Goal: Information Seeking & Learning: Learn about a topic

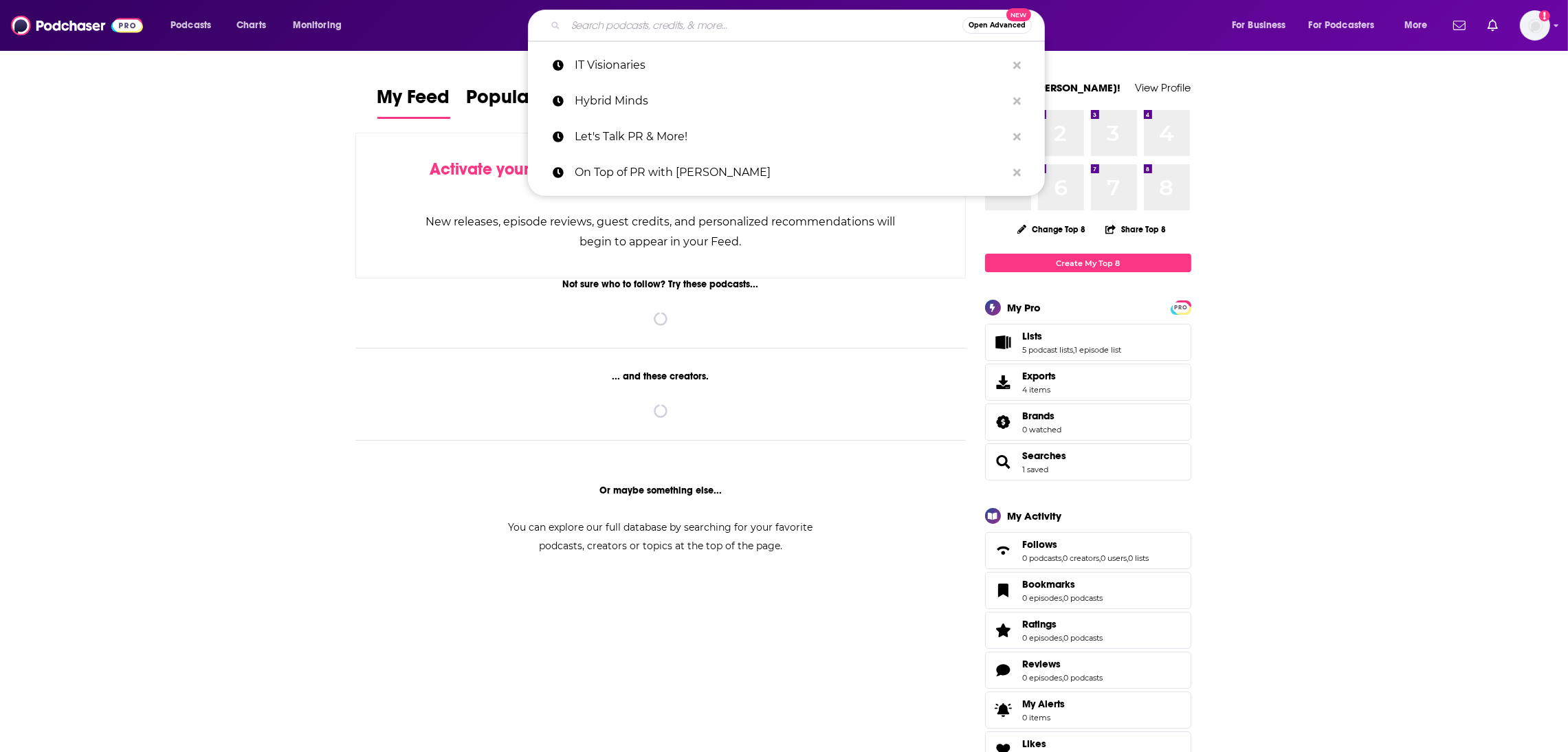
click at [603, 23] on input "Search podcasts, credits, & more..." at bounding box center [764, 25] width 397 height 22
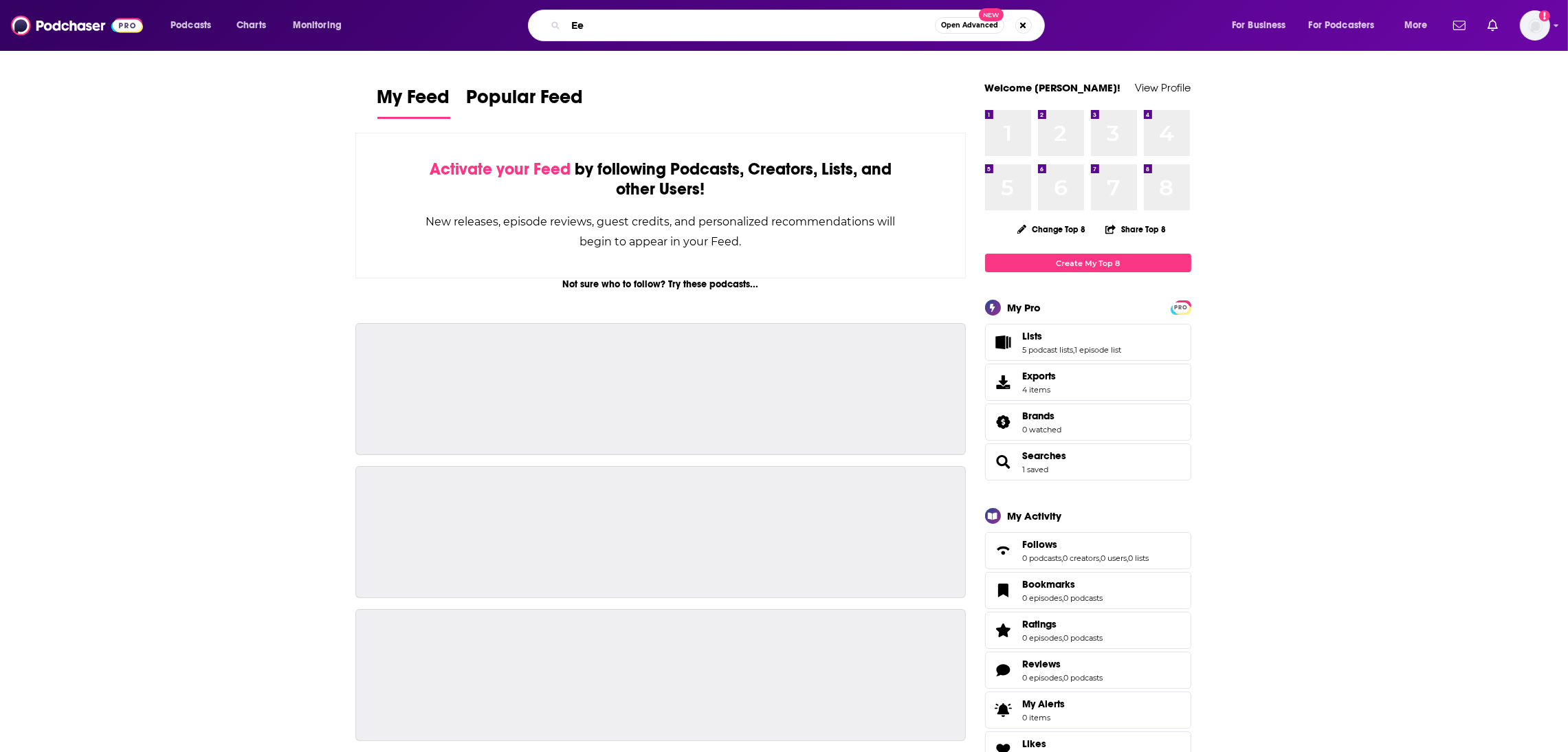
type input "E"
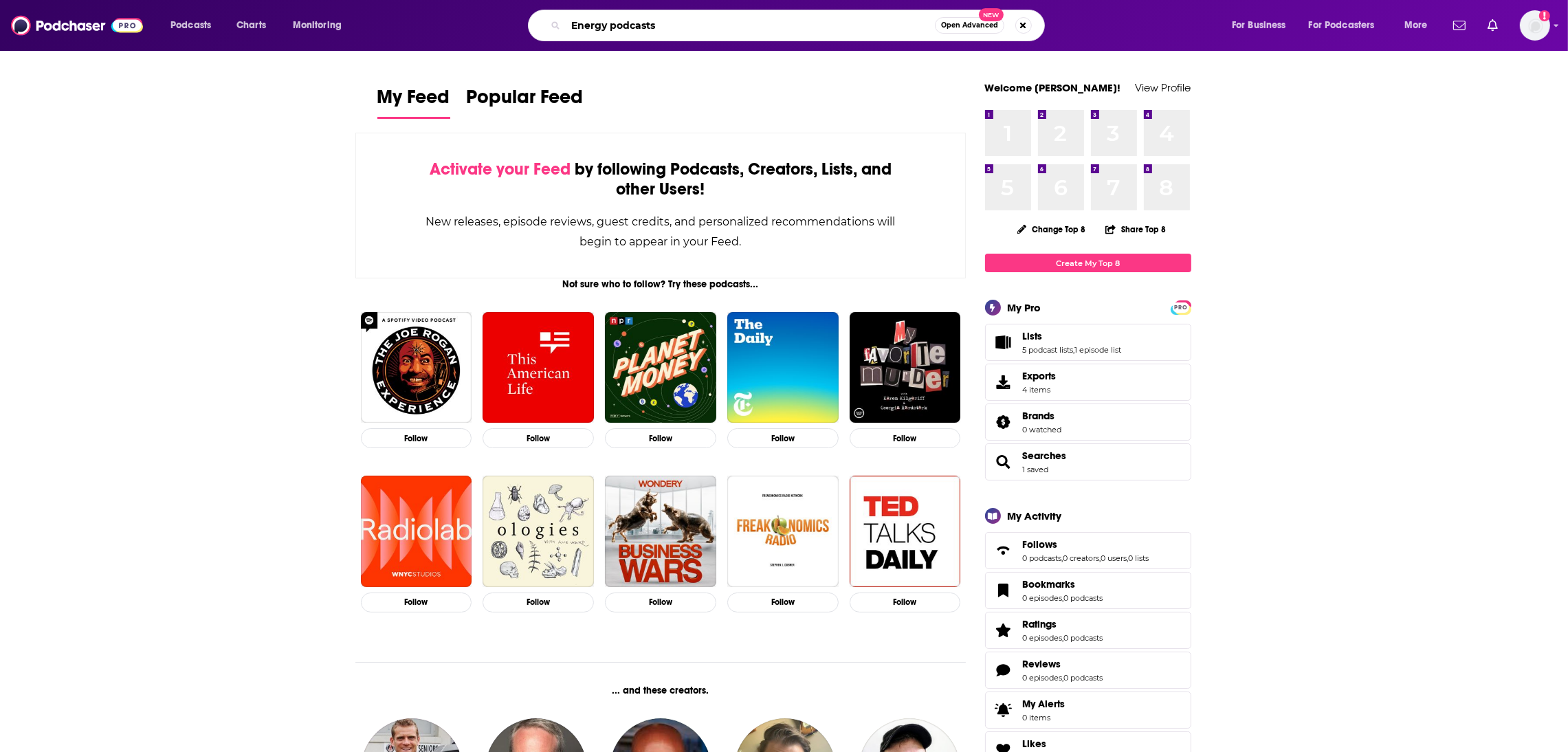
type input "Energy podcasts"
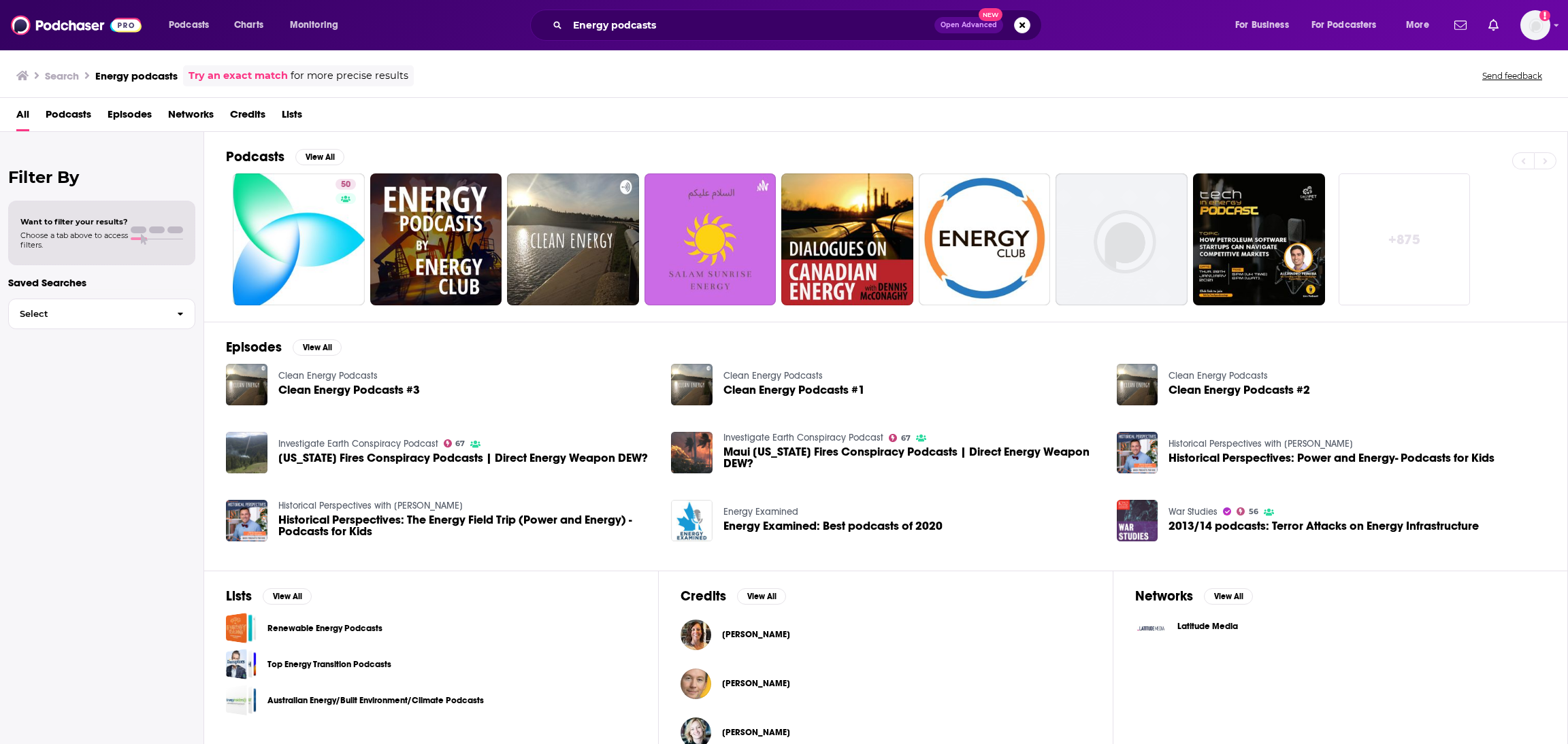
click at [349, 397] on div "Clean Energy Podcasts #3" at bounding box center [349, 392] width 142 height 15
click at [346, 389] on span "Clean Energy Podcasts #3" at bounding box center [349, 390] width 142 height 12
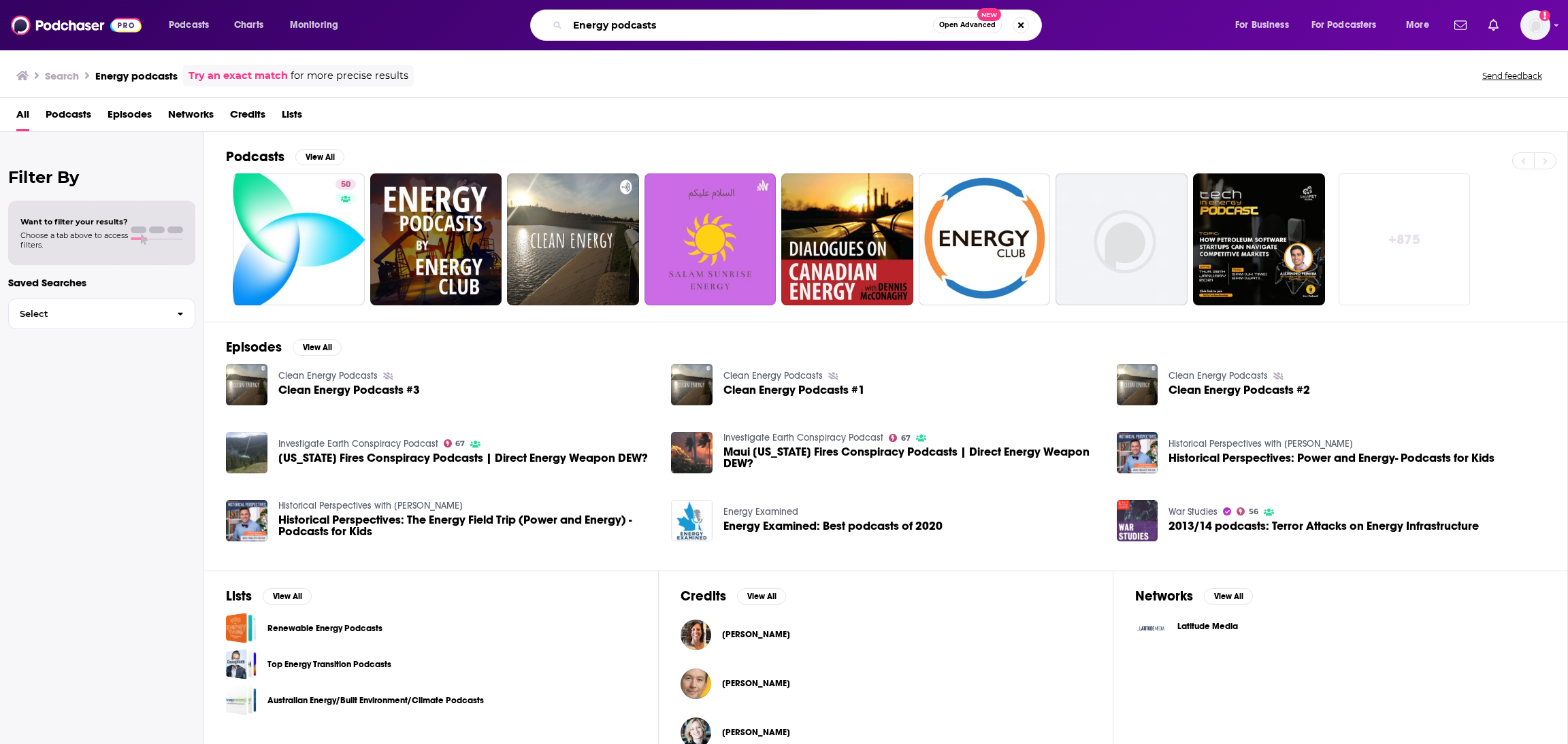
drag, startPoint x: 685, startPoint y: 24, endPoint x: 463, endPoint y: 28, distance: 222.0
click at [463, 28] on div "Energy podcasts Open Advanced New" at bounding box center [799, 25] width 843 height 32
paste input "IHS Markit’s EnergyCents Podcast with [PERSON_NAME]"
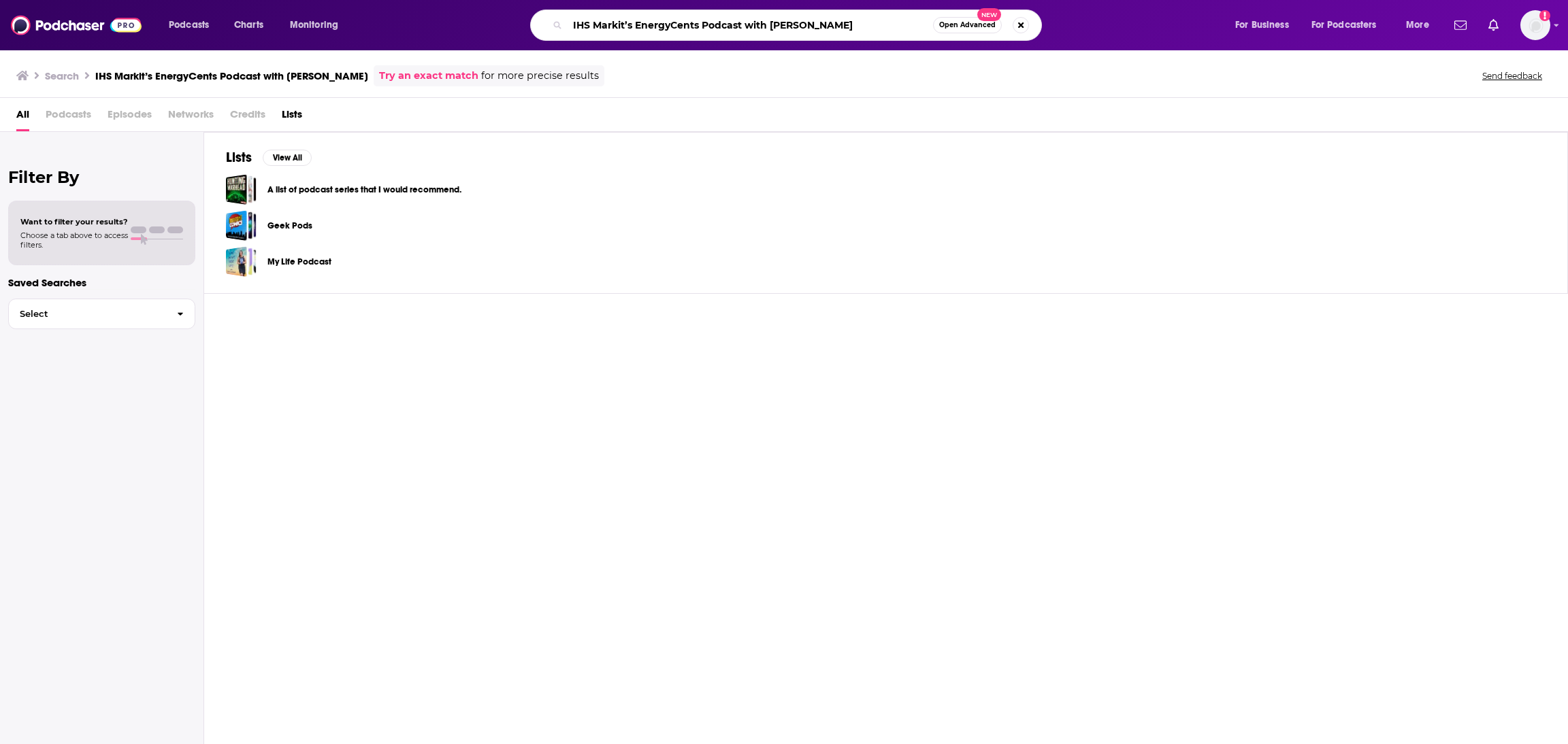
drag, startPoint x: 830, startPoint y: 26, endPoint x: 586, endPoint y: 7, distance: 244.7
click at [548, 12] on div "IHS [PERSON_NAME]’s EnergyCents Podcast with [PERSON_NAME] Open Advanced New" at bounding box center [785, 25] width 512 height 32
type input "Energycents"
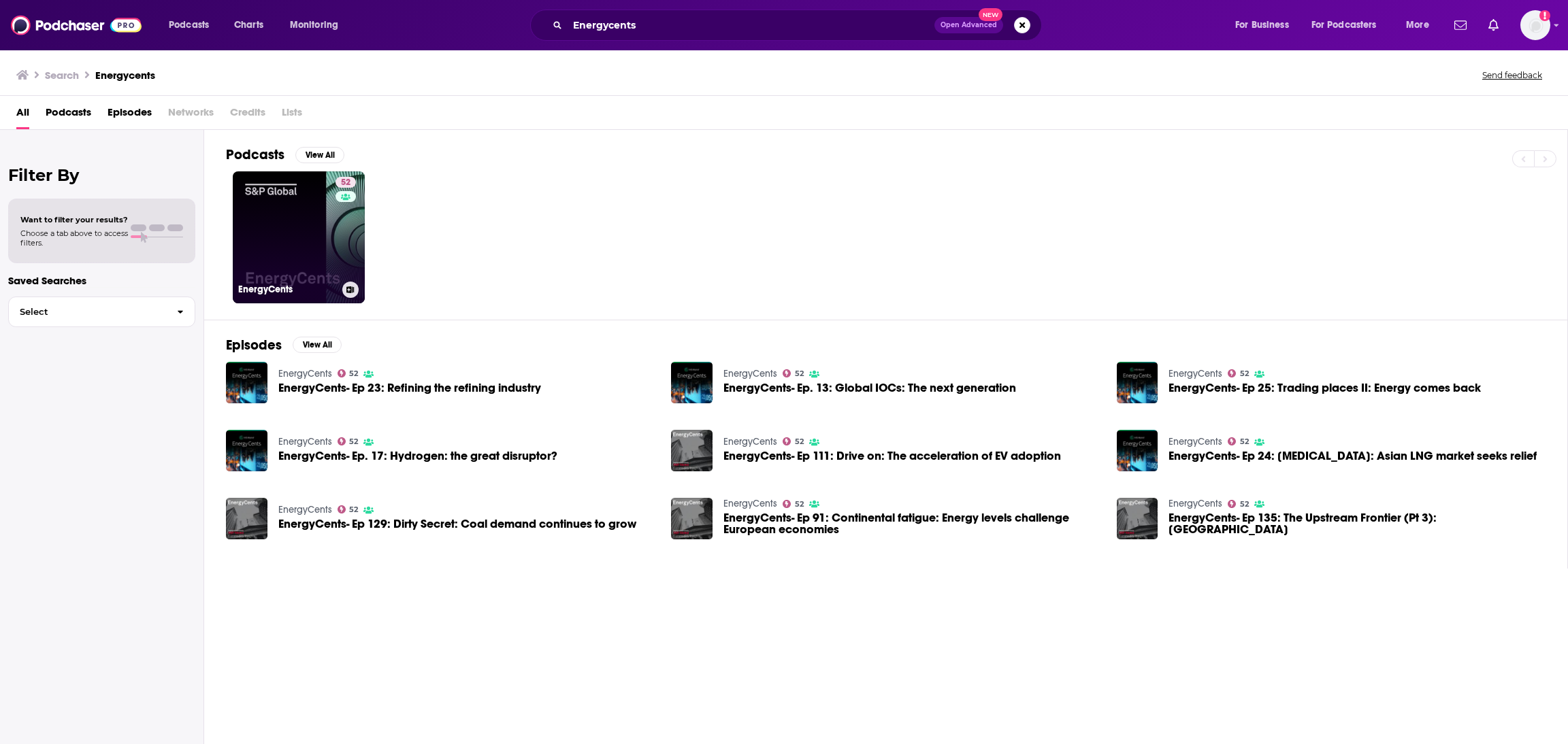
click at [279, 277] on link "52 EnergyCents" at bounding box center [299, 238] width 132 height 132
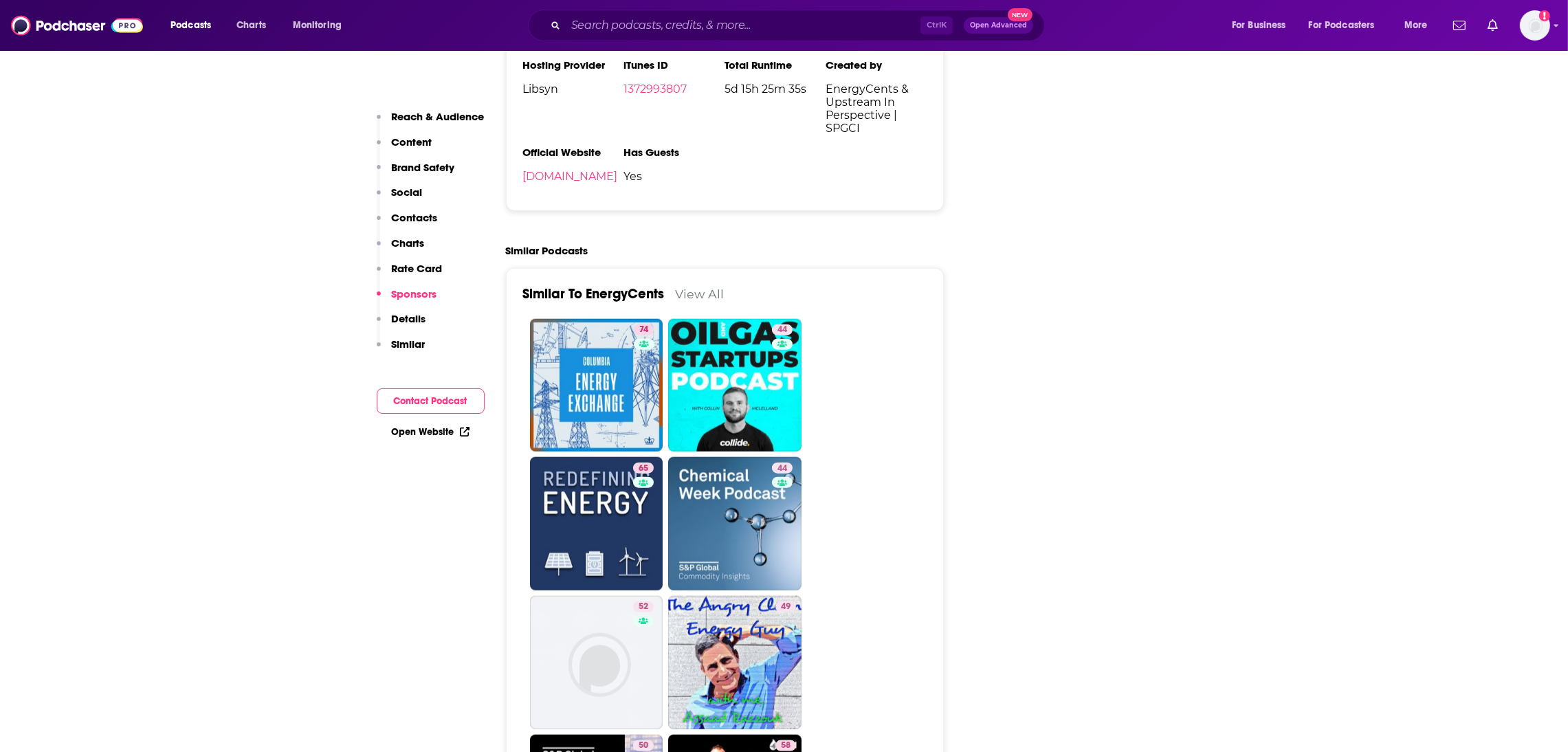
scroll to position [2303, 0]
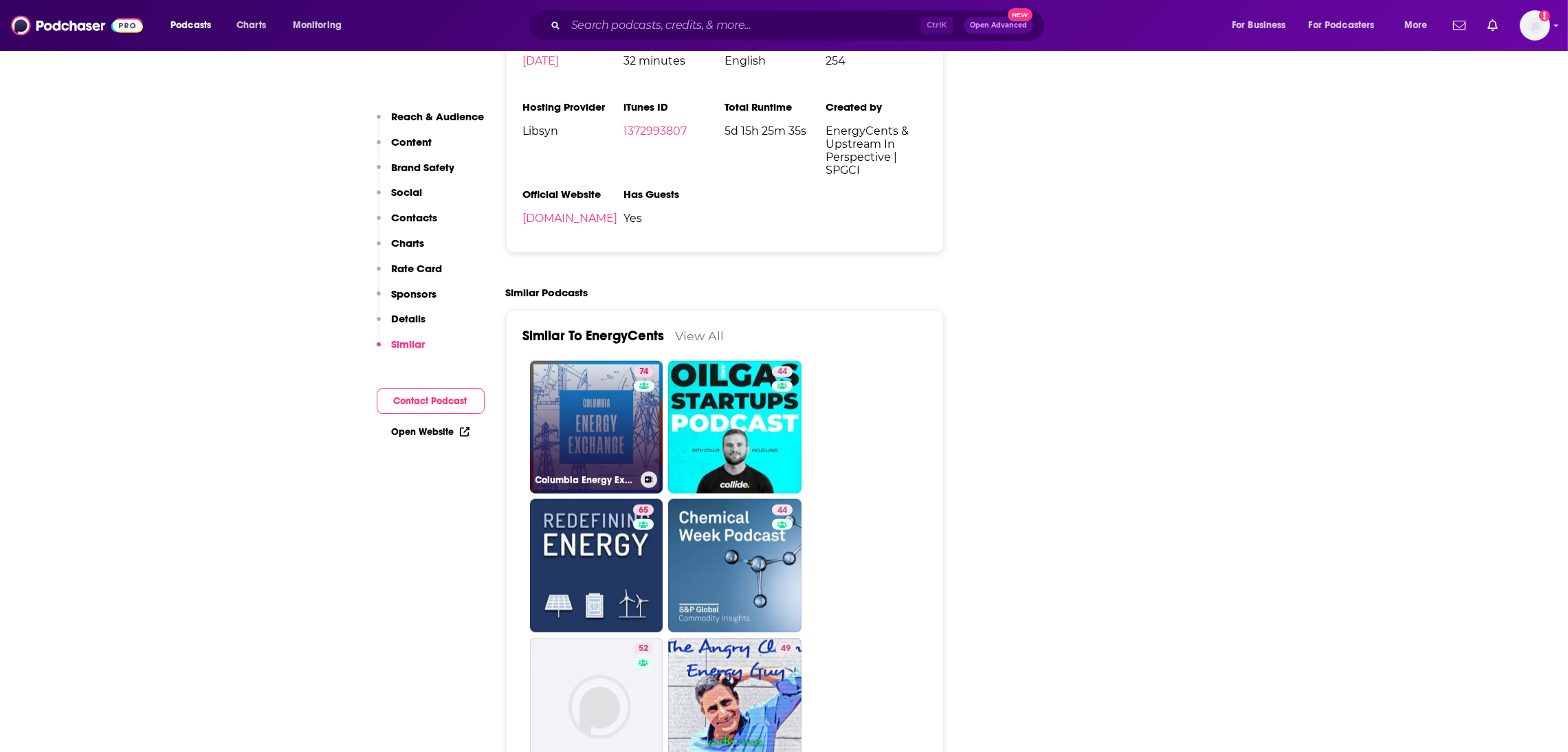
click at [597, 387] on link "74 Columbia Energy Exchange" at bounding box center [597, 428] width 133 height 133
type input "[URL][DOMAIN_NAME]"
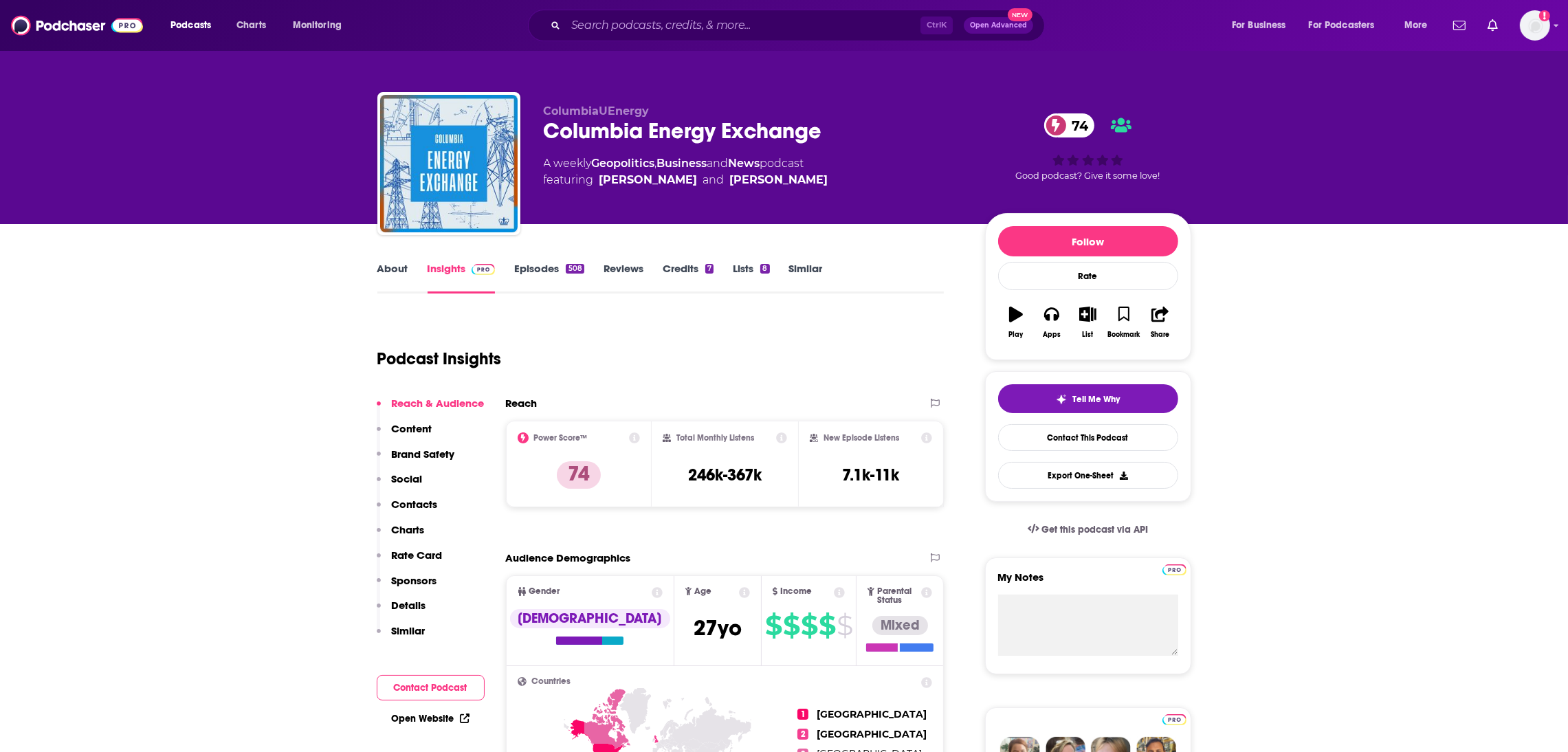
click at [403, 273] on link "About" at bounding box center [393, 277] width 31 height 32
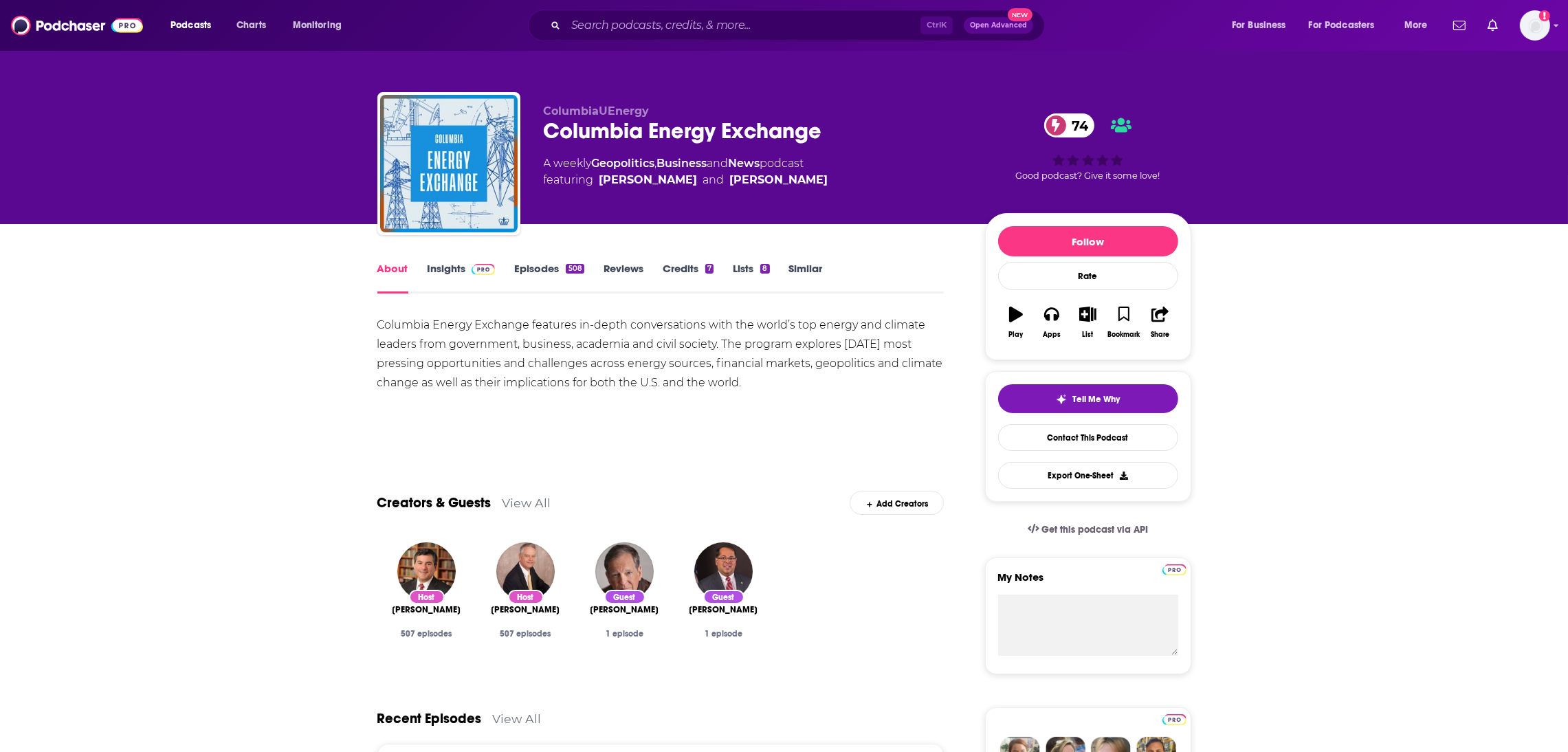
click at [452, 274] on link "Insights" at bounding box center [462, 277] width 68 height 32
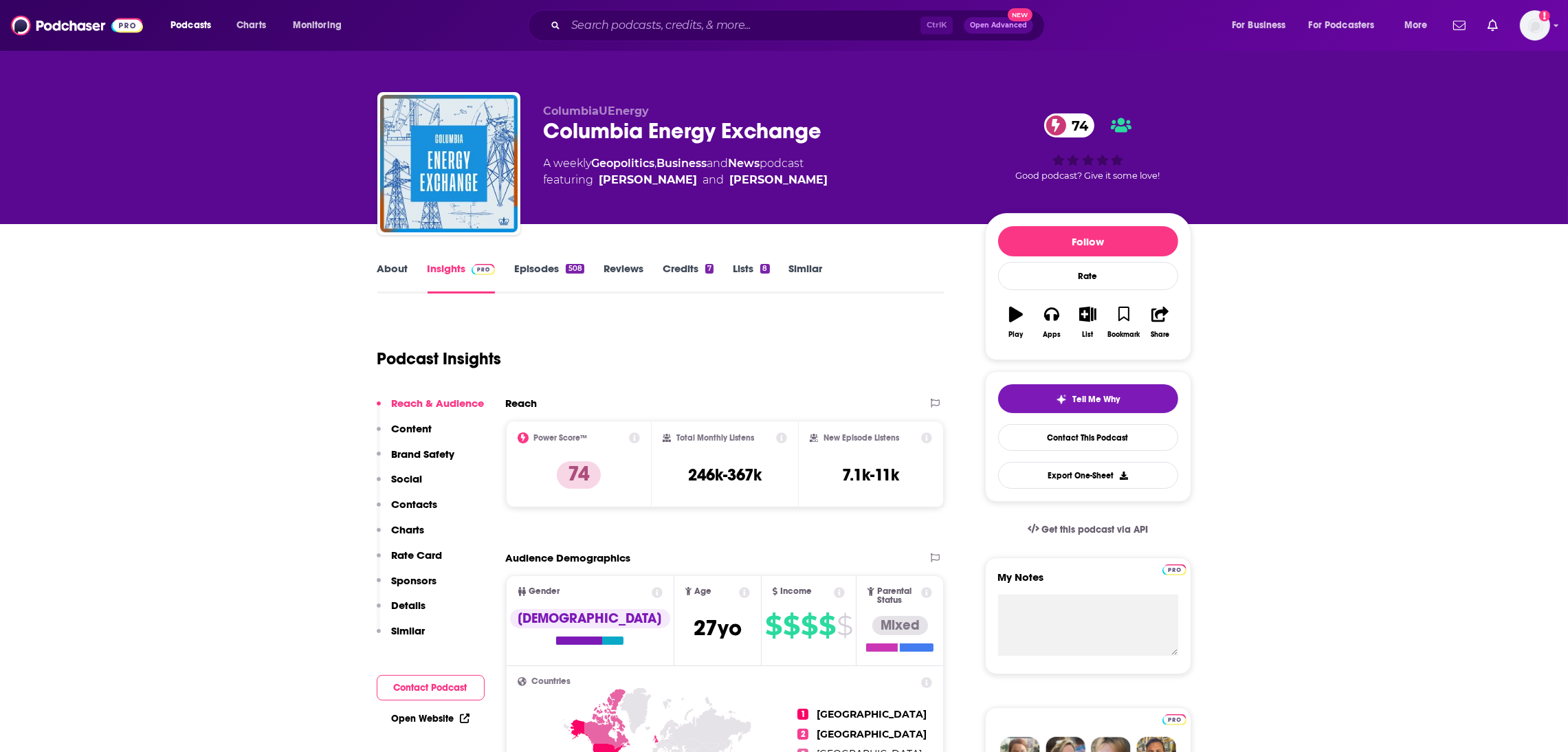
click at [385, 277] on link "About" at bounding box center [393, 277] width 31 height 32
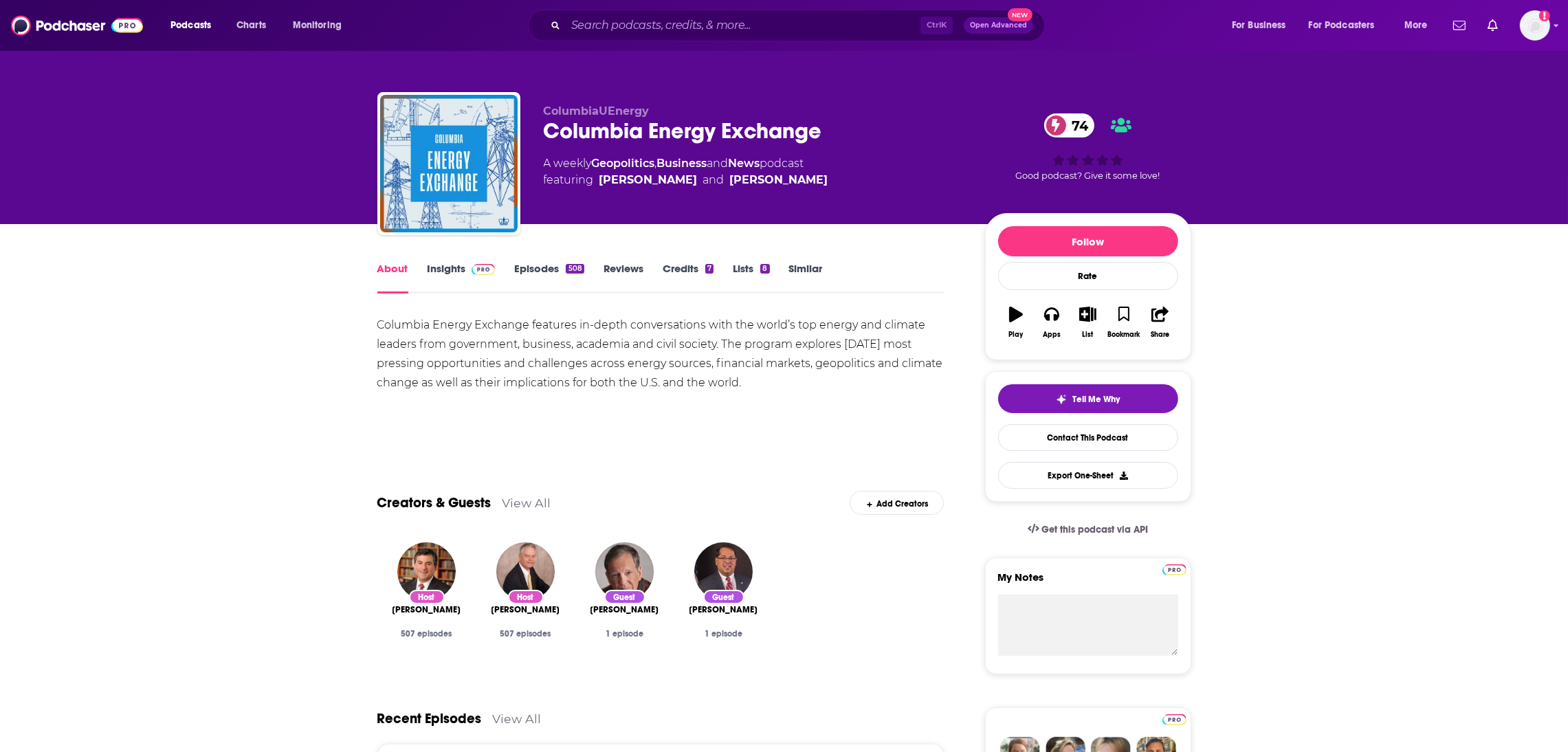
click at [432, 276] on link "Insights" at bounding box center [462, 277] width 68 height 32
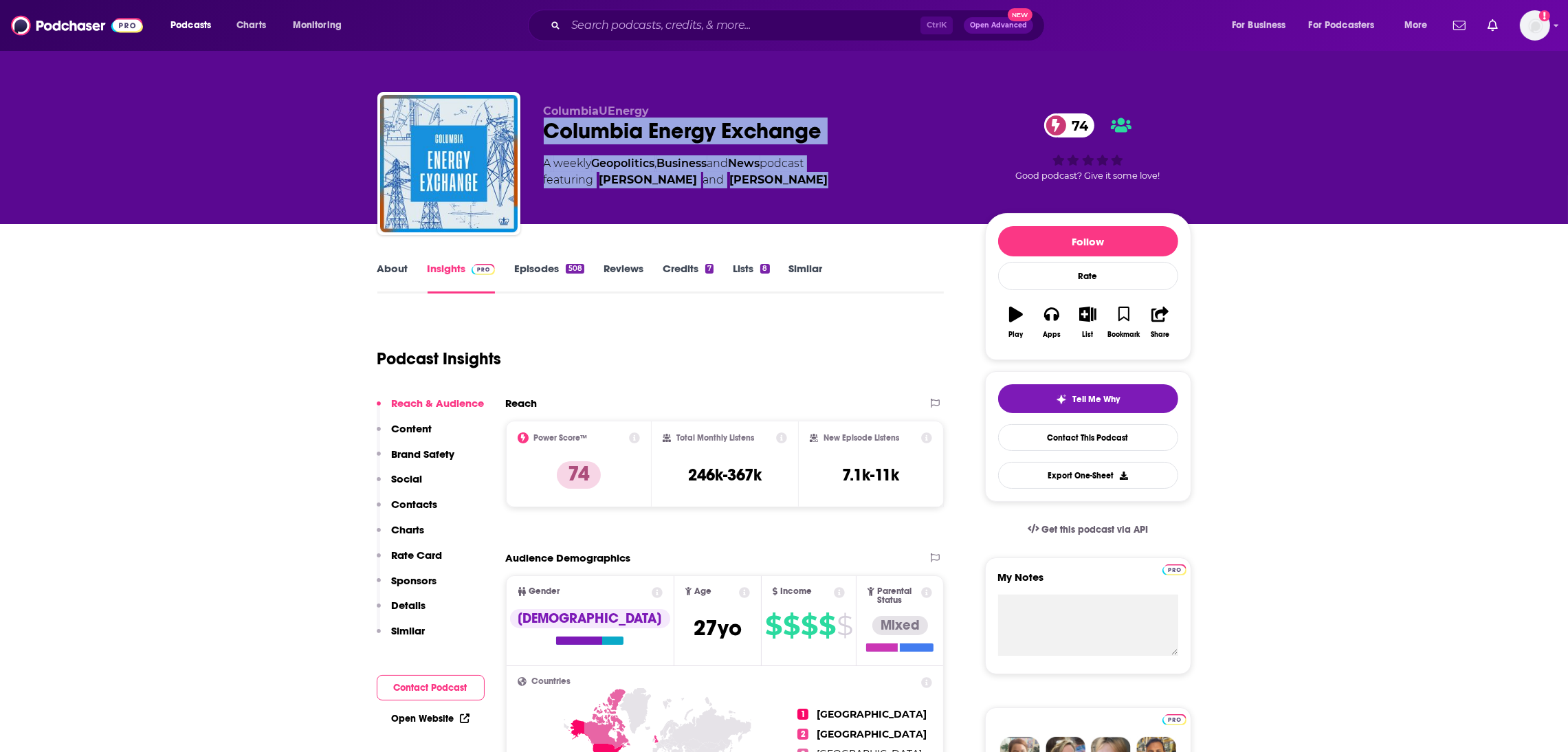
drag, startPoint x: 810, startPoint y: 186, endPoint x: 539, endPoint y: 133, distance: 276.1
click at [539, 133] on div "ColumbiaUEnergy Columbia Energy Exchange 74 A weekly Geopolitics , Business and…" at bounding box center [784, 166] width 814 height 148
copy div "Columbia Energy Exchange 74 A weekly Geopolitics , Business and News podcast fe…"
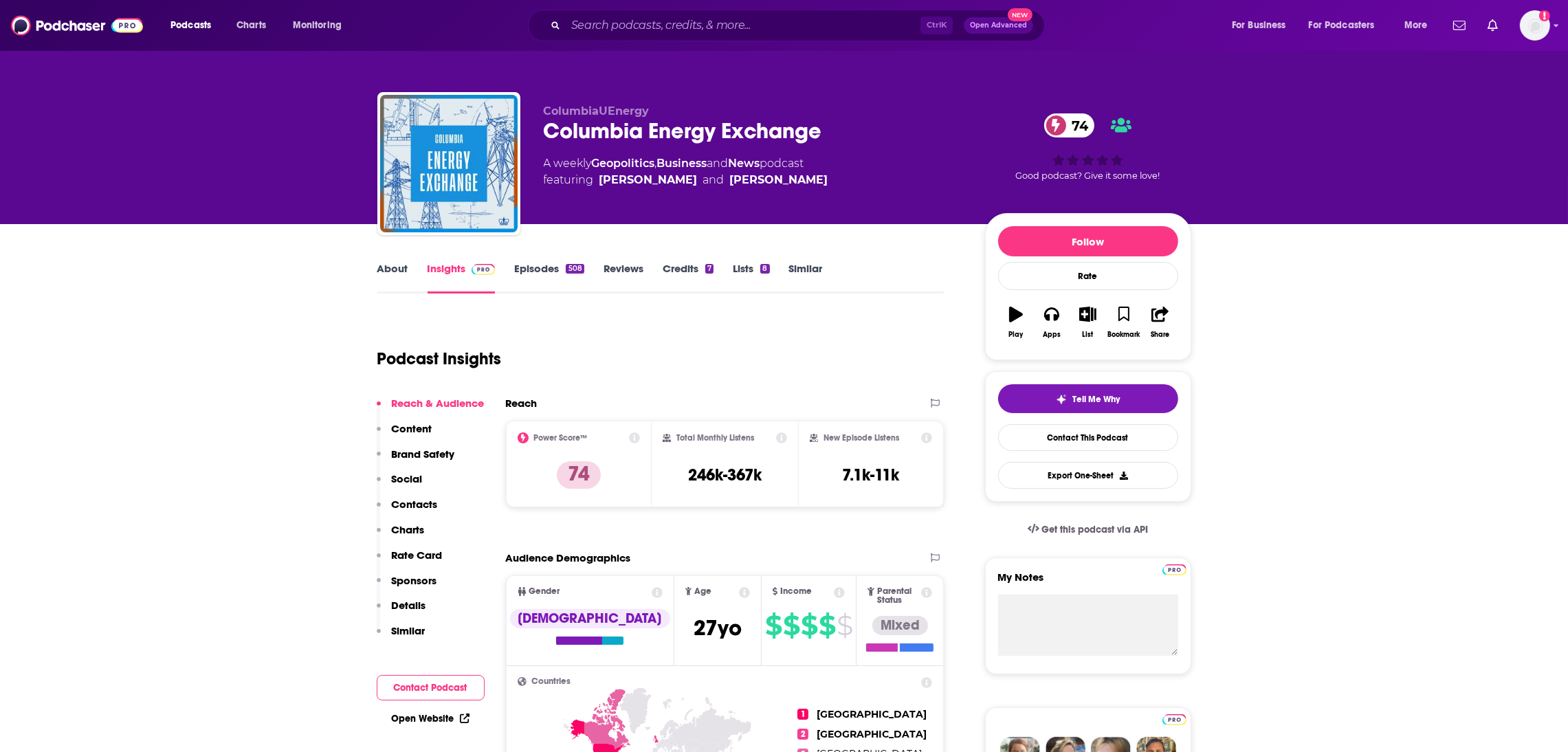
click at [609, 26] on input "Search podcasts, credits, & more..." at bounding box center [743, 25] width 354 height 22
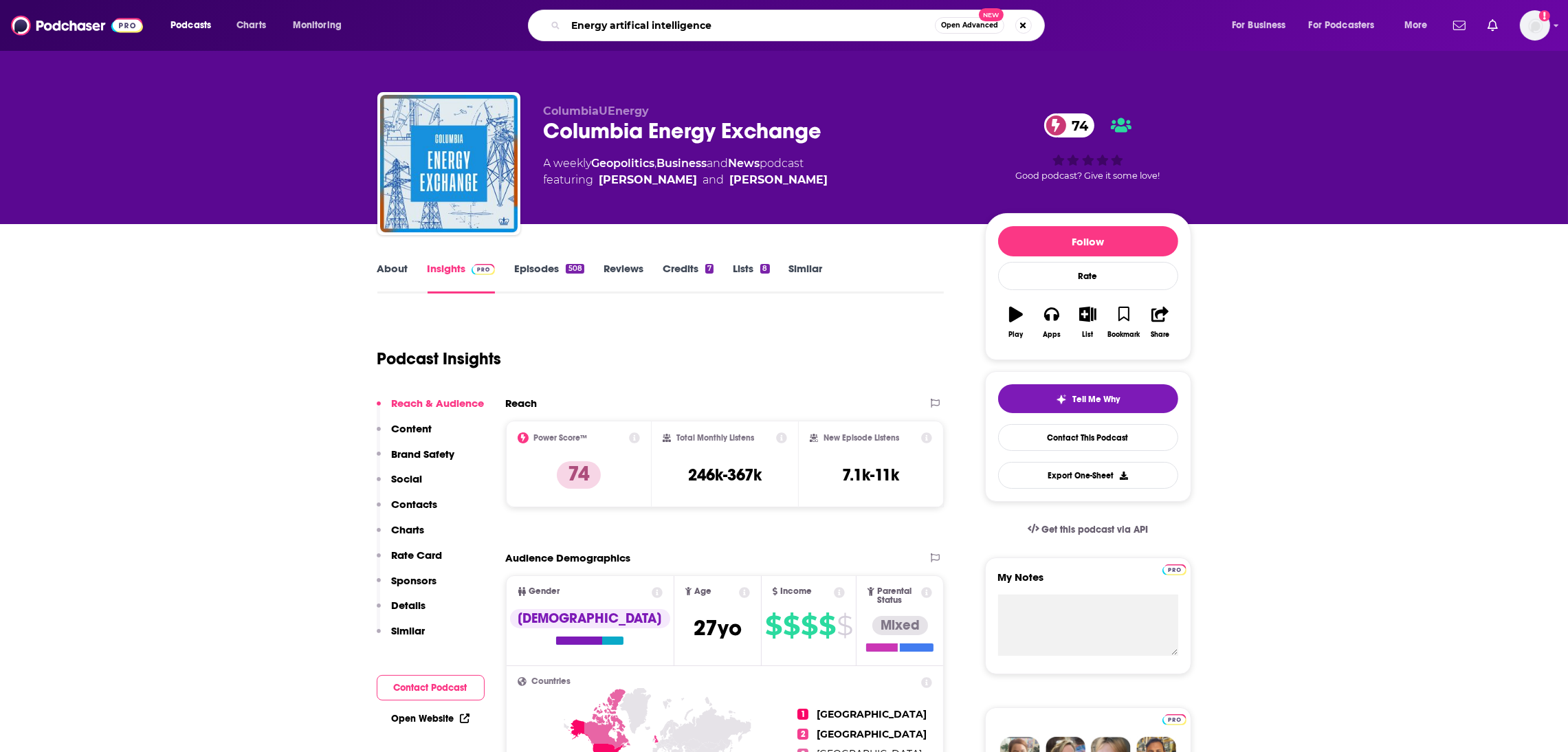
type input "Energy artifical intelligence"
click at [970, 30] on button "Open Advanced New" at bounding box center [970, 25] width 70 height 16
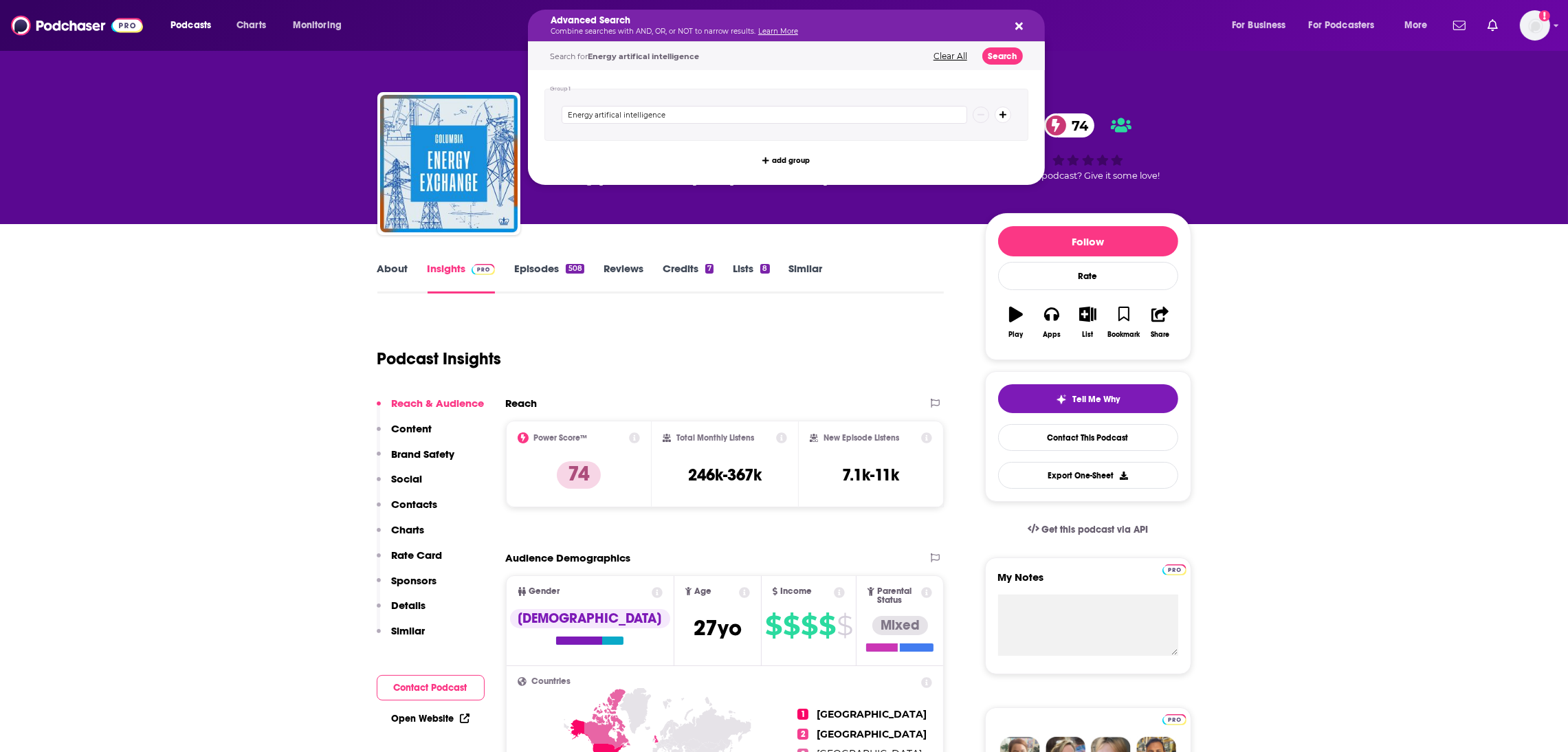
click at [576, 23] on h5 "Advanced Search" at bounding box center [775, 20] width 449 height 10
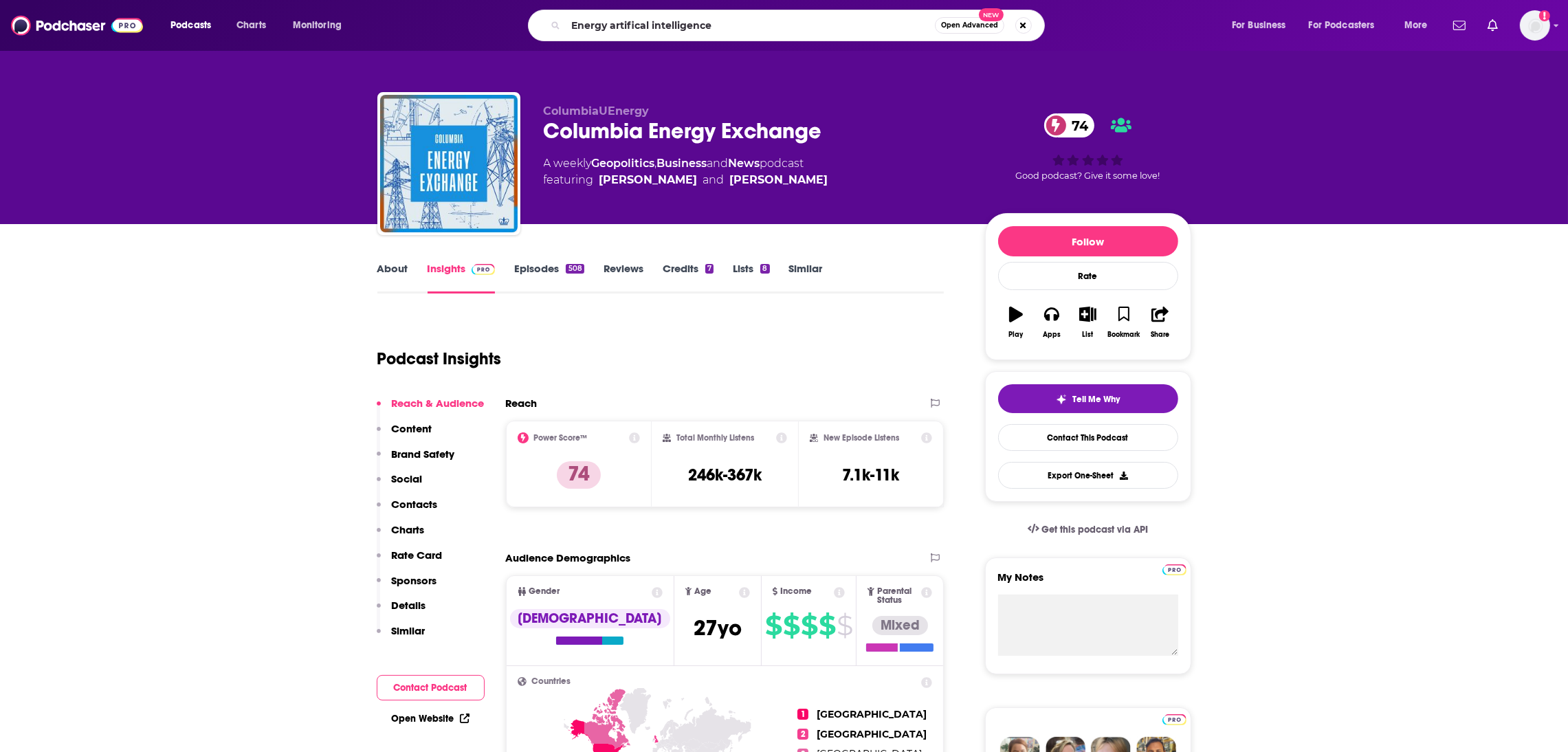
click at [659, 363] on div "Podcast Insights" at bounding box center [655, 351] width 556 height 70
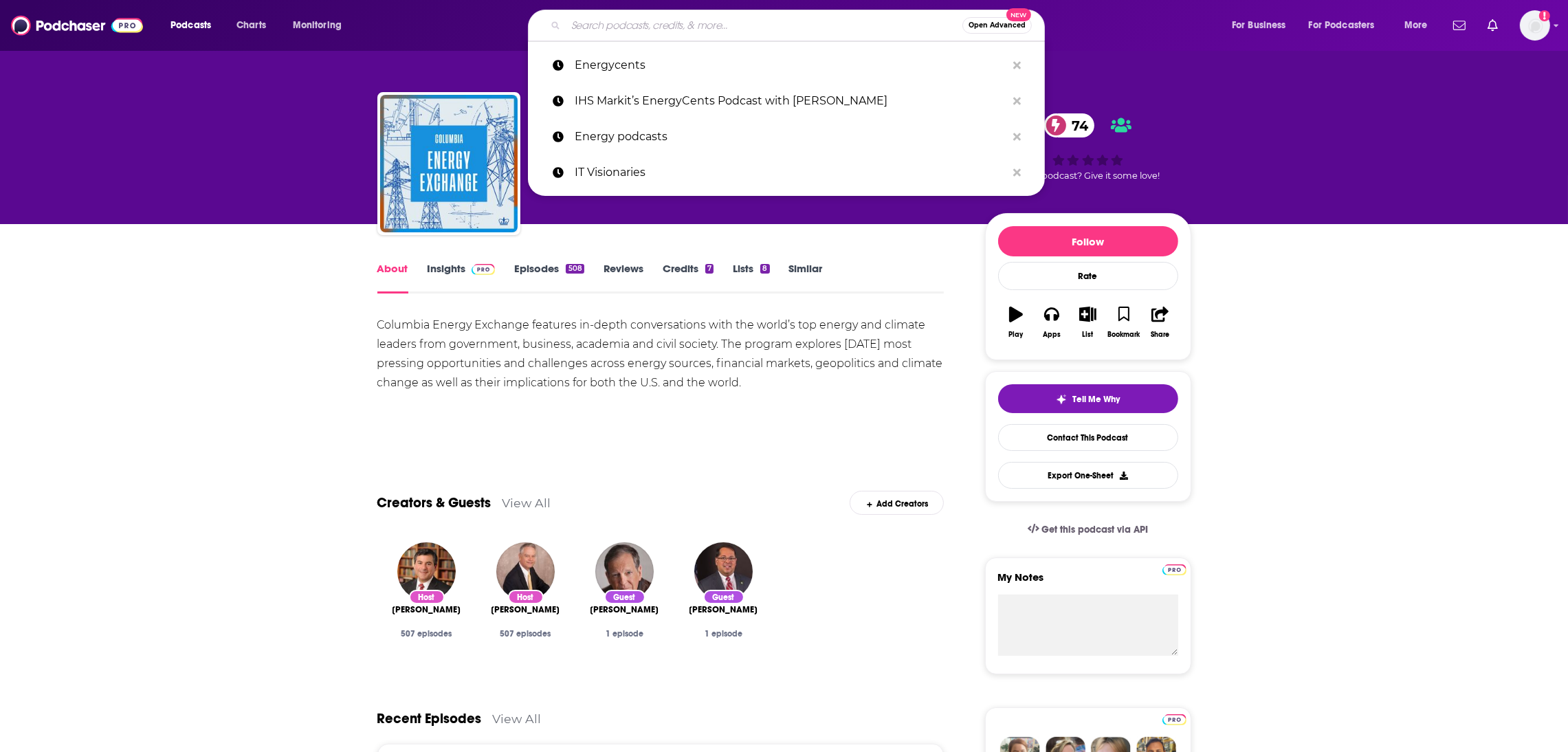
click at [601, 30] on input "Search podcasts, credits, & more..." at bounding box center [764, 25] width 397 height 22
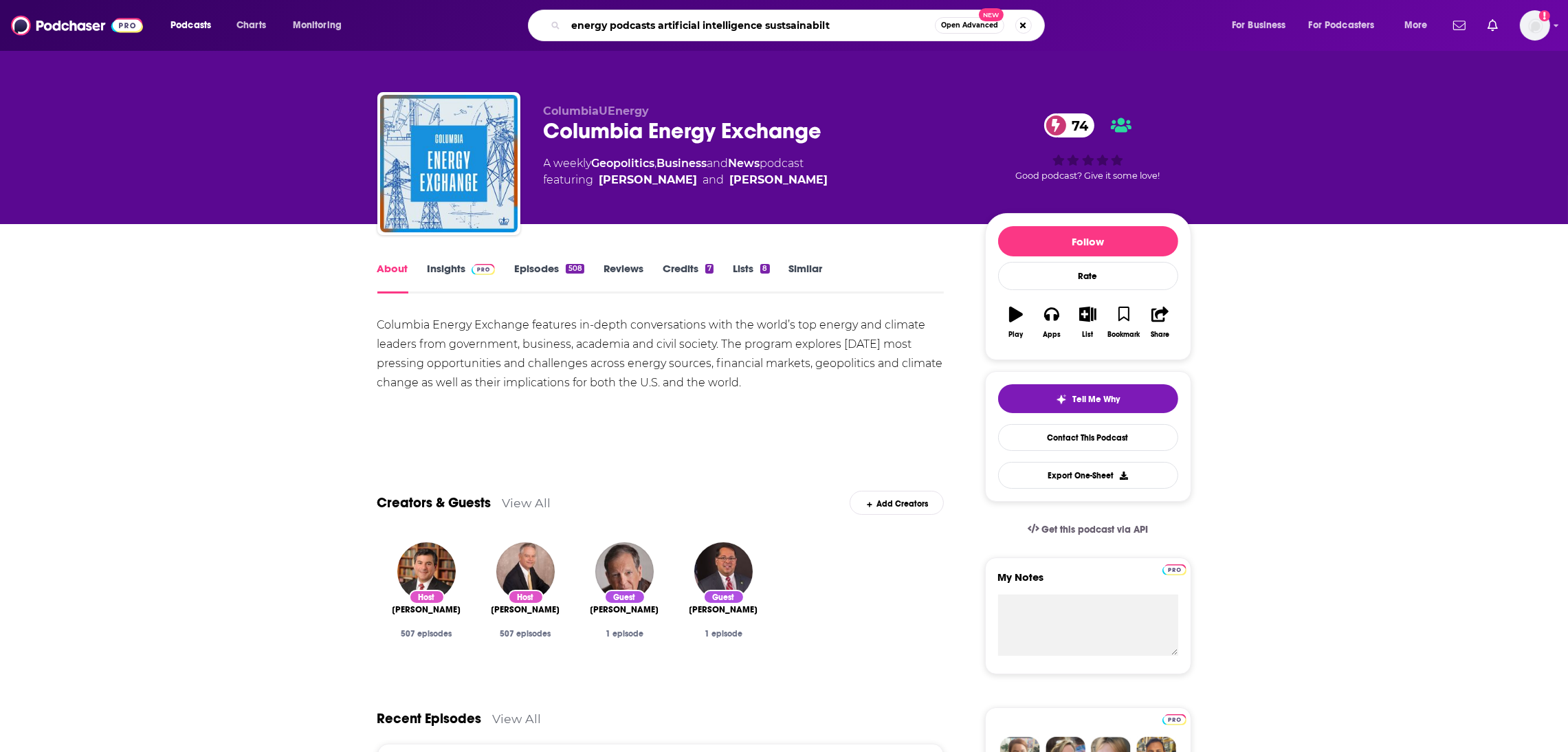
type input "energy podcasts artificial intelligence sustsainabilty"
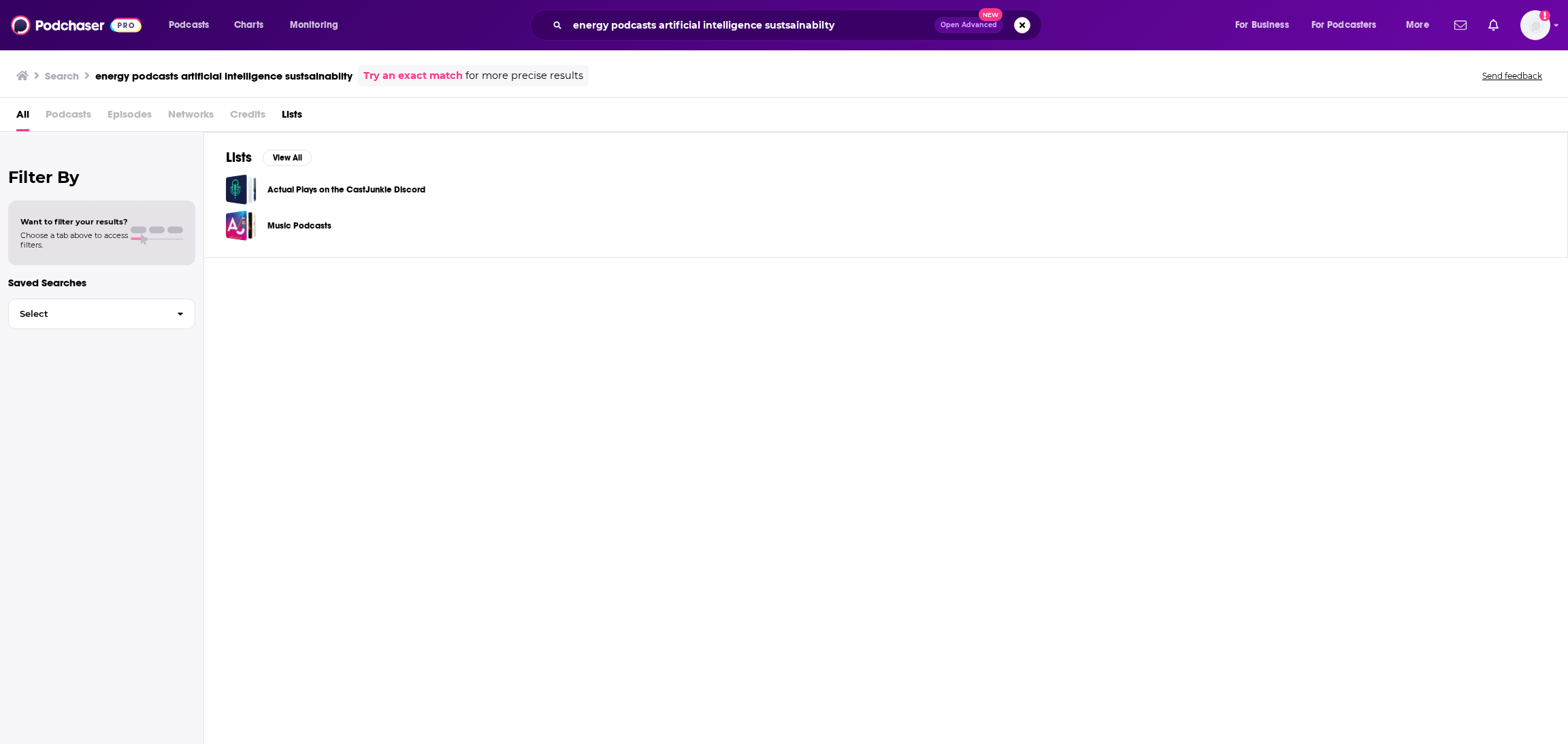
click at [92, 227] on div "Want to filter your results? Choose a tab above to access filters." at bounding box center [74, 233] width 108 height 33
click at [85, 257] on div "Want to filter your results? Choose a tab above to access filters." at bounding box center [101, 233] width 187 height 65
click at [173, 318] on span "button" at bounding box center [180, 314] width 29 height 29
click at [83, 240] on span "Choose a tab above to access filters." at bounding box center [74, 240] width 108 height 19
click at [145, 228] on span at bounding box center [138, 230] width 15 height 7
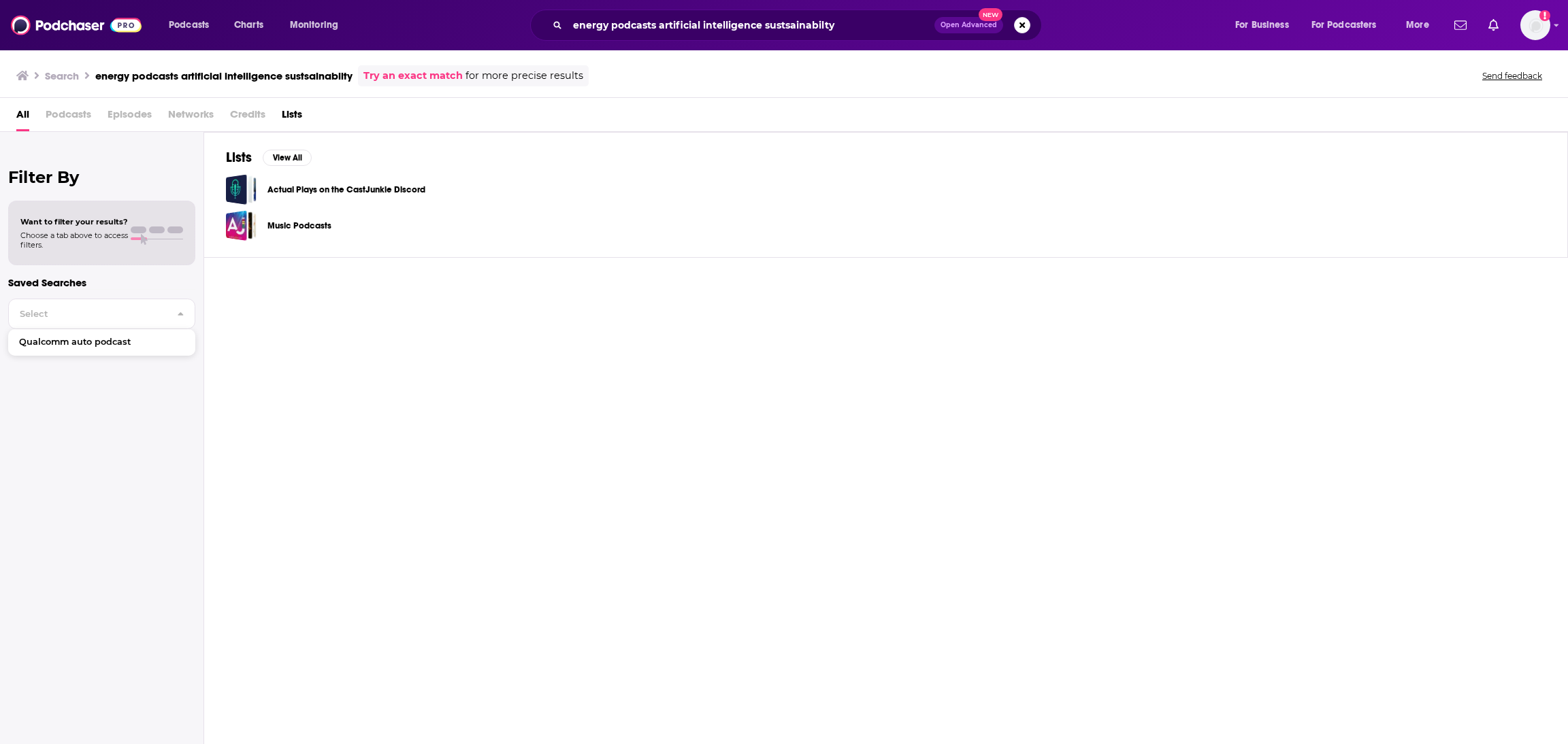
click at [145, 228] on span at bounding box center [138, 230] width 15 height 7
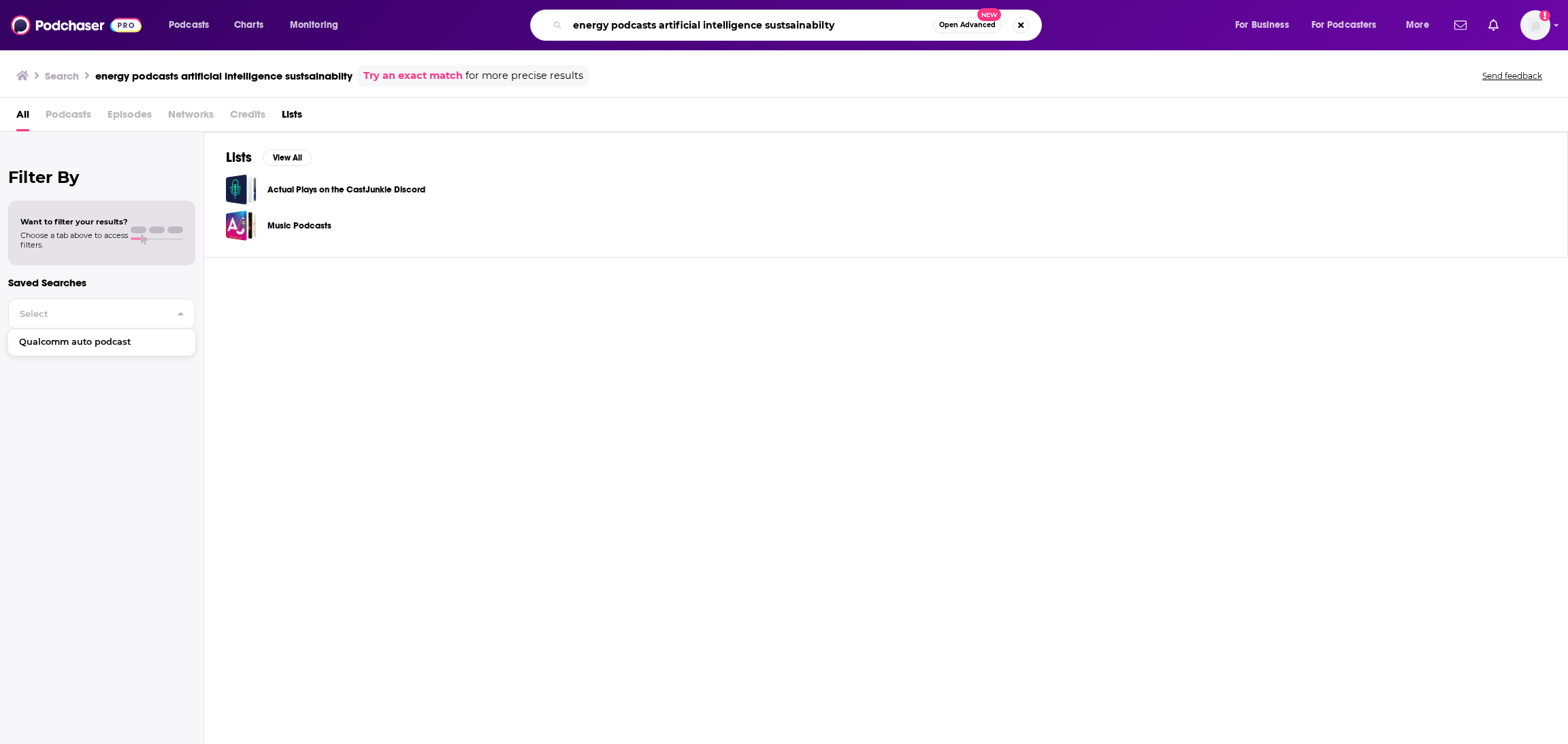
drag, startPoint x: 611, startPoint y: 29, endPoint x: 940, endPoint y: 30, distance: 329.0
click at [940, 30] on div "energy podcasts artificial intelligence sustsainabilty Open Advanced New" at bounding box center [785, 25] width 512 height 32
type input "energy"
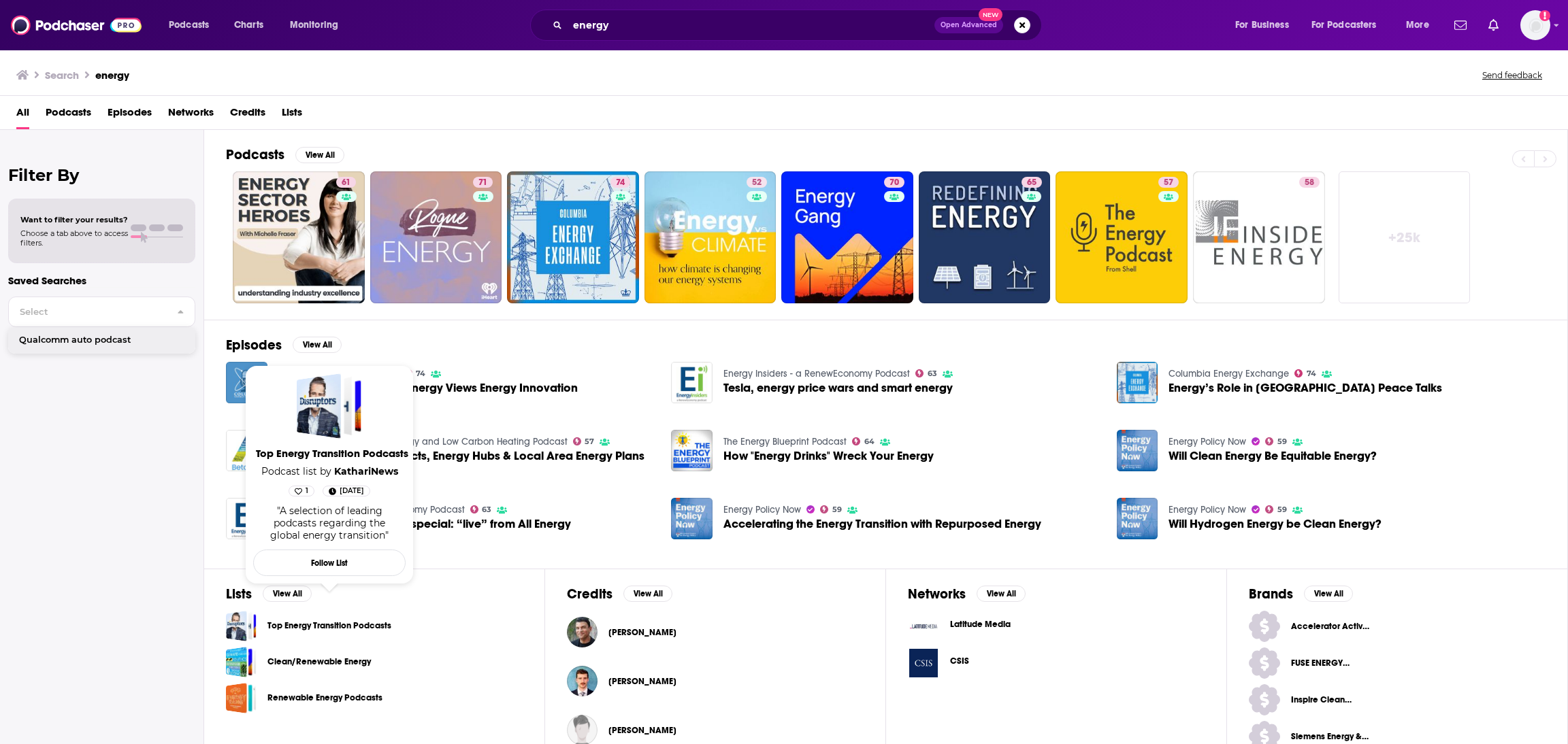
click at [304, 625] on link "Top Energy Transition Podcasts" at bounding box center [329, 626] width 124 height 15
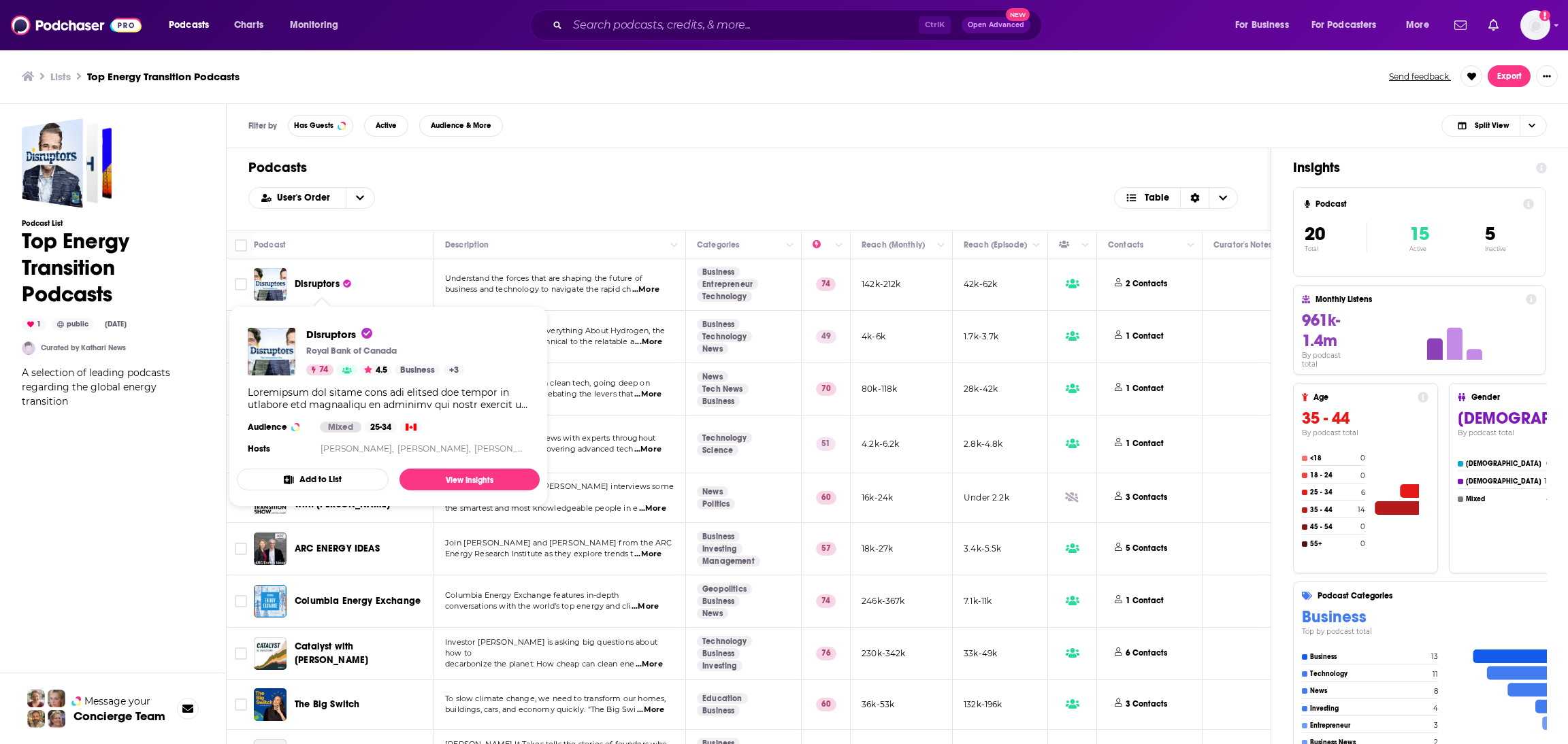
click at [322, 285] on span "Disruptors" at bounding box center [316, 284] width 45 height 12
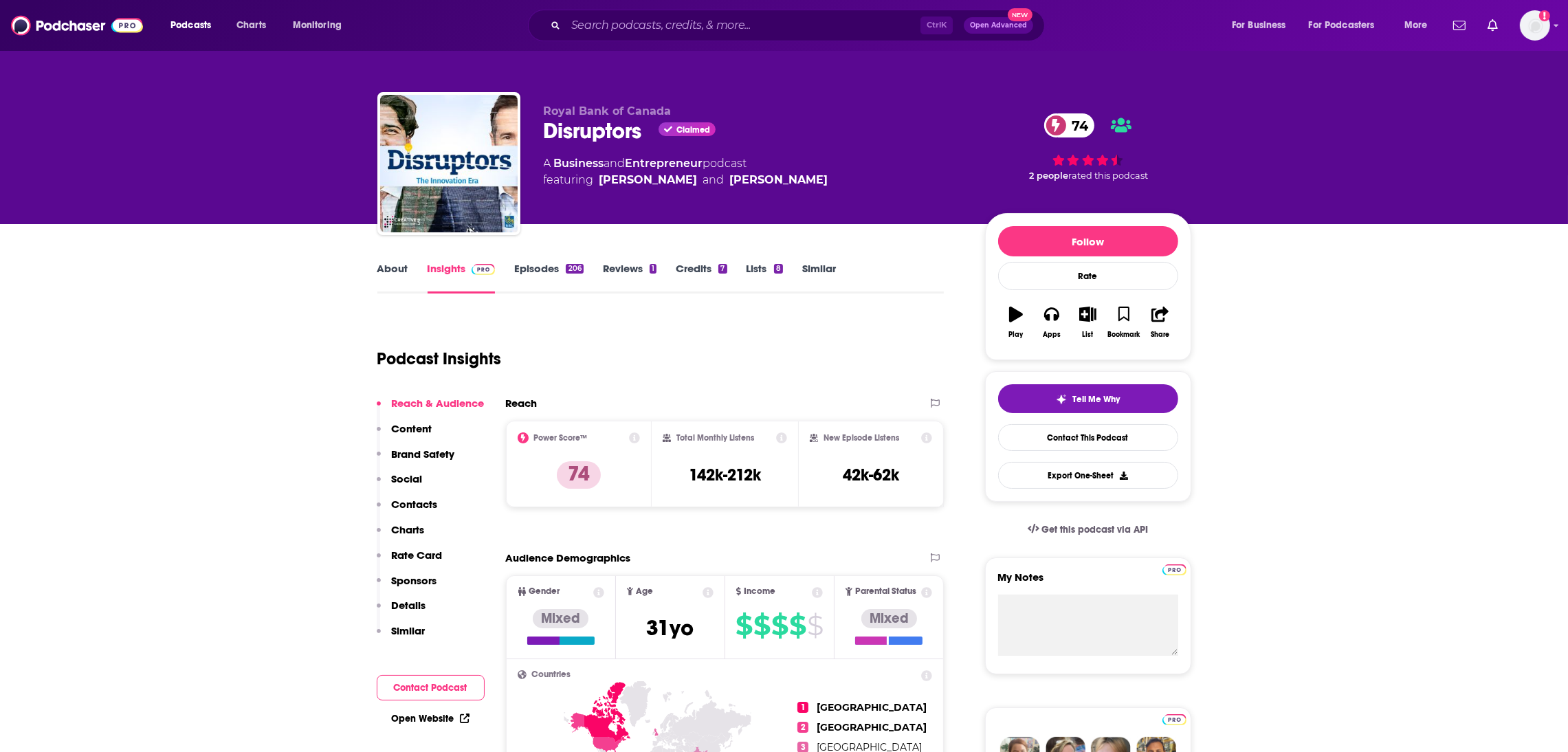
click at [383, 268] on link "About" at bounding box center [393, 277] width 31 height 32
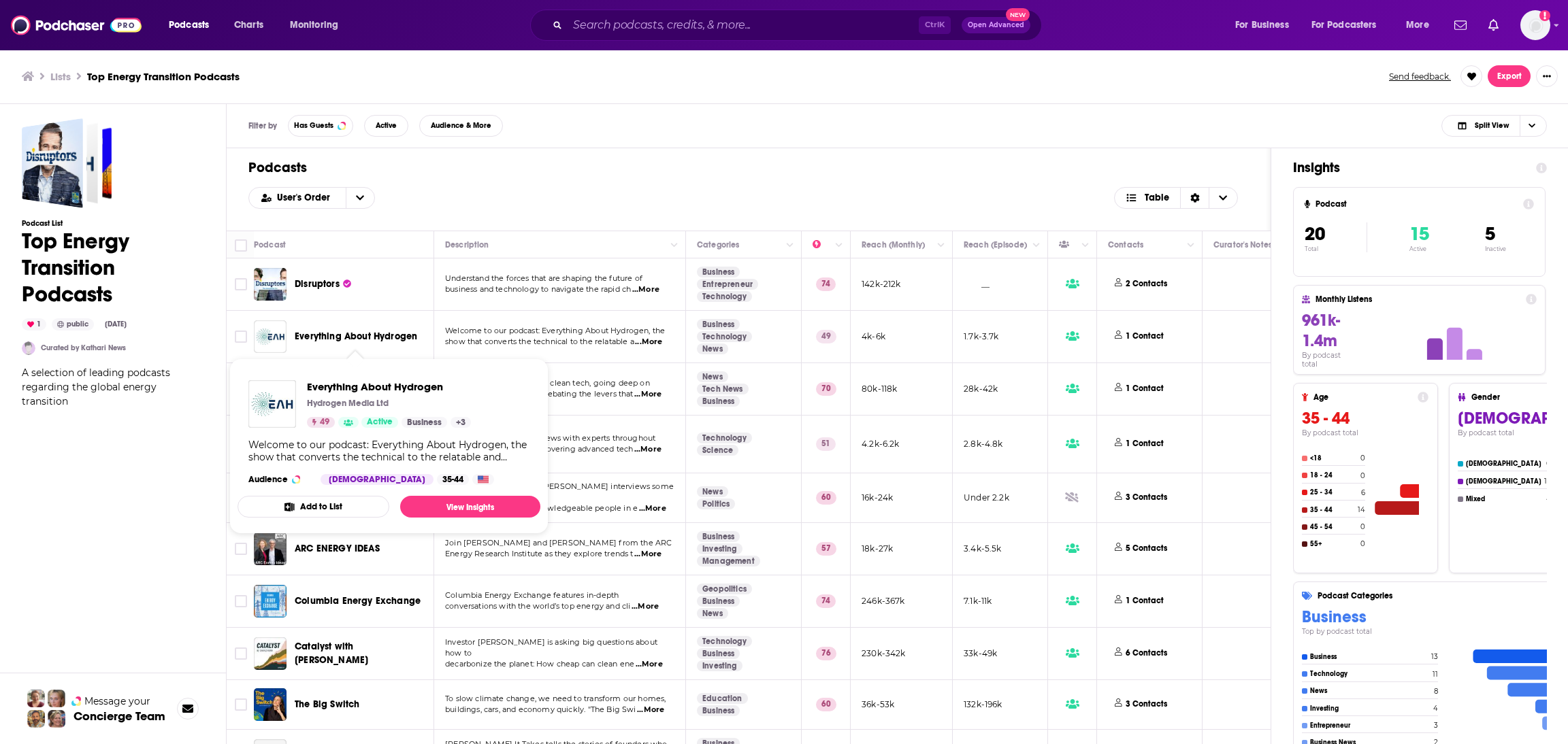
click at [90, 519] on div "Podcast List Top Energy Transition Podcasts 1 public [DATE] Curated by [PERSON_…" at bounding box center [113, 481] width 182 height 726
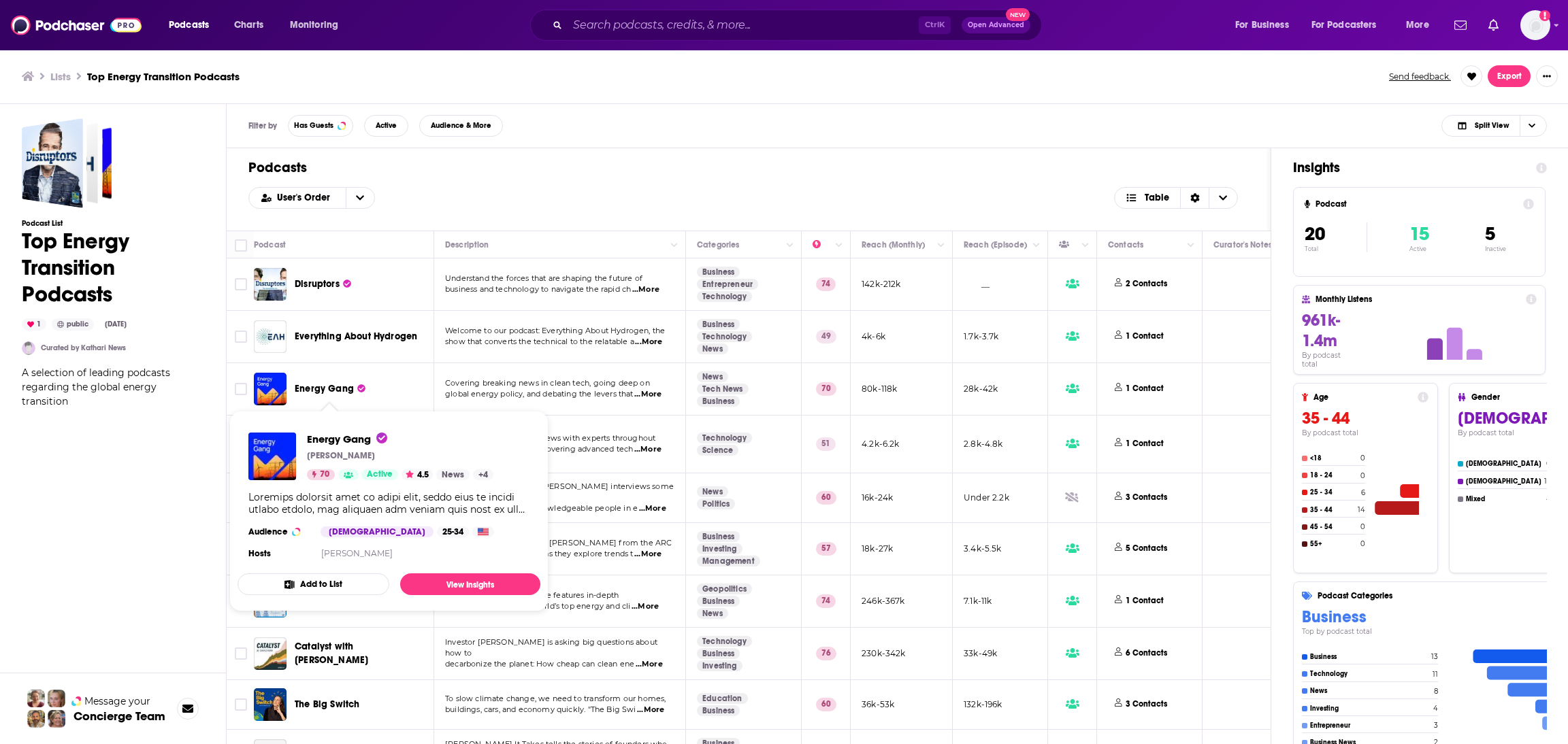
click at [341, 393] on span "Energy Gang" at bounding box center [324, 389] width 59 height 12
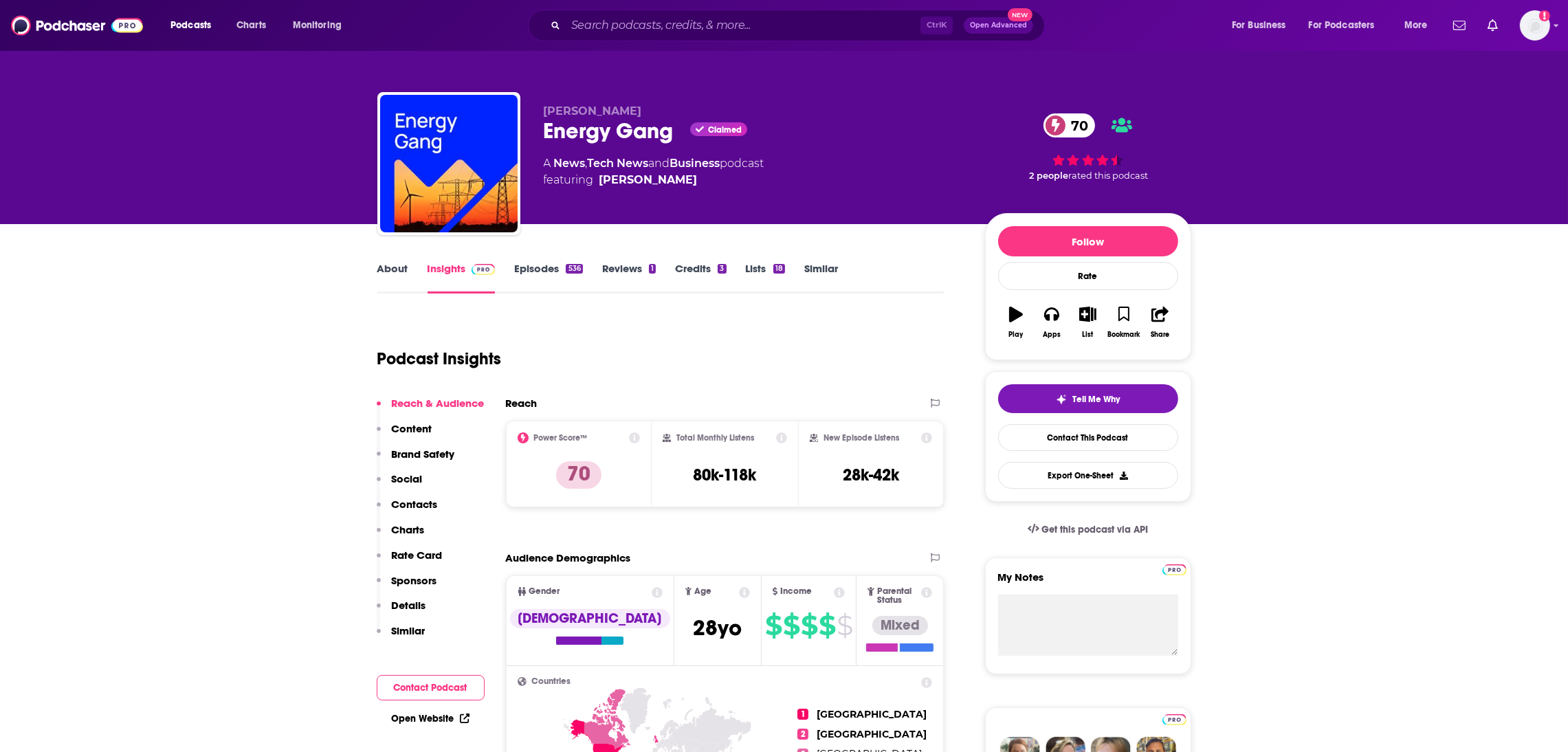
click at [388, 263] on link "About" at bounding box center [393, 277] width 31 height 32
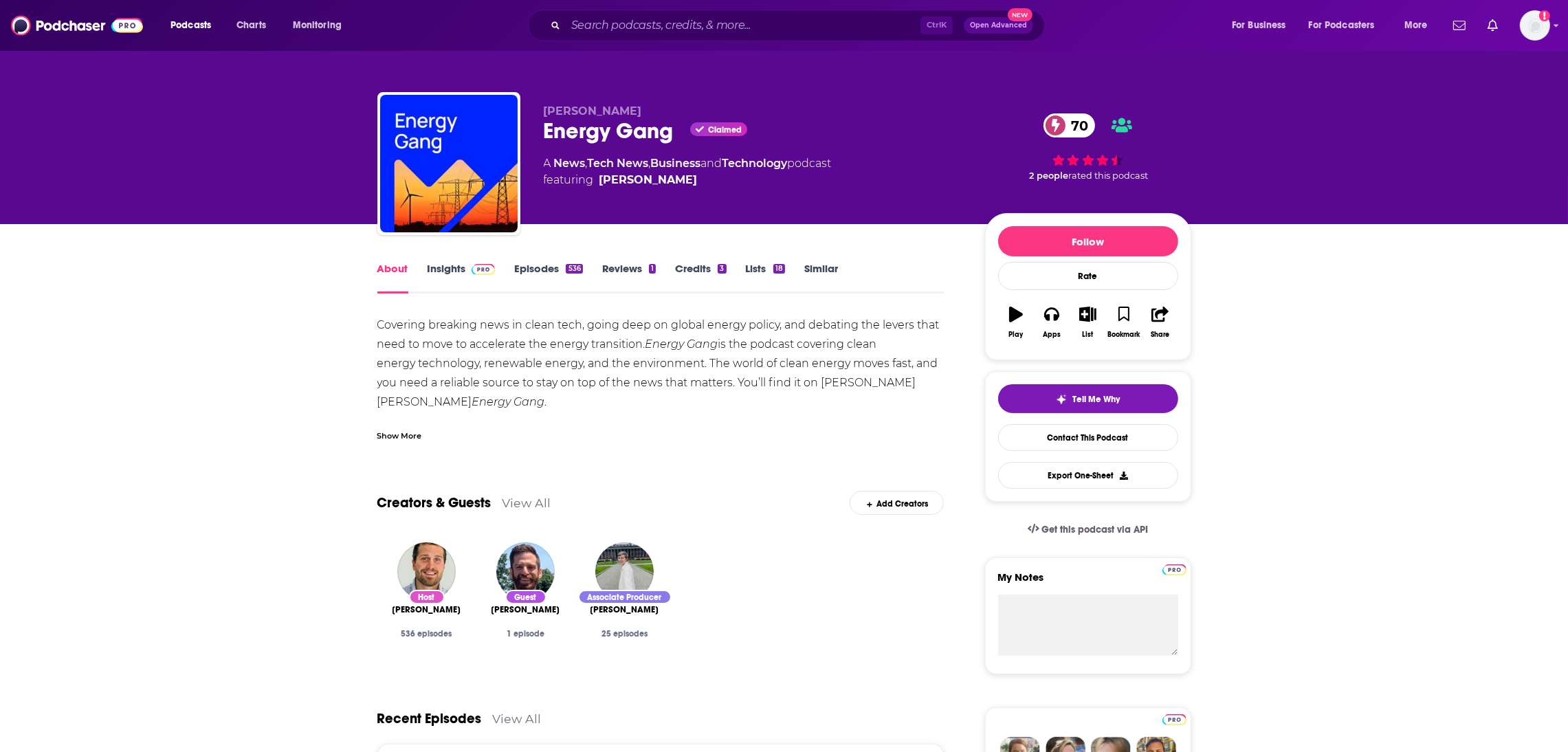
click at [450, 269] on link "Insights" at bounding box center [462, 277] width 68 height 32
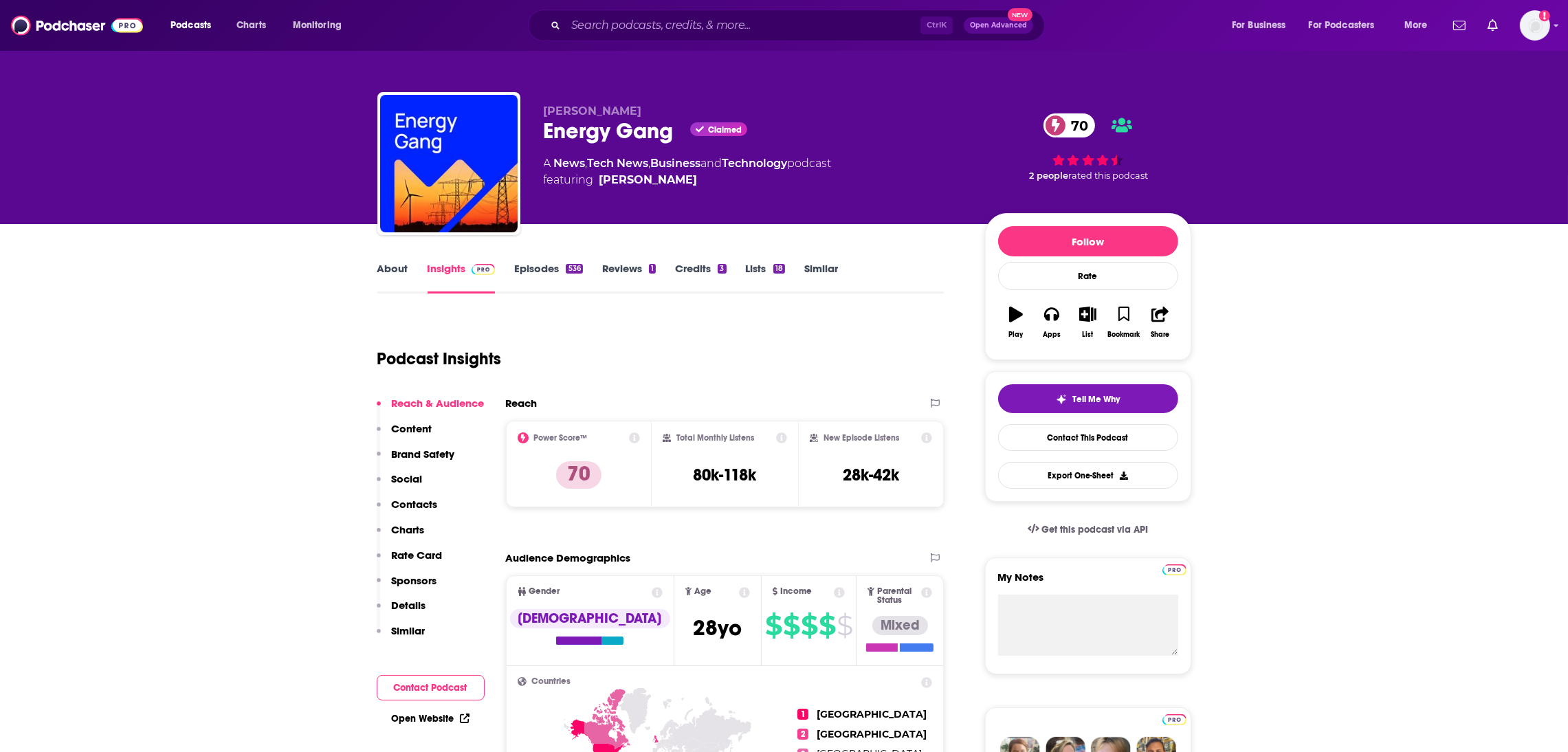
drag, startPoint x: 708, startPoint y: 185, endPoint x: 532, endPoint y: 136, distance: 182.7
click at [532, 136] on div "Wood Mackenzie Energy Gang Claimed 70 A News , Tech News , Business and Technol…" at bounding box center [784, 166] width 814 height 148
copy div "Energy Gang Claimed 70 A News , Tech News , Business and Technology podcast fea…"
drag, startPoint x: 770, startPoint y: 484, endPoint x: 688, endPoint y: 484, distance: 82.0
click at [688, 484] on div "Total Monthly Listens 80k-118k" at bounding box center [725, 464] width 125 height 63
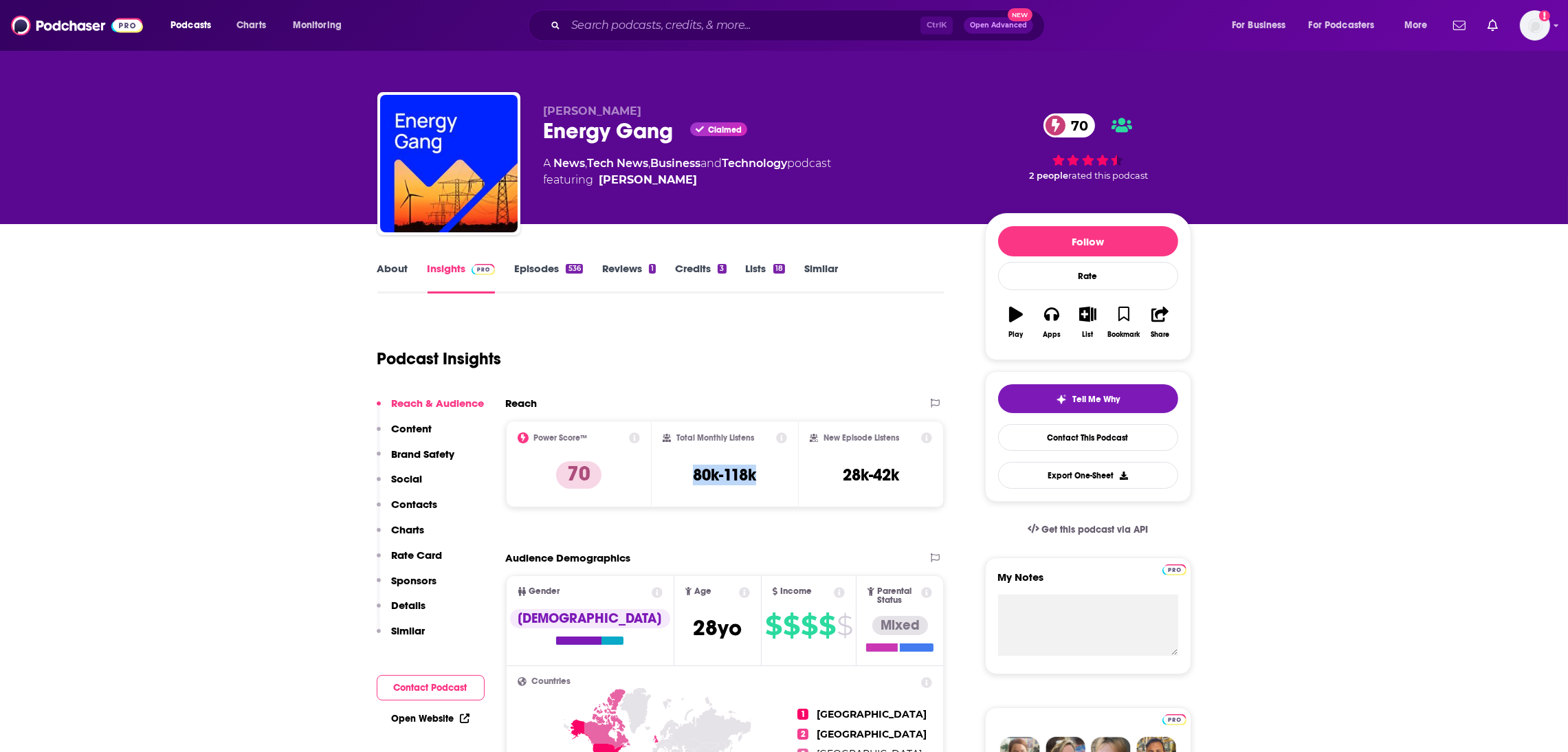
copy h3 "80k-118k"
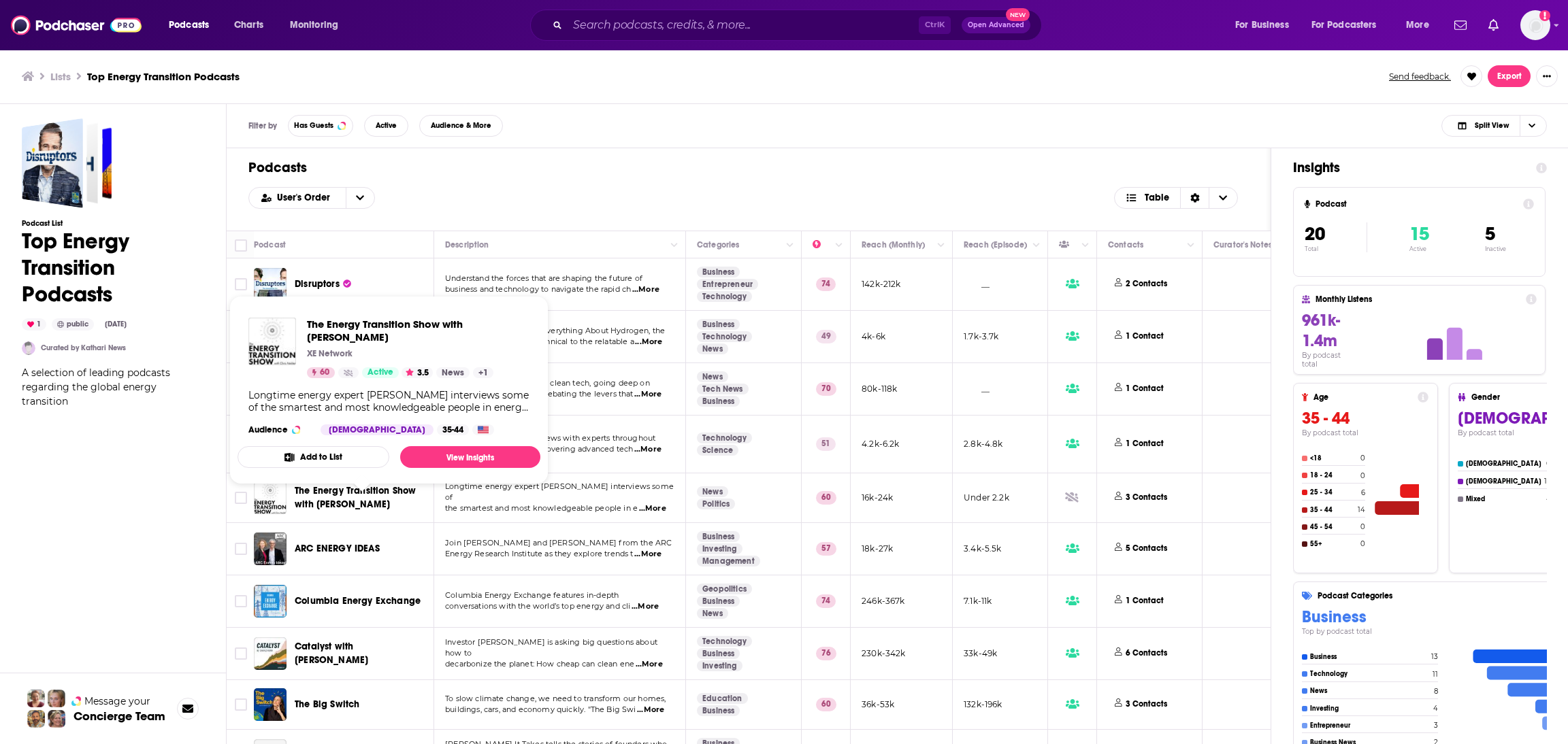
click at [369, 495] on span "The Energy Transition Show with [PERSON_NAME]" at bounding box center [355, 497] width 121 height 25
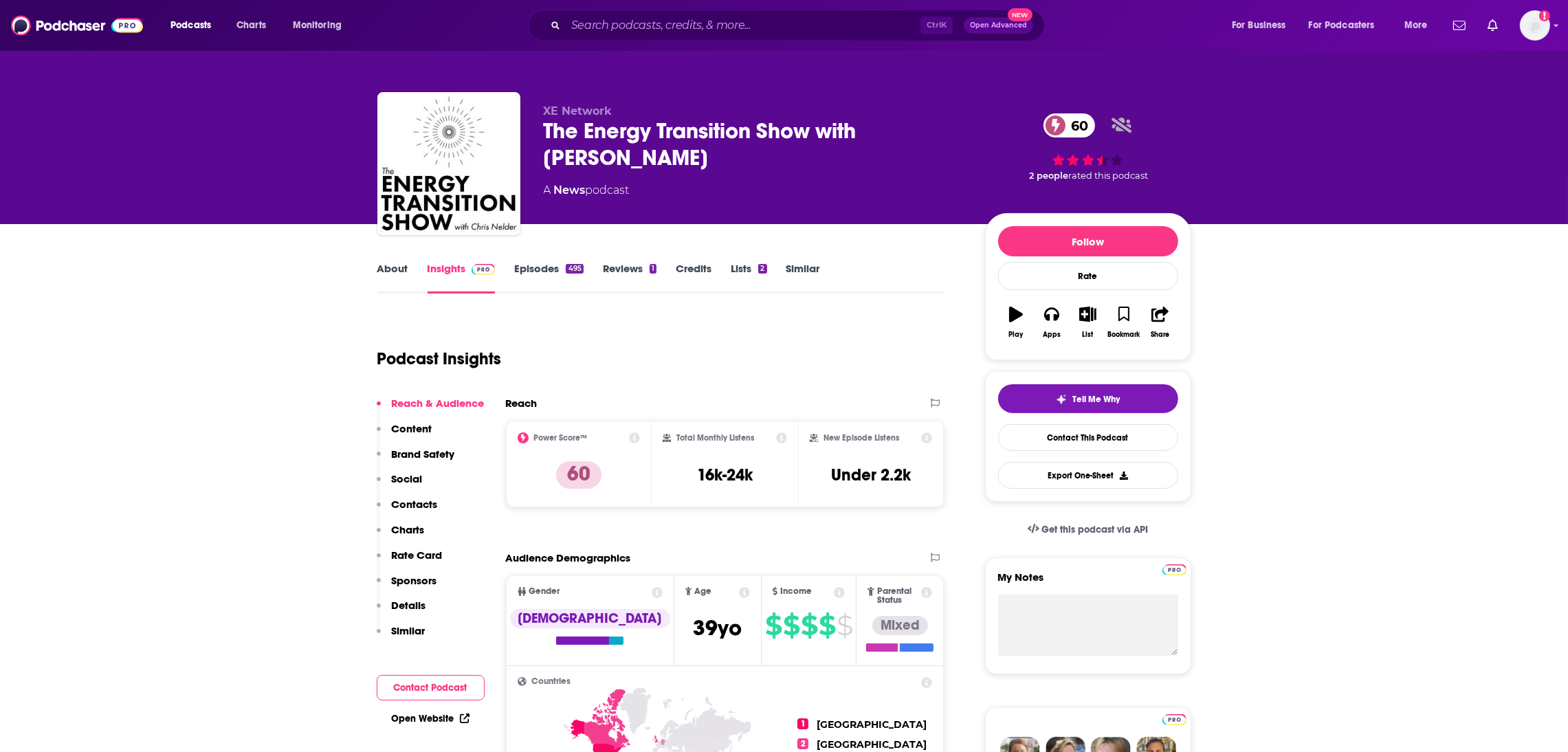
click at [388, 265] on link "About" at bounding box center [393, 277] width 31 height 32
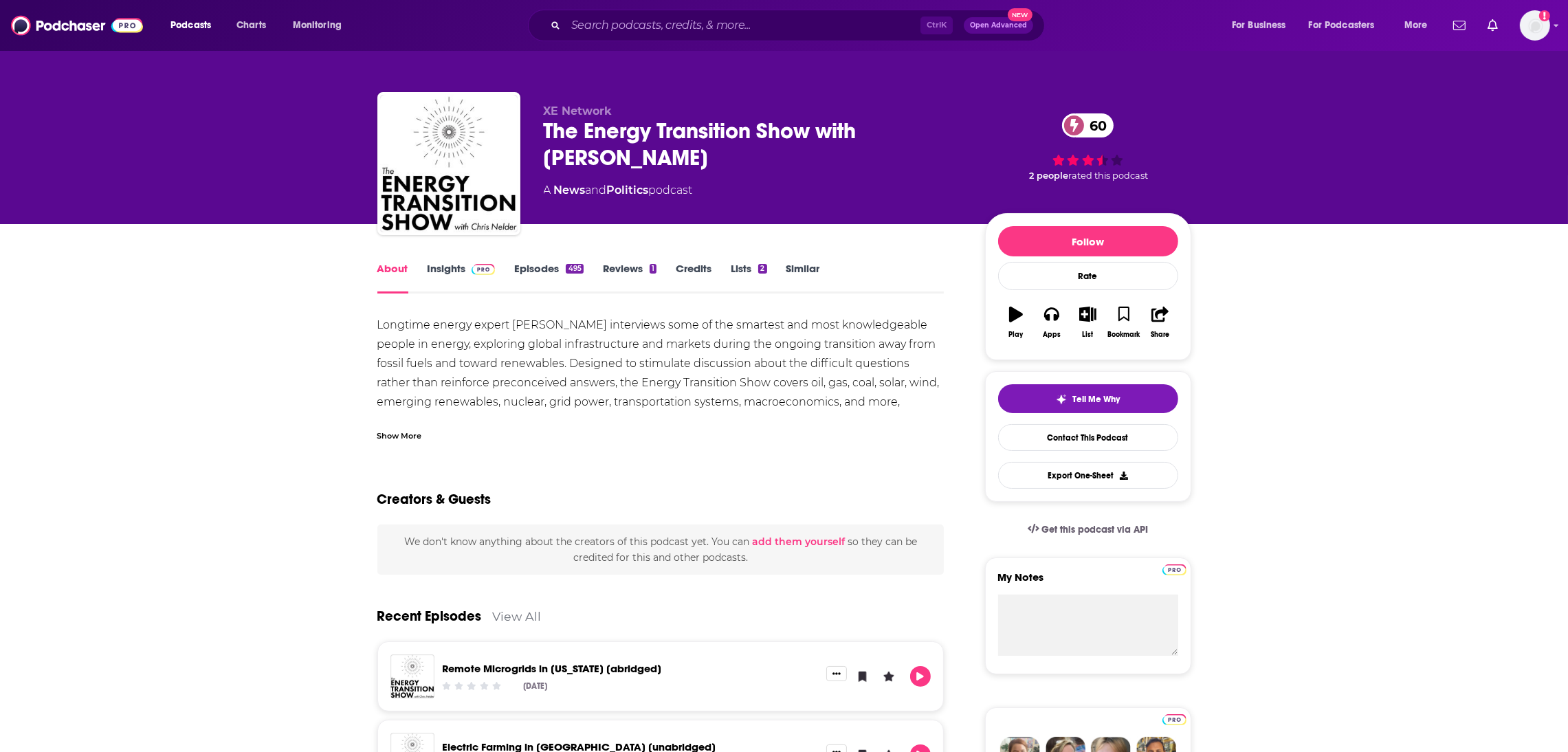
click at [443, 269] on link "Insights" at bounding box center [462, 277] width 68 height 32
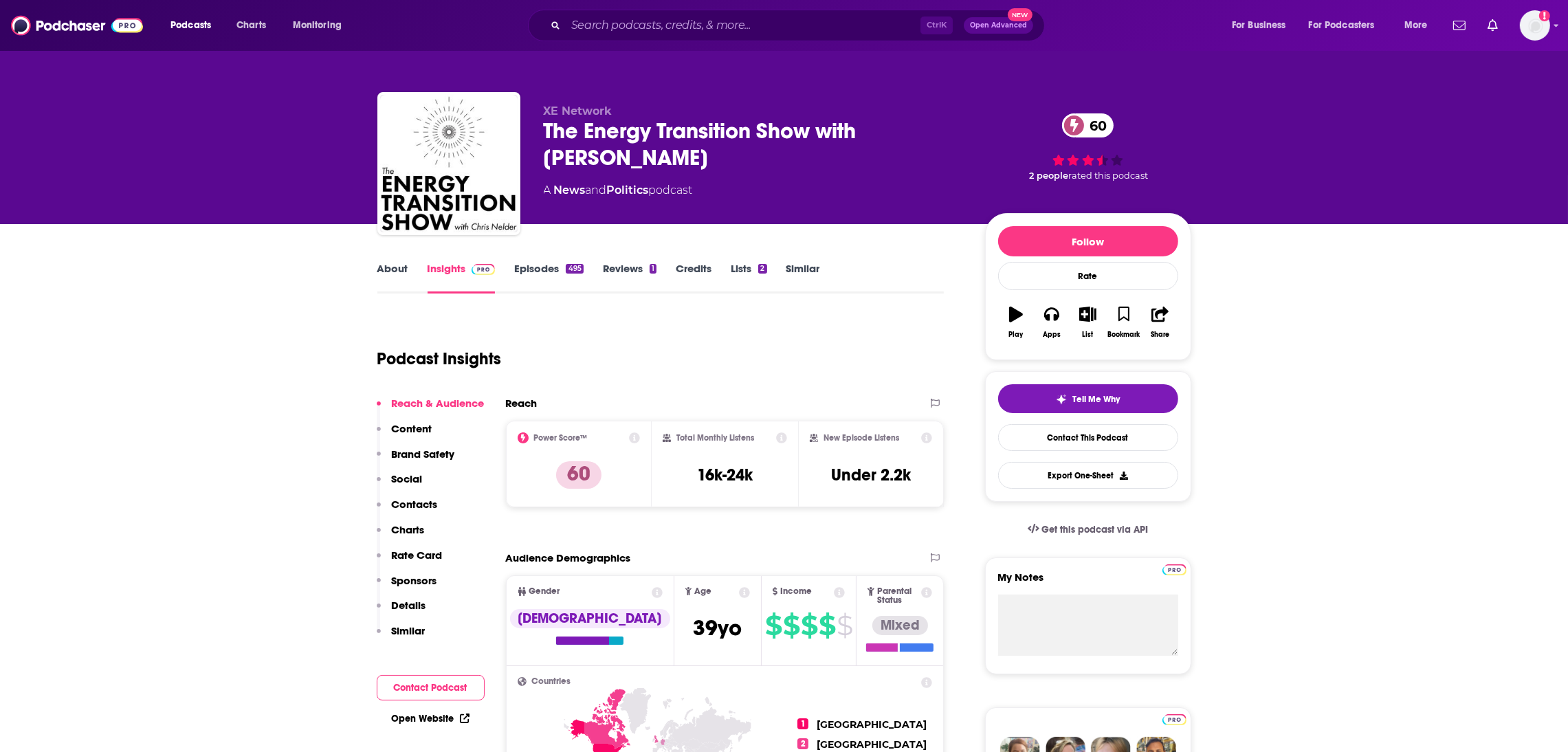
drag, startPoint x: 643, startPoint y: 167, endPoint x: 723, endPoint y: 192, distance: 83.8
click at [630, 165] on div "The Energy Transition Show with [PERSON_NAME] 60" at bounding box center [753, 145] width 420 height 53
drag, startPoint x: 738, startPoint y: 197, endPoint x: 545, endPoint y: 137, distance: 202.1
click at [545, 137] on div "XE Network The Energy Transition Show with [PERSON_NAME] 60 A News and Politics…" at bounding box center [753, 159] width 420 height 110
copy div "The Energy Transition Show with [PERSON_NAME] 60 A News and Politics podcast"
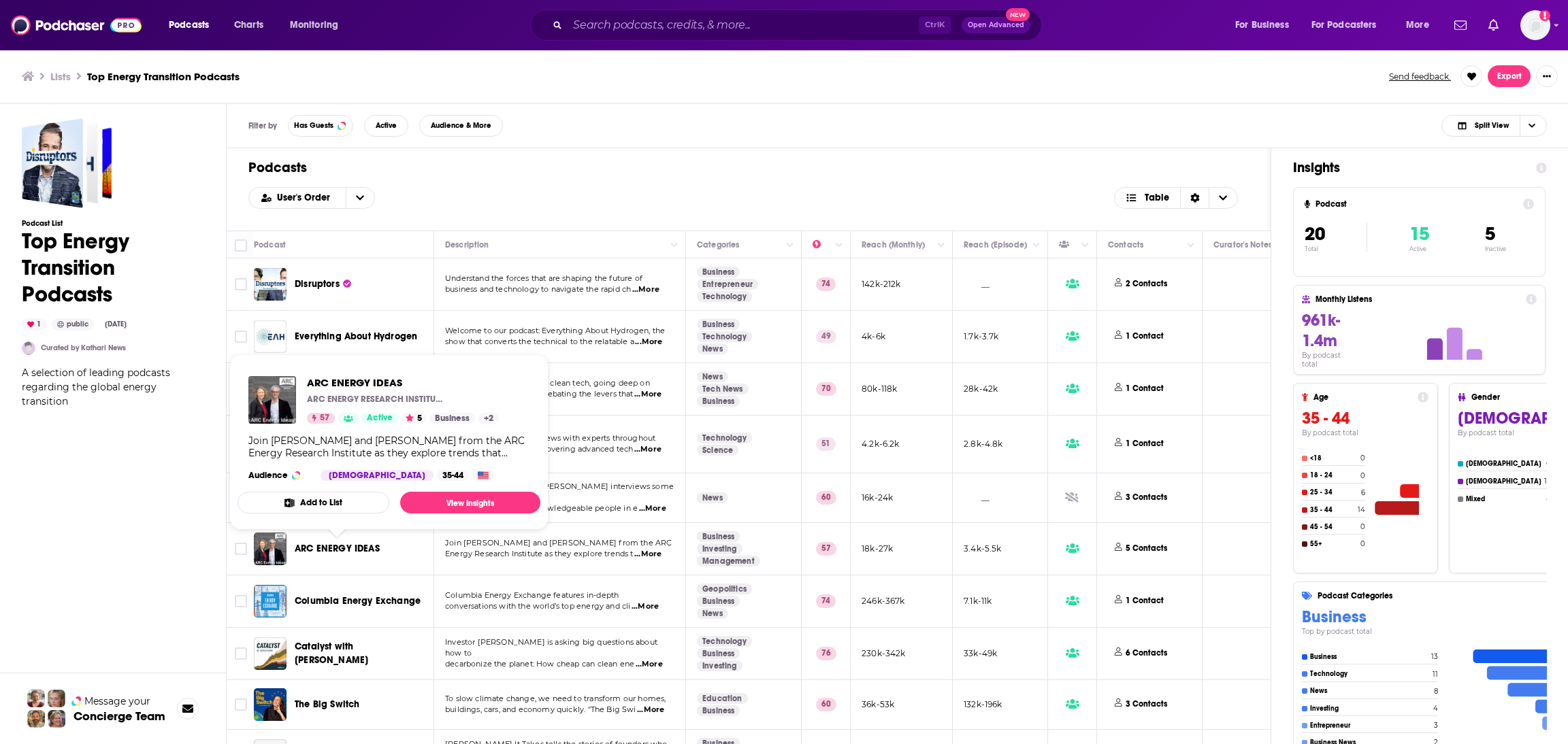
click at [336, 547] on span "ARC ENERGY IDEAS" at bounding box center [337, 549] width 85 height 12
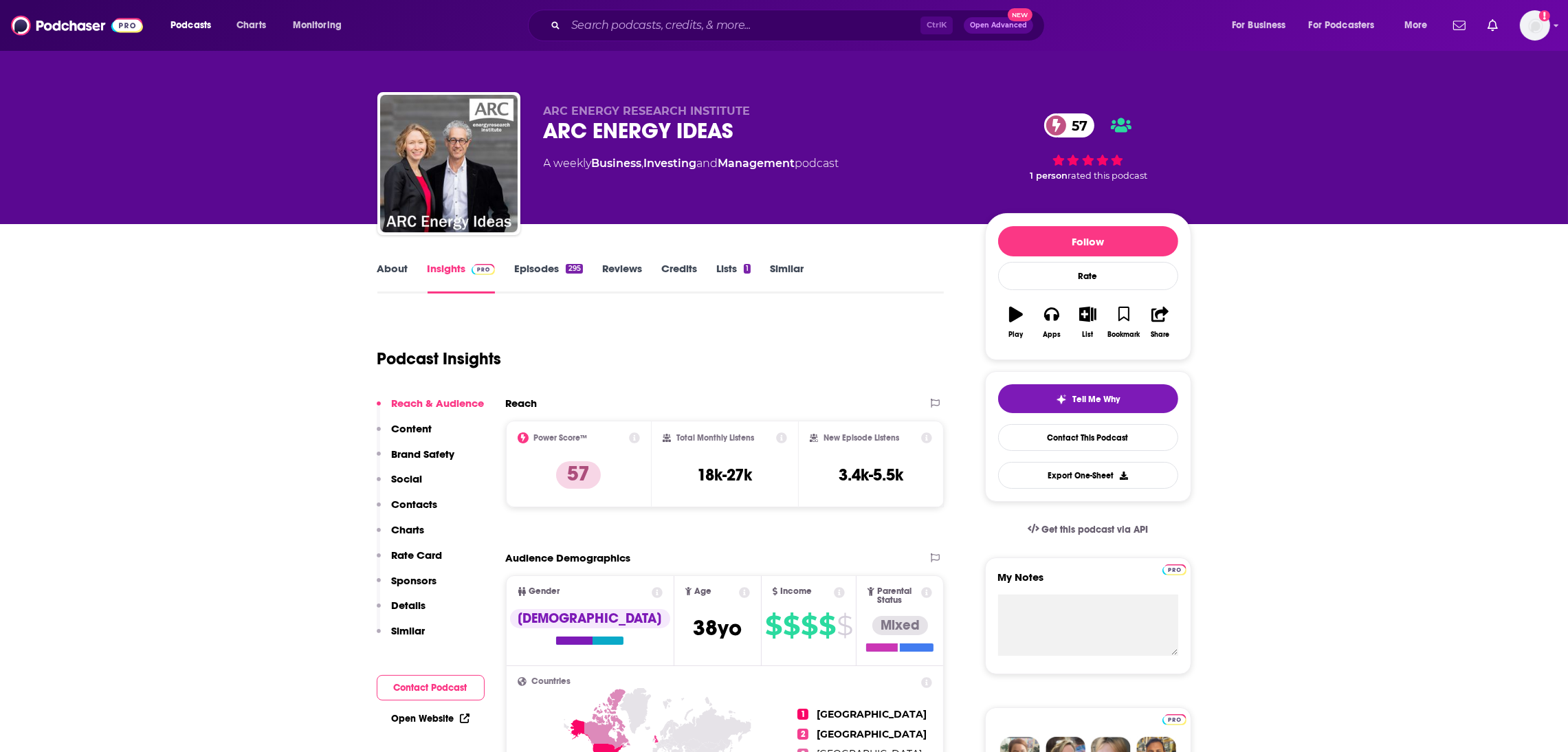
click at [384, 271] on link "About" at bounding box center [393, 277] width 31 height 32
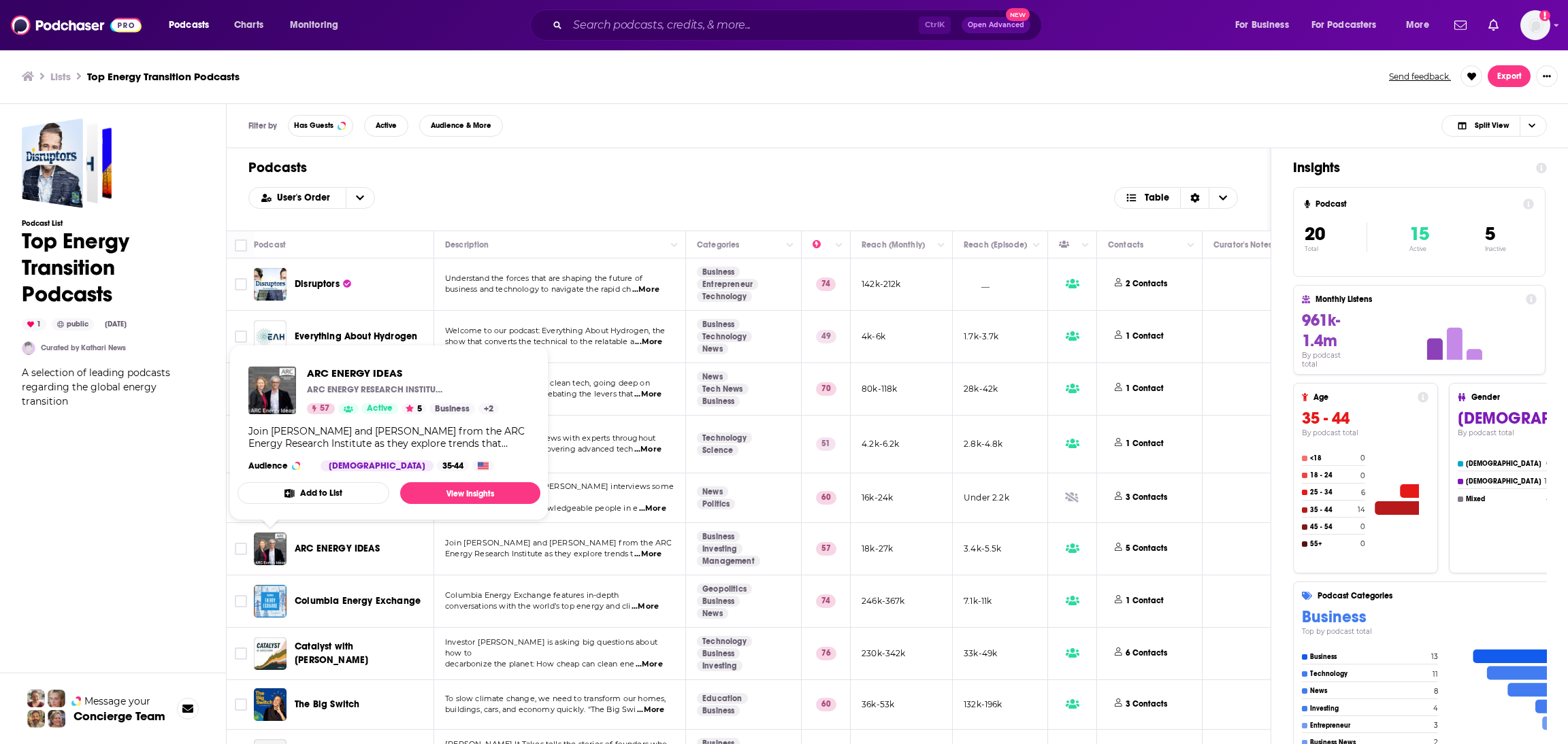
click at [311, 547] on span "ARC ENERGY IDEAS" at bounding box center [337, 549] width 85 height 12
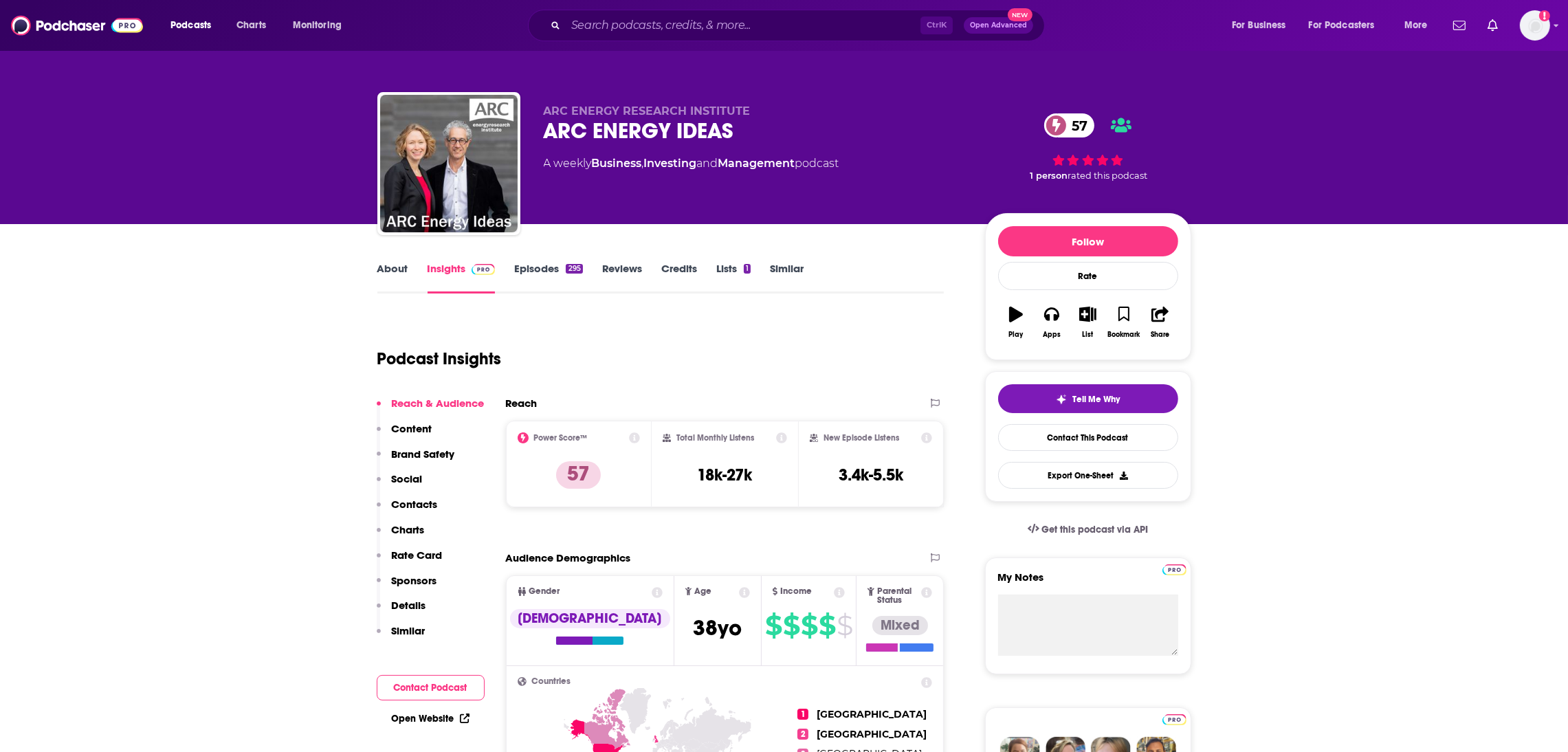
click at [1564, 158] on div "ARC ENERGY RESEARCH INSTITUTE ARC ENERGY IDEAS 57 A weekly Business , Investing…" at bounding box center [784, 112] width 1568 height 224
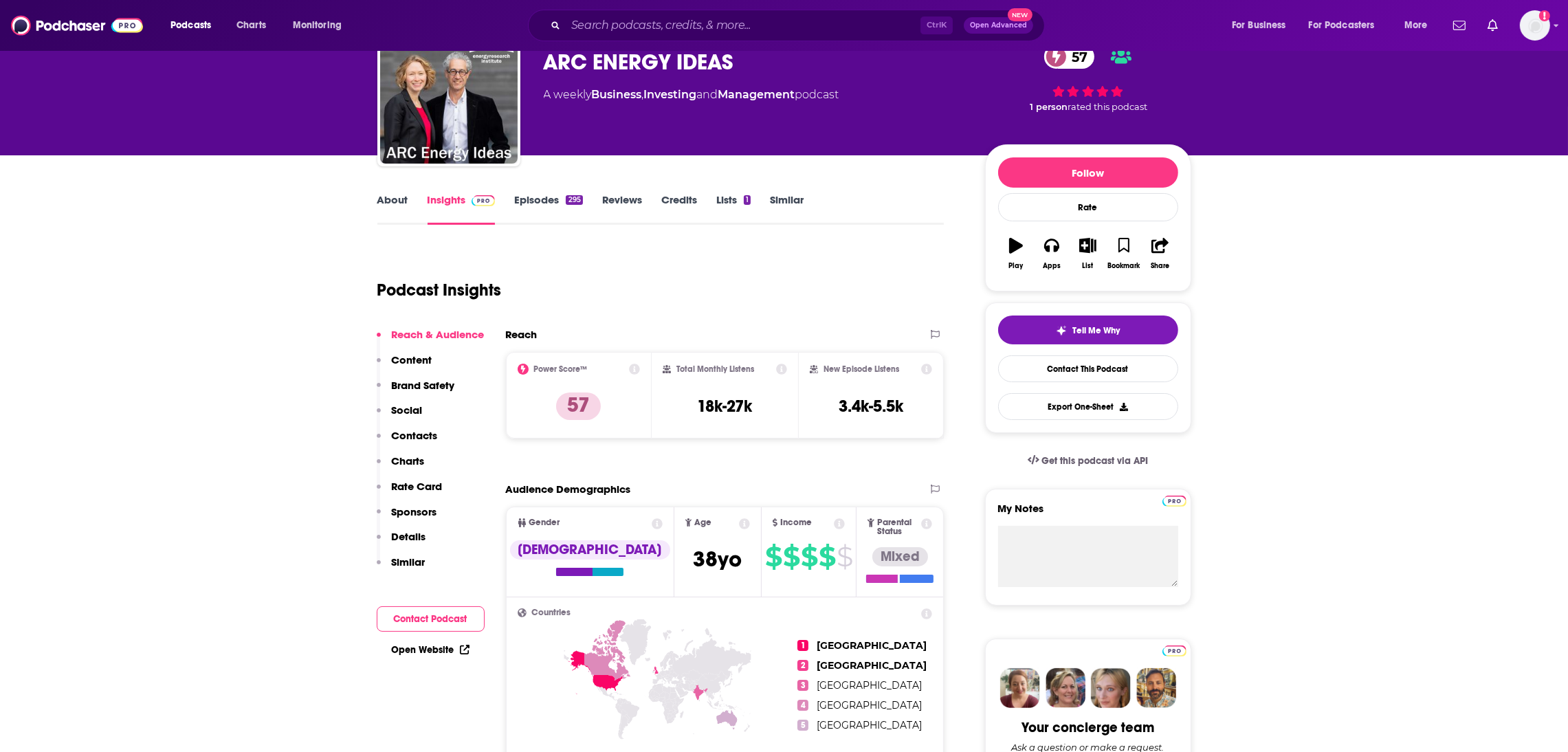
scroll to position [139, 0]
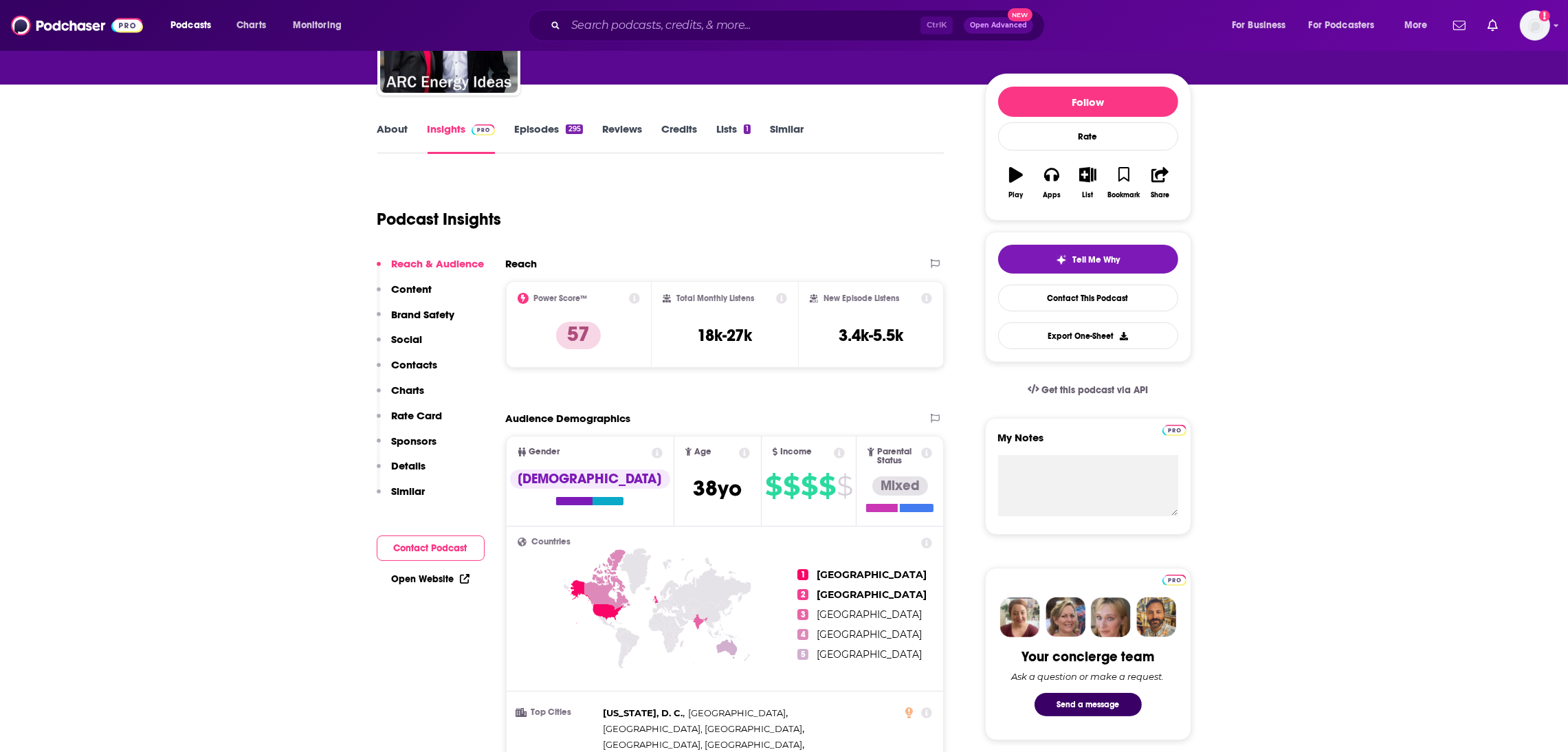
click at [526, 132] on link "Episodes 295" at bounding box center [549, 138] width 68 height 32
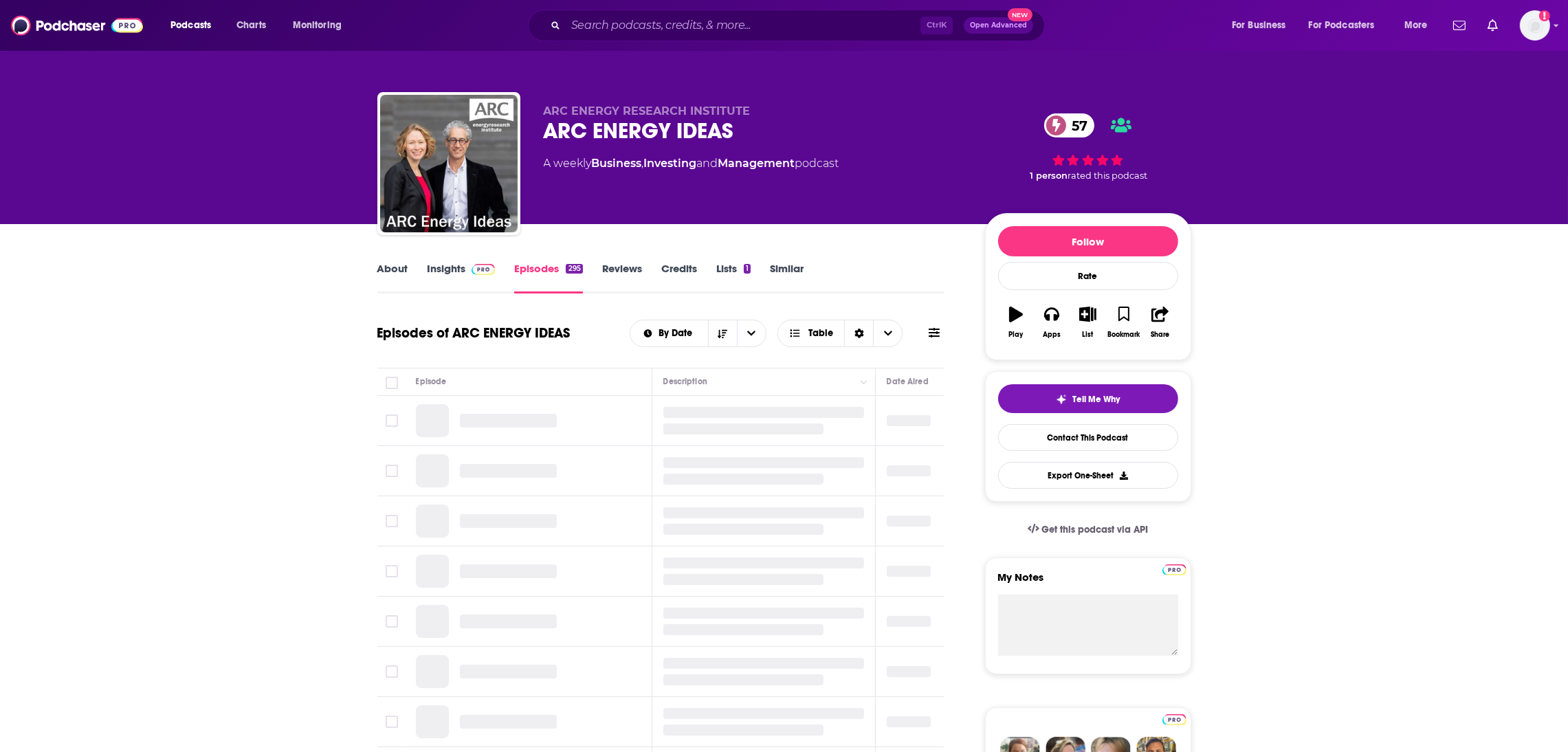
scroll to position [38, 0]
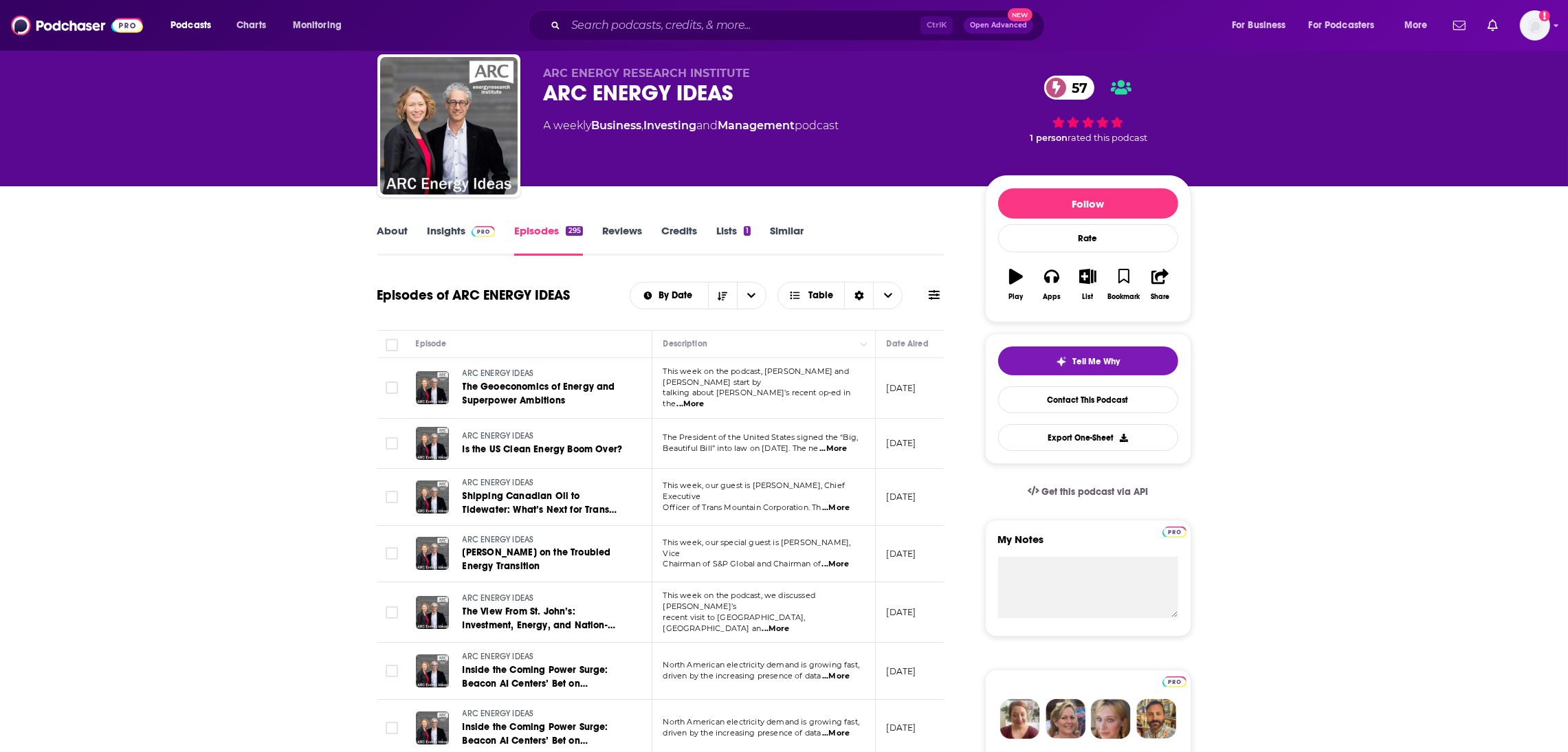
click at [704, 399] on span "...More" at bounding box center [690, 404] width 27 height 11
click at [811, 94] on div "ARC ENERGY IDEAS 57" at bounding box center [753, 93] width 420 height 27
click at [666, 30] on input "Search podcasts, credits, & more..." at bounding box center [743, 25] width 354 height 22
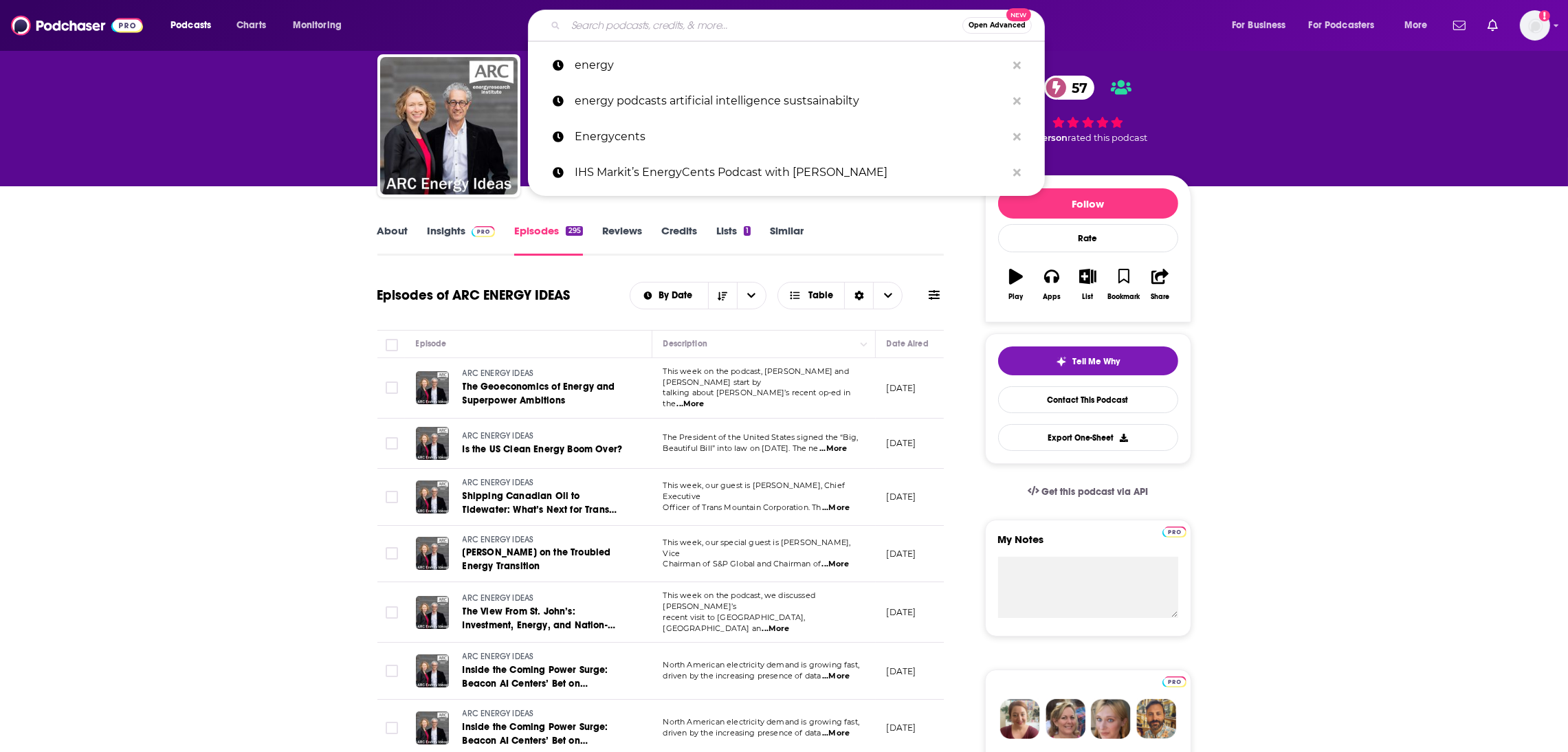
paste input "NPM Interconnections"
type input "NPM Interconnections"
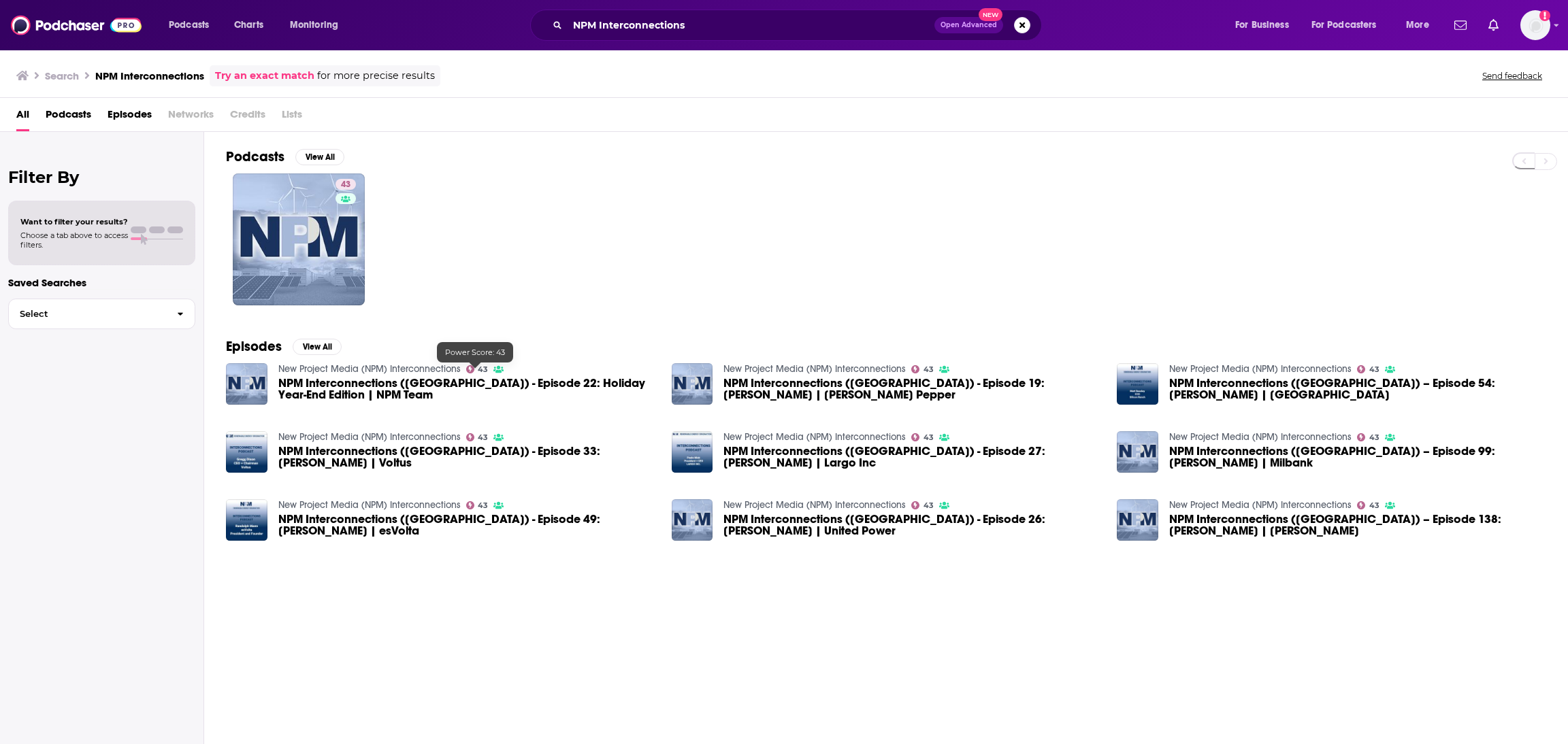
click at [474, 379] on span "NPM Interconnections (US) - Episode 22: Holiday Year-End Edition | NPM Team" at bounding box center [467, 390] width 377 height 23
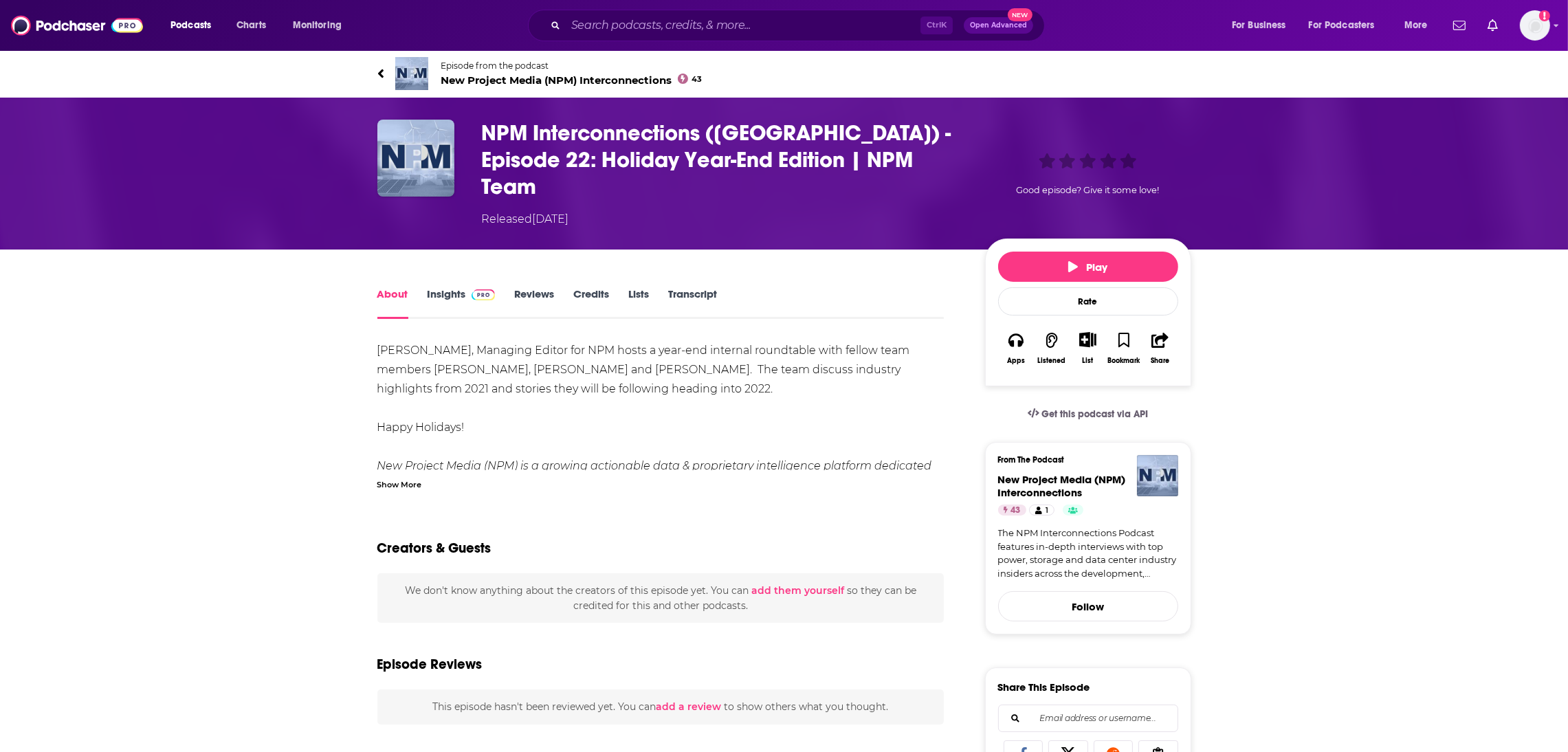
click at [446, 288] on link "Insights" at bounding box center [462, 303] width 68 height 32
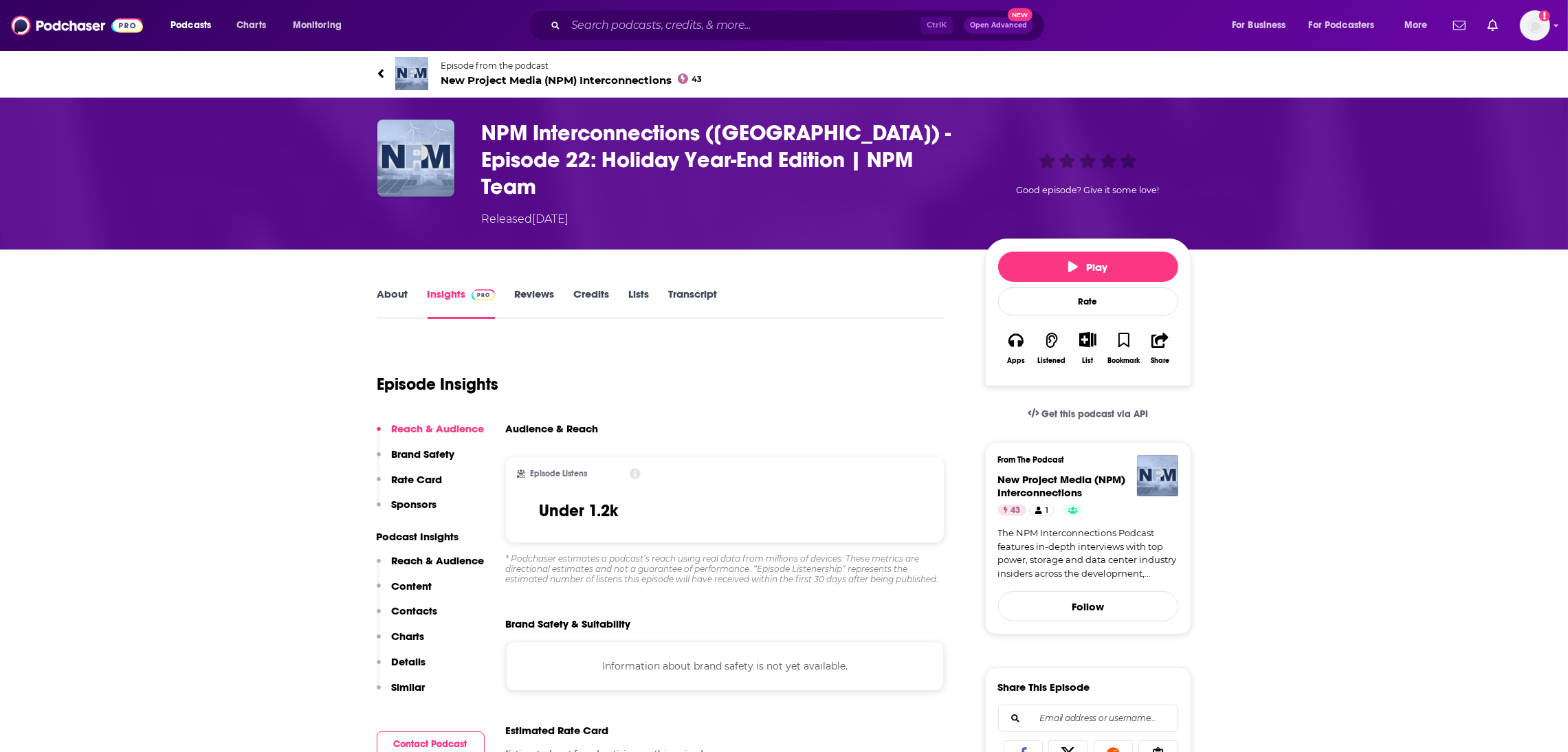
click at [389, 288] on link "About" at bounding box center [393, 303] width 31 height 32
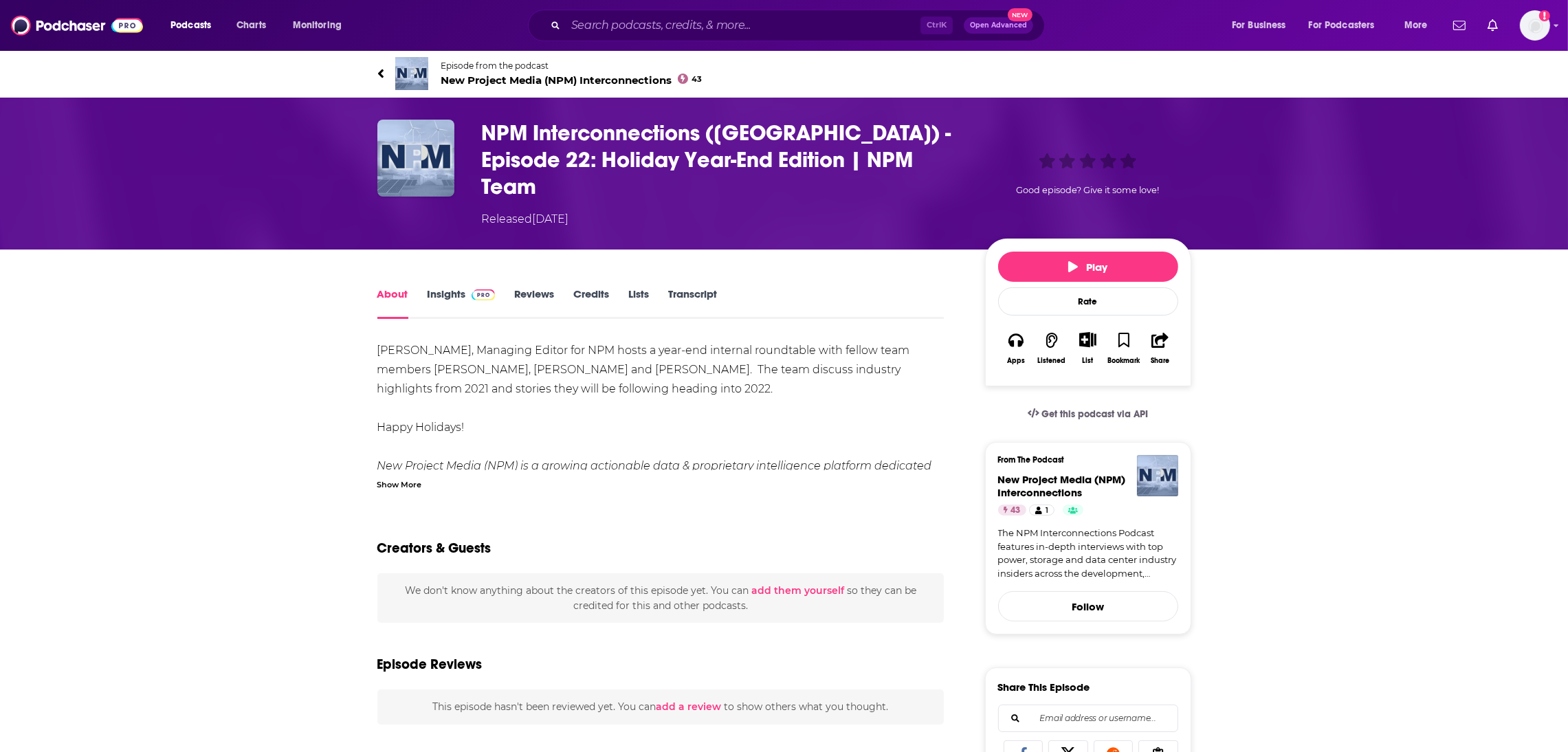
click at [450, 288] on link "Insights" at bounding box center [462, 303] width 68 height 32
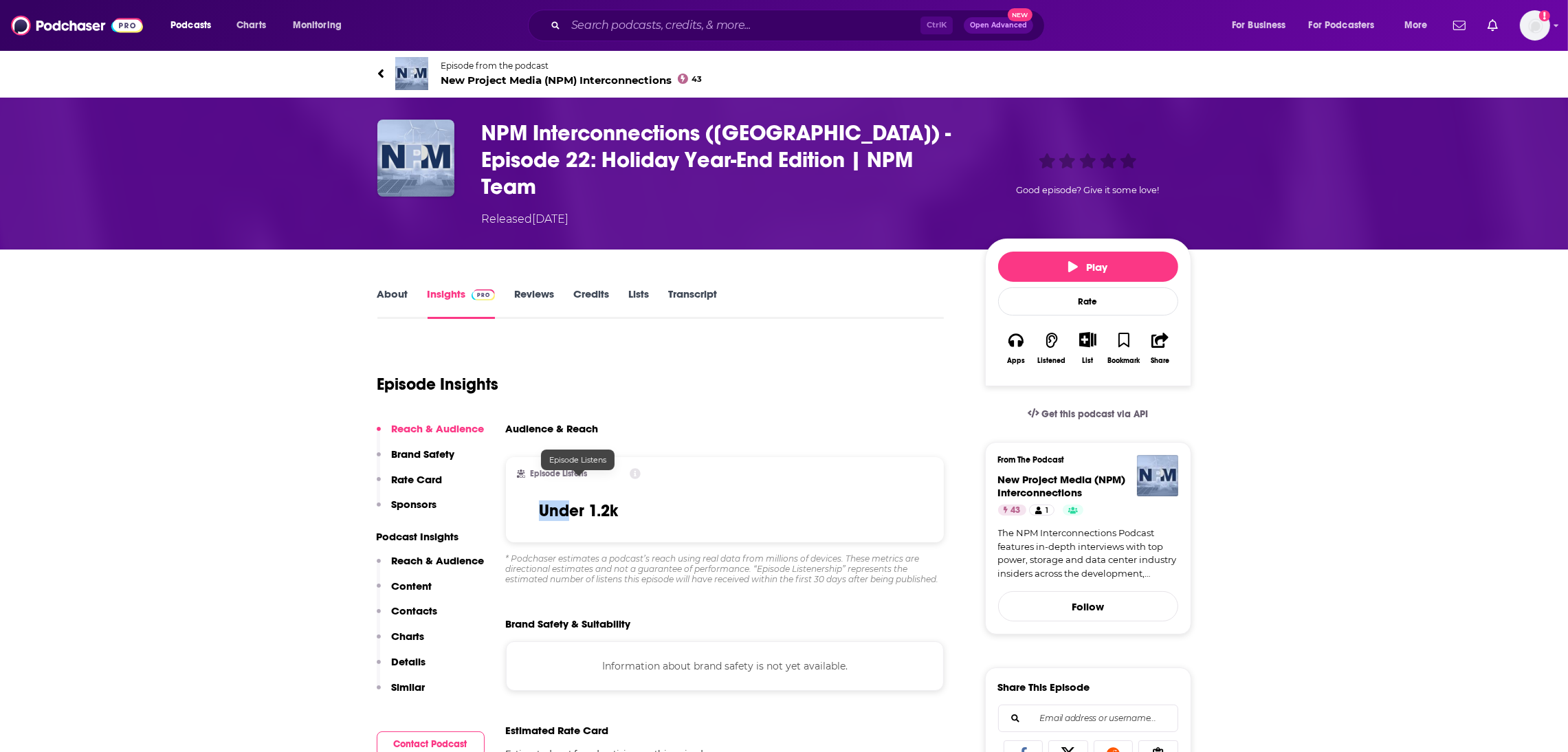
drag, startPoint x: 658, startPoint y: 487, endPoint x: 600, endPoint y: 482, distance: 58.2
click at [569, 481] on div "Episode Listens Under 1.2k" at bounding box center [725, 500] width 439 height 85
click at [650, 485] on div "Episode Listens Under 1.2k" at bounding box center [578, 500] width 146 height 85
copy h3 "Under 1.2k"
drag, startPoint x: 650, startPoint y: 487, endPoint x: 537, endPoint y: 489, distance: 113.0
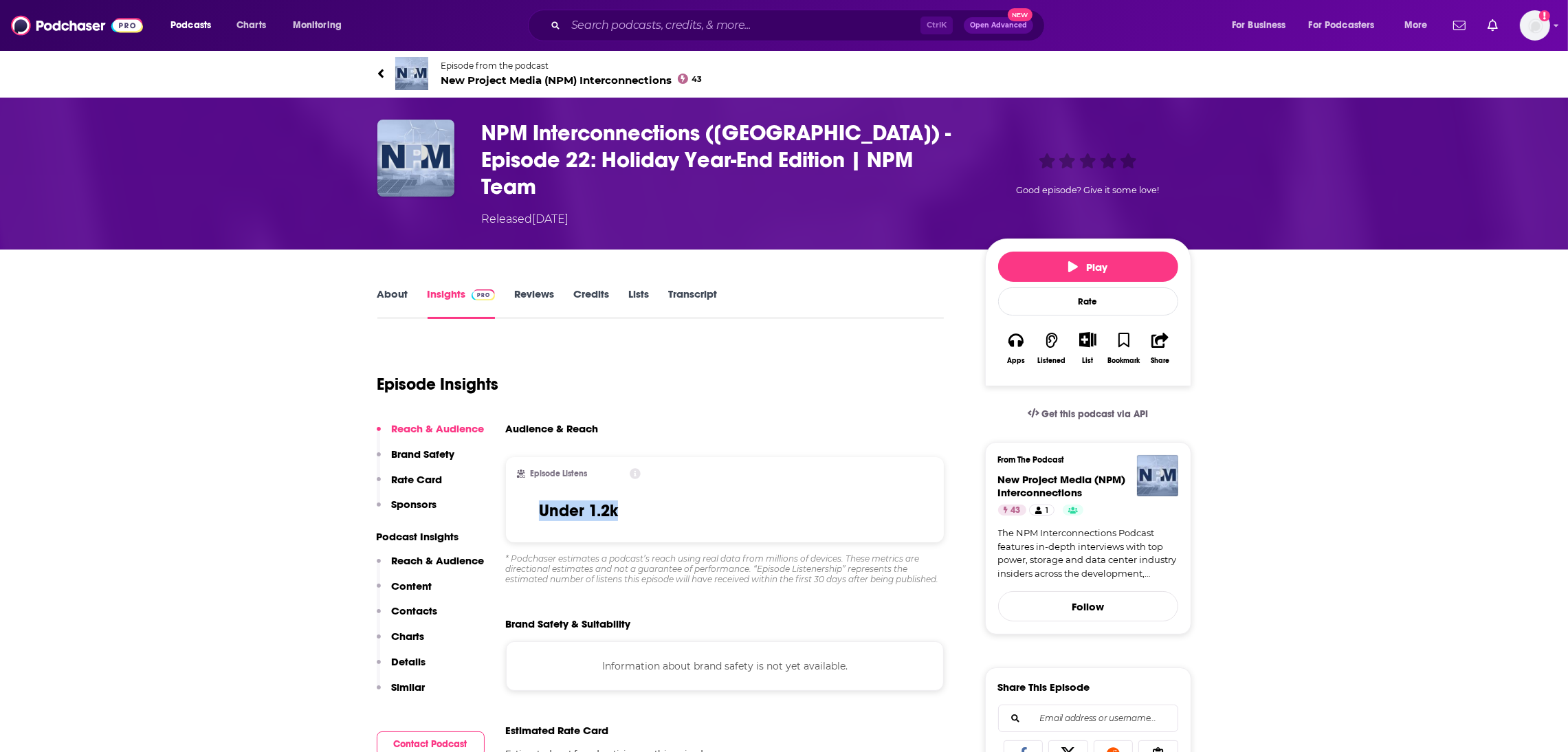
click at [537, 489] on div "Episode Listens Under 1.2k" at bounding box center [578, 500] width 146 height 85
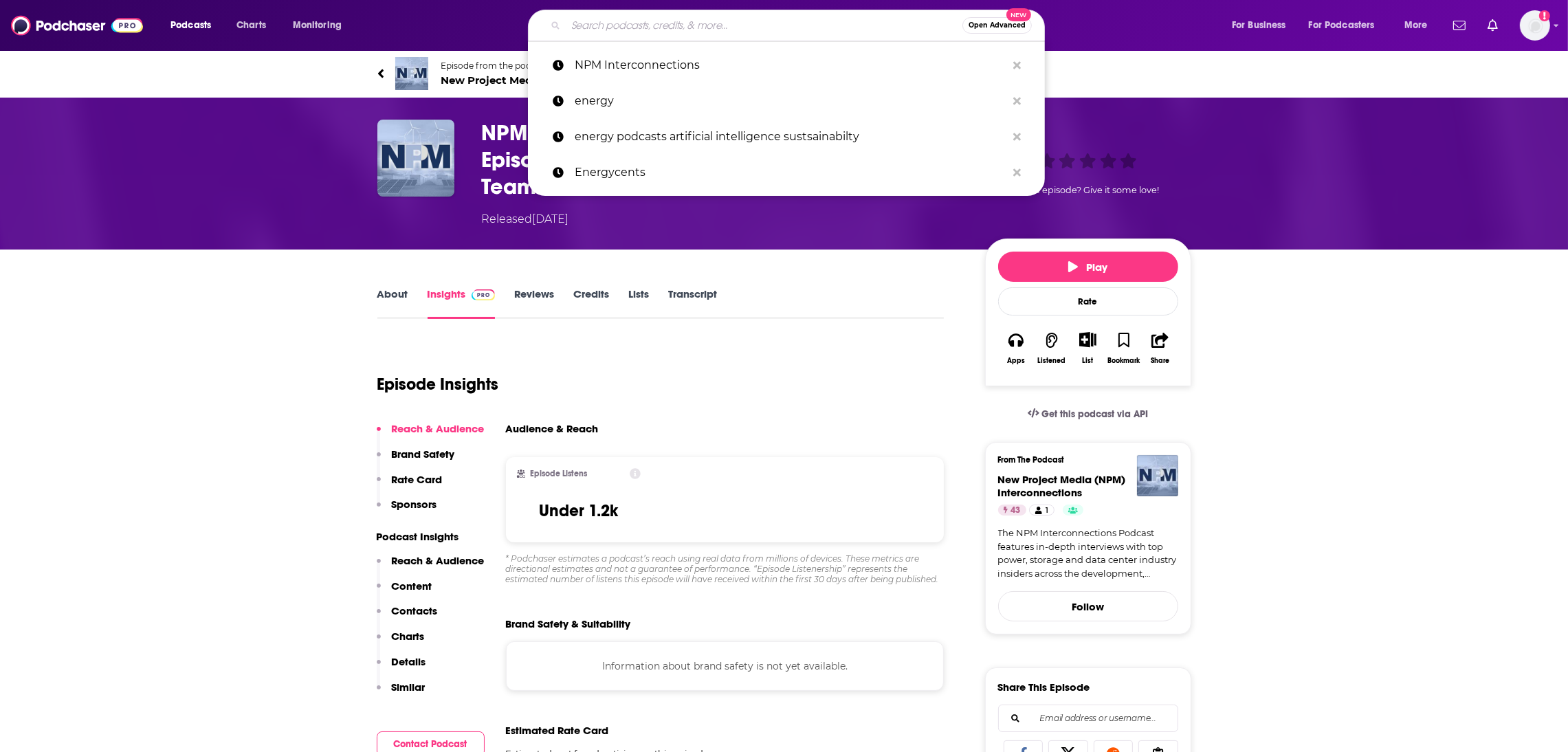
click at [580, 17] on input "Search podcasts, credits, & more..." at bounding box center [764, 25] width 397 height 22
paste input "Columbia Energy Exchange"
type input "Columbia Energy Exchange"
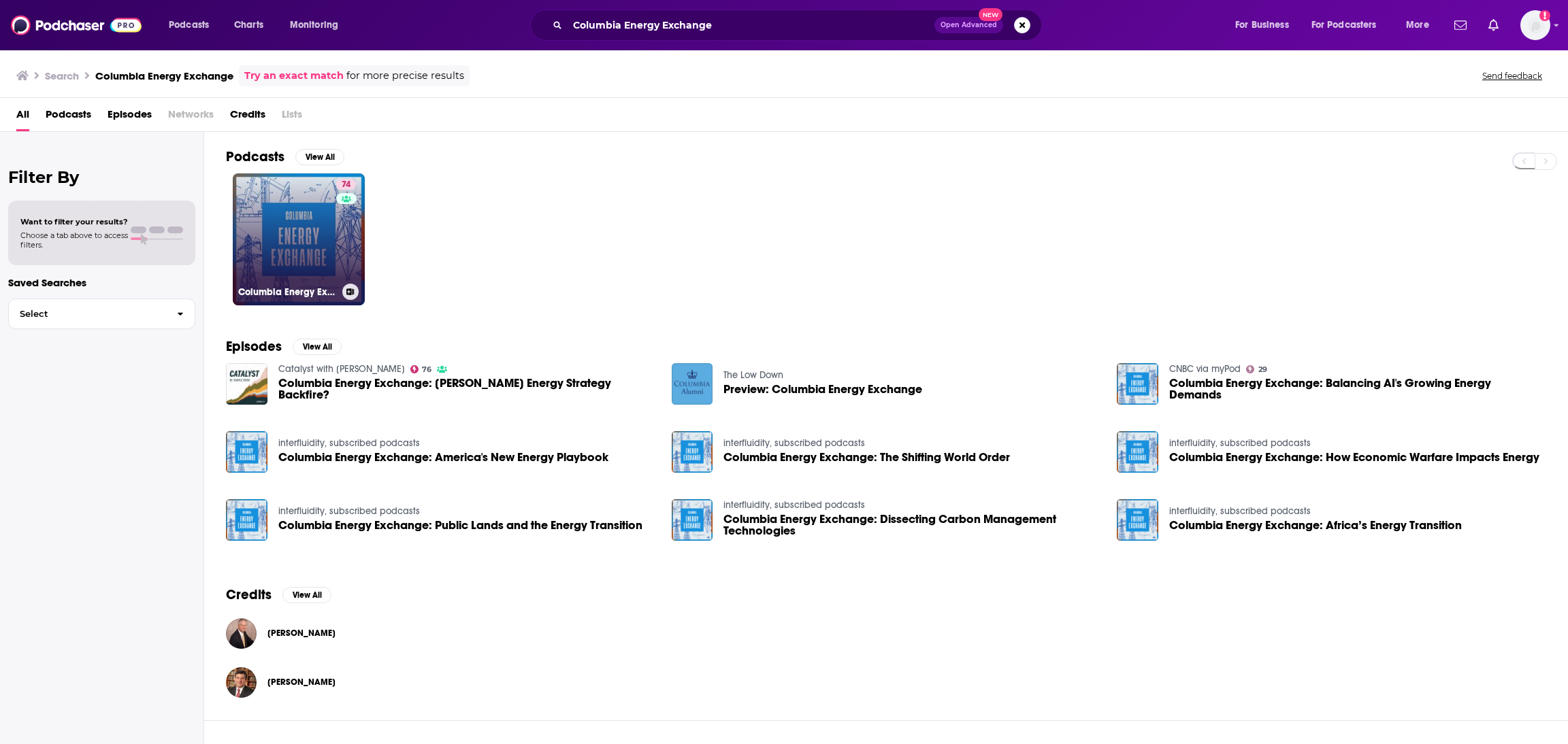
click at [308, 254] on link "74 Columbia Energy Exchange" at bounding box center [299, 239] width 132 height 132
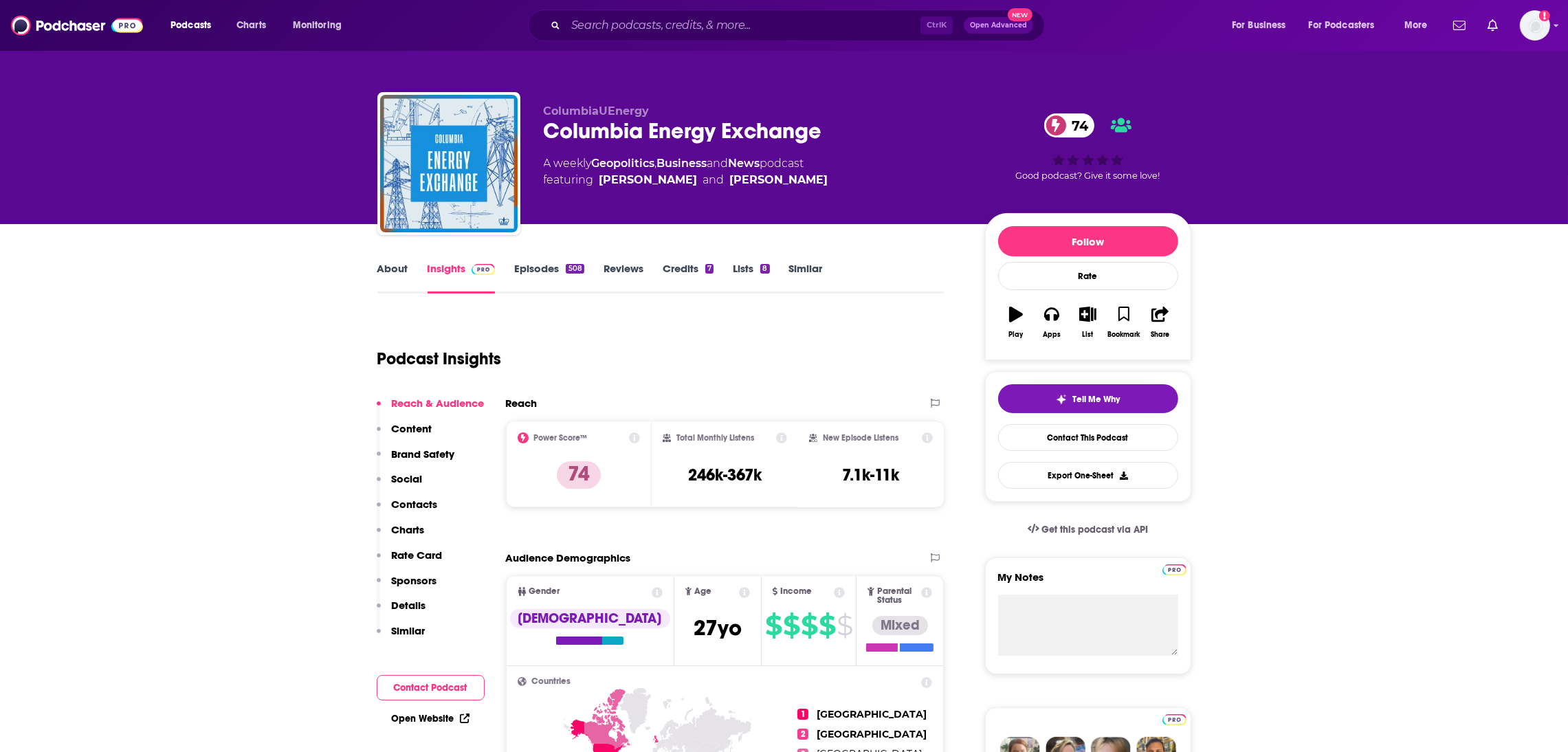
click at [541, 277] on link "Episodes 508" at bounding box center [549, 277] width 70 height 32
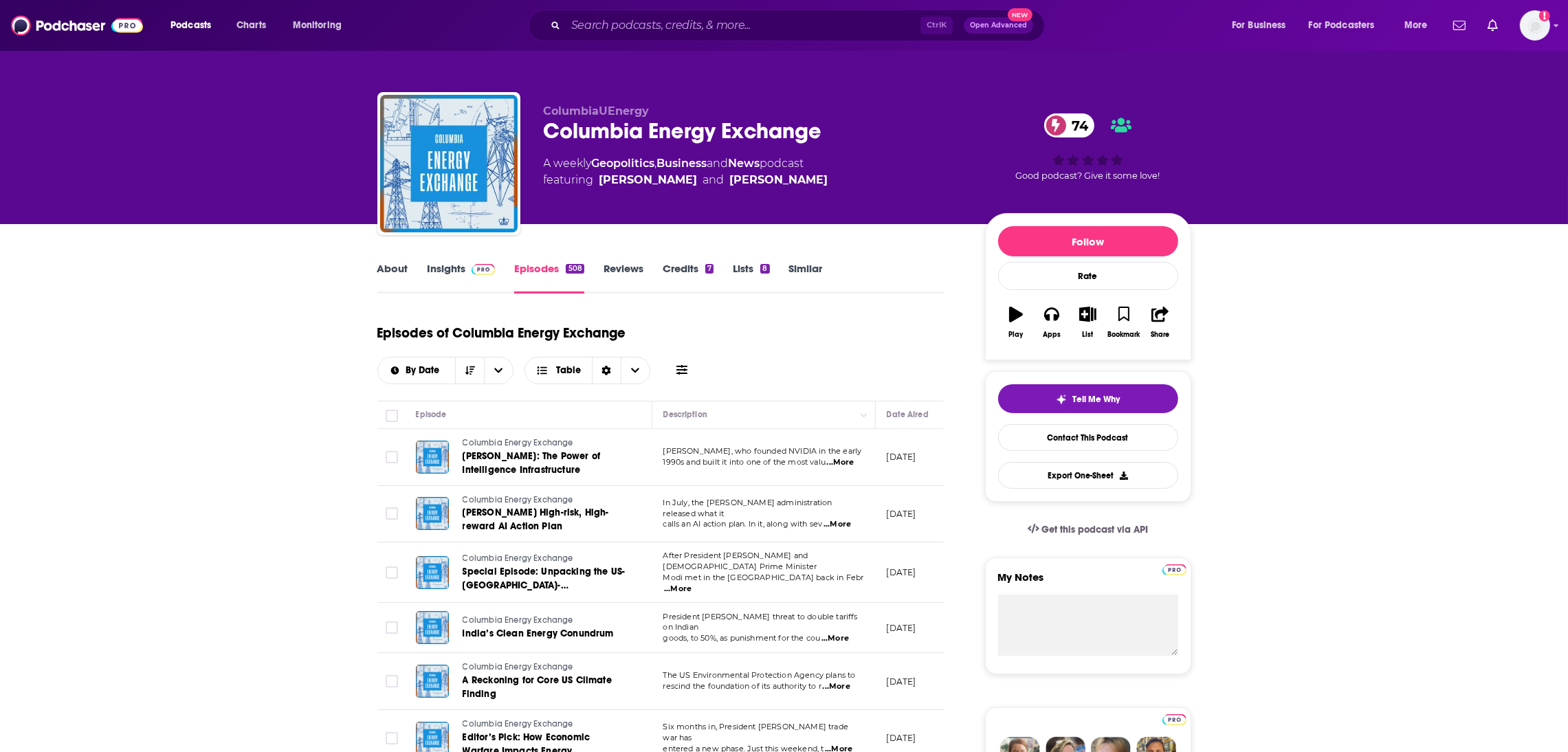
click at [445, 270] on link "Insights" at bounding box center [462, 277] width 68 height 32
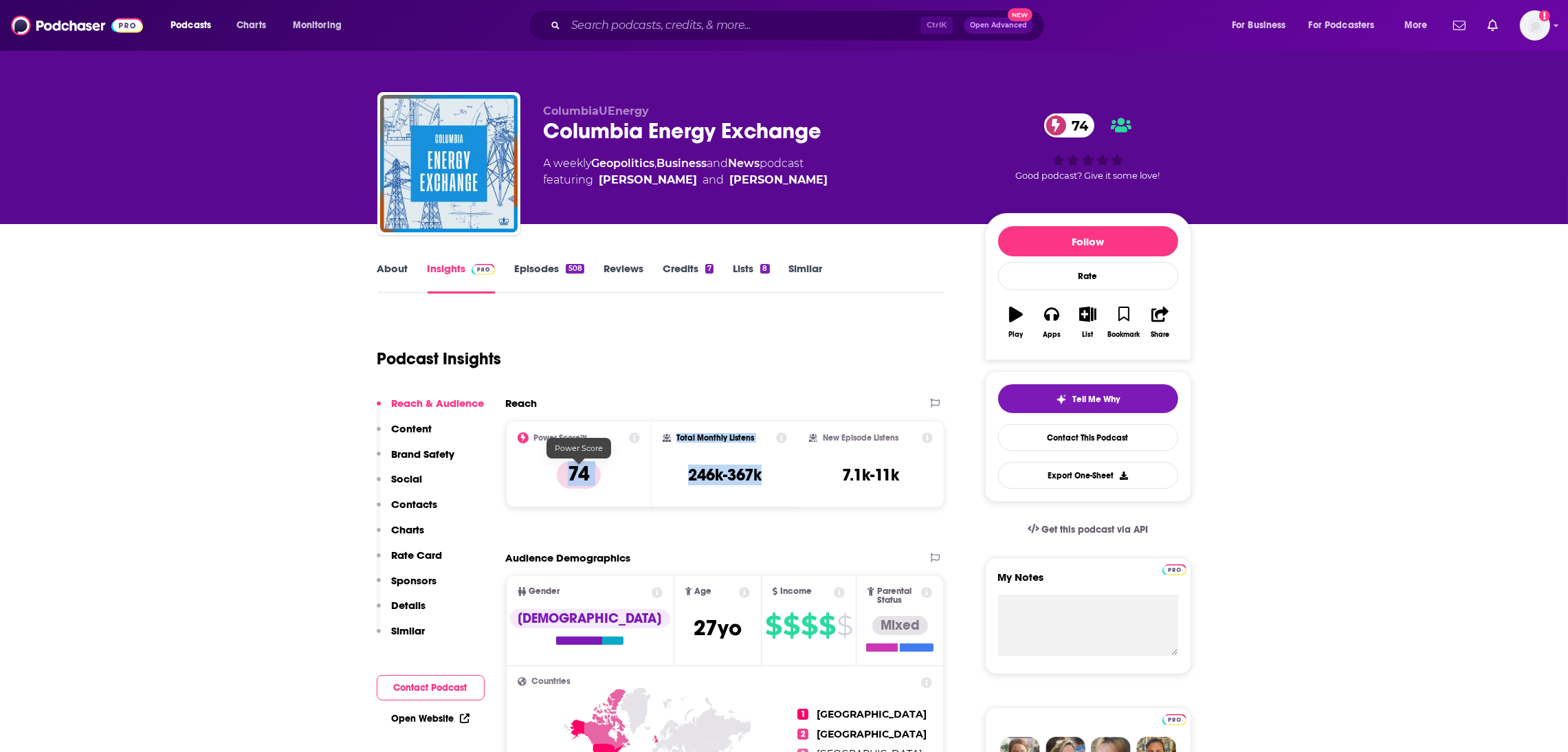
drag, startPoint x: 793, startPoint y: 484, endPoint x: 568, endPoint y: 466, distance: 225.7
click at [568, 466] on div "Power Score™ 74 Total Monthly Listens 246k-367k New Episode Listens 7.1k-11k" at bounding box center [725, 464] width 439 height 87
copy div "74 Total Monthly Listens 246k-367k"
click at [612, 29] on input "Search podcasts, credits, & more..." at bounding box center [743, 25] width 354 height 22
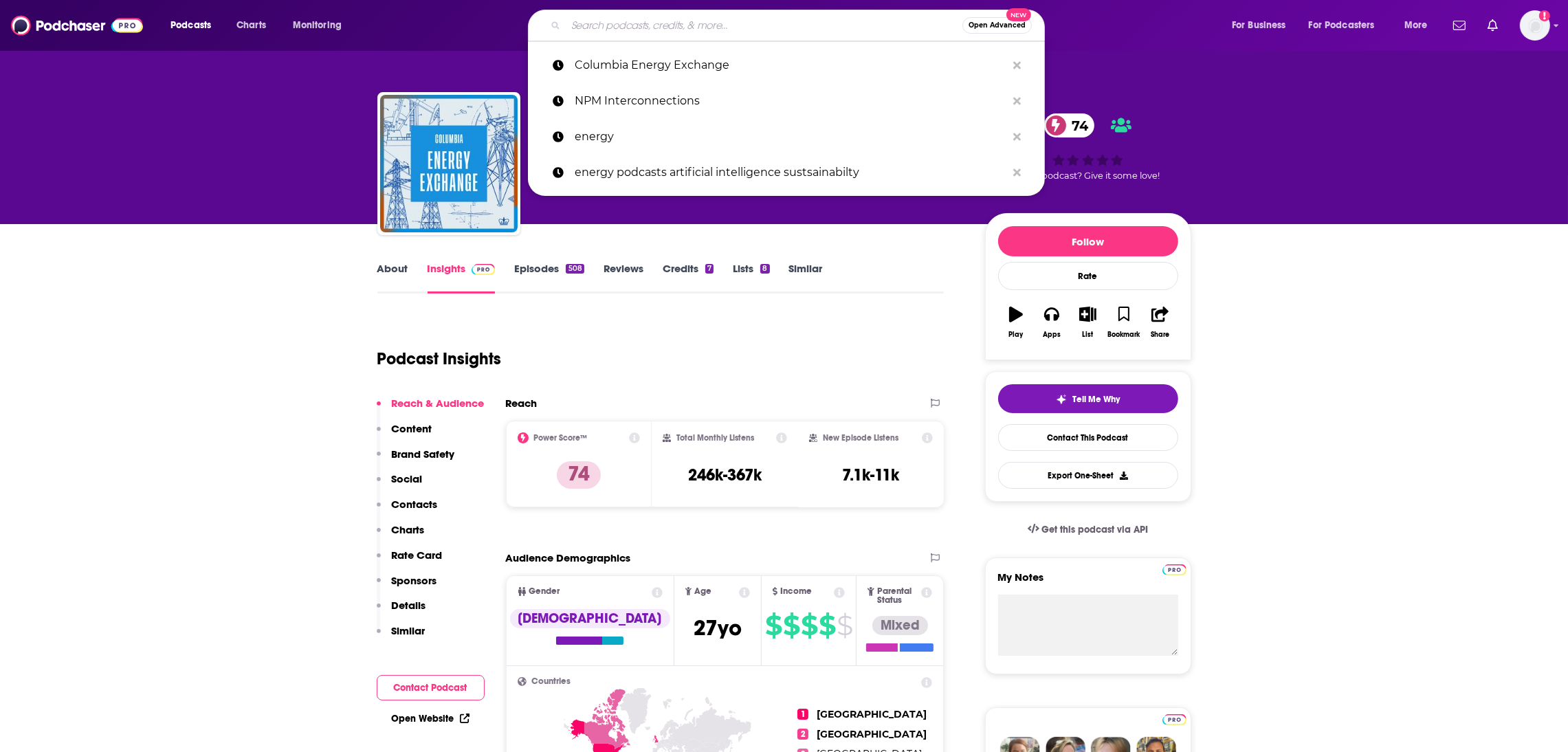
paste input "https://podcasts.apple.com/us/podcast/catalyst-with-shayle-kann/id1593204897"
type input "https://podcasts.apple.com/us/podcast/catalyst-with-shayle-kann/id1593204897"
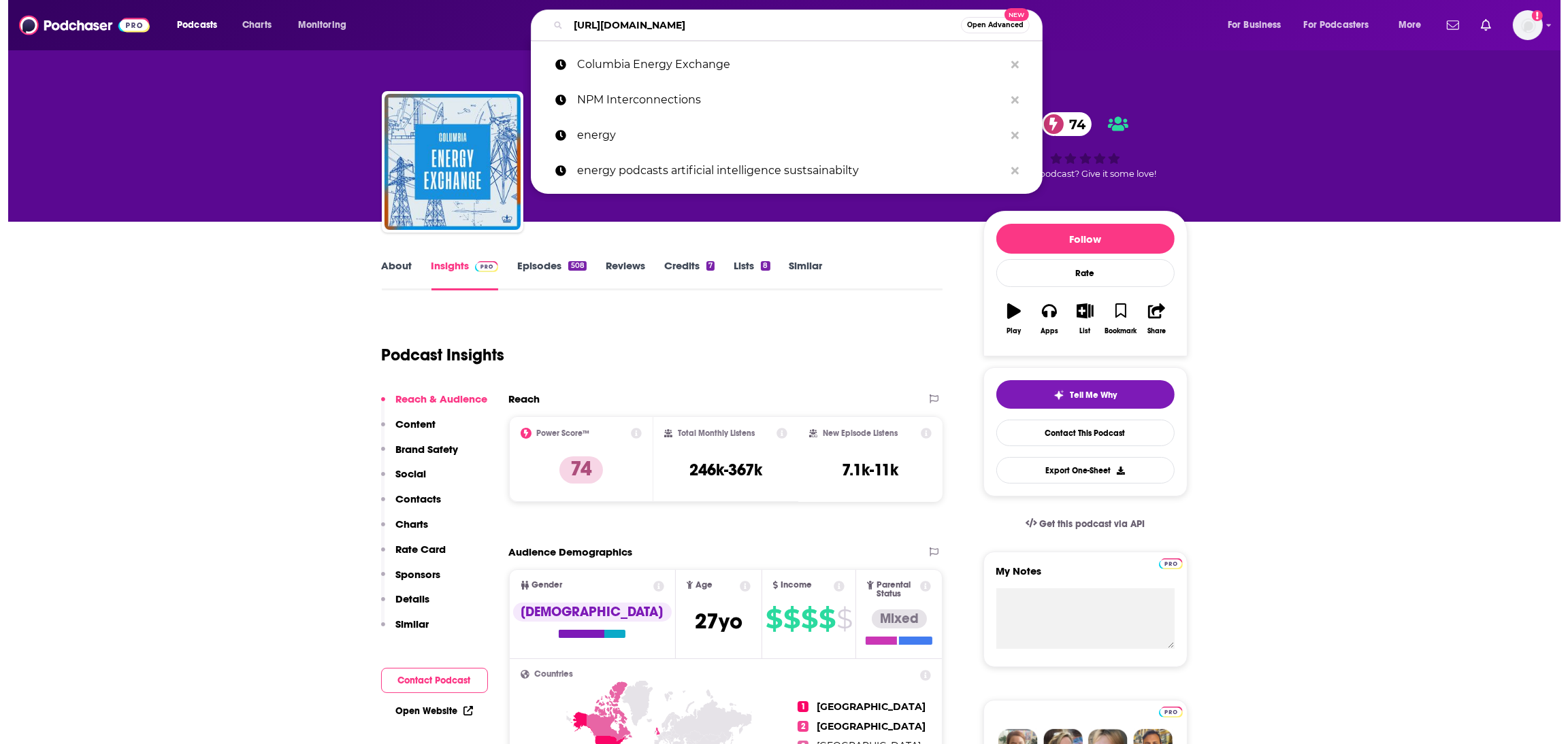
scroll to position [0, 43]
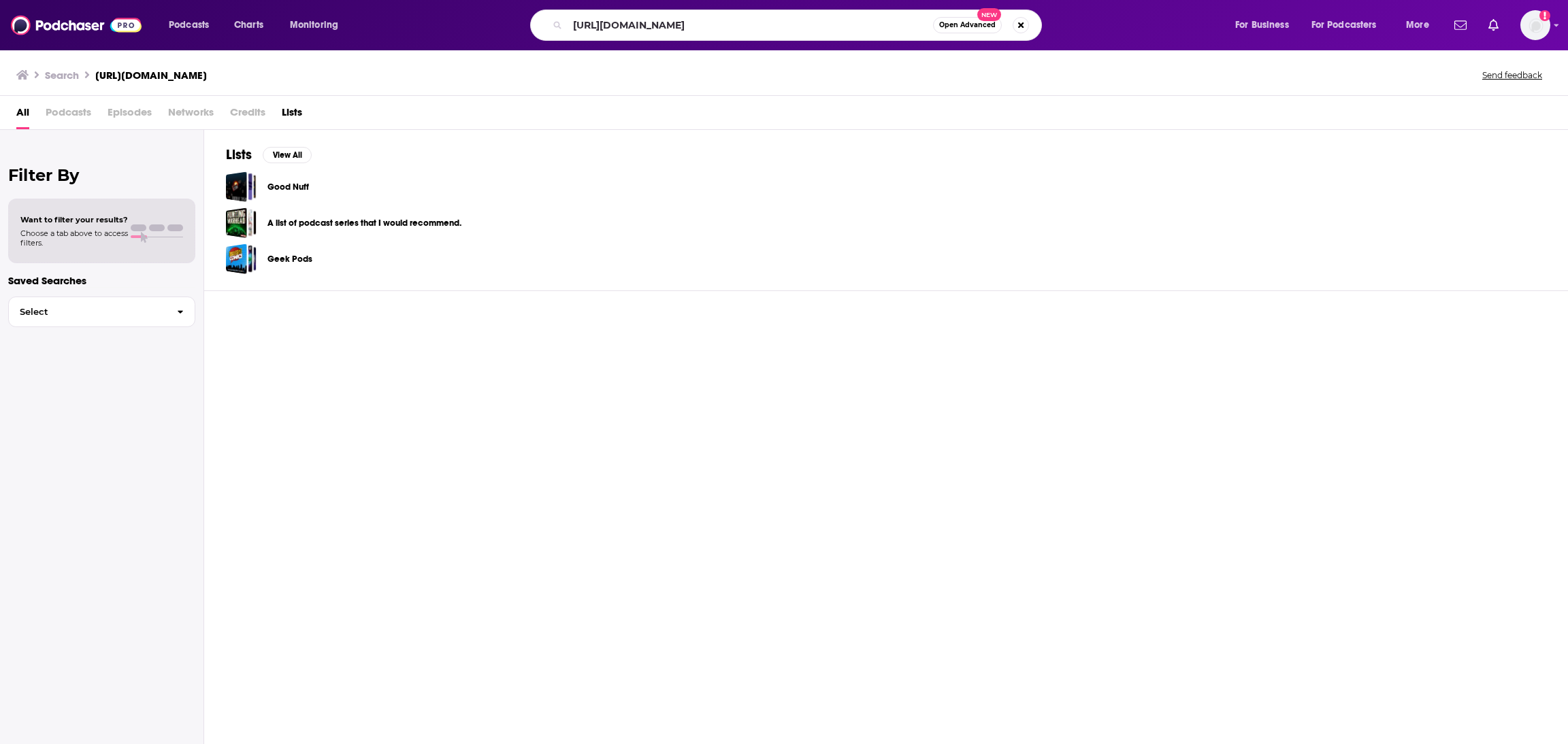
click at [526, 417] on div "Lists View All Good Nuff A list of podcast series that I would recommend. Geek …" at bounding box center [886, 437] width 1364 height 615
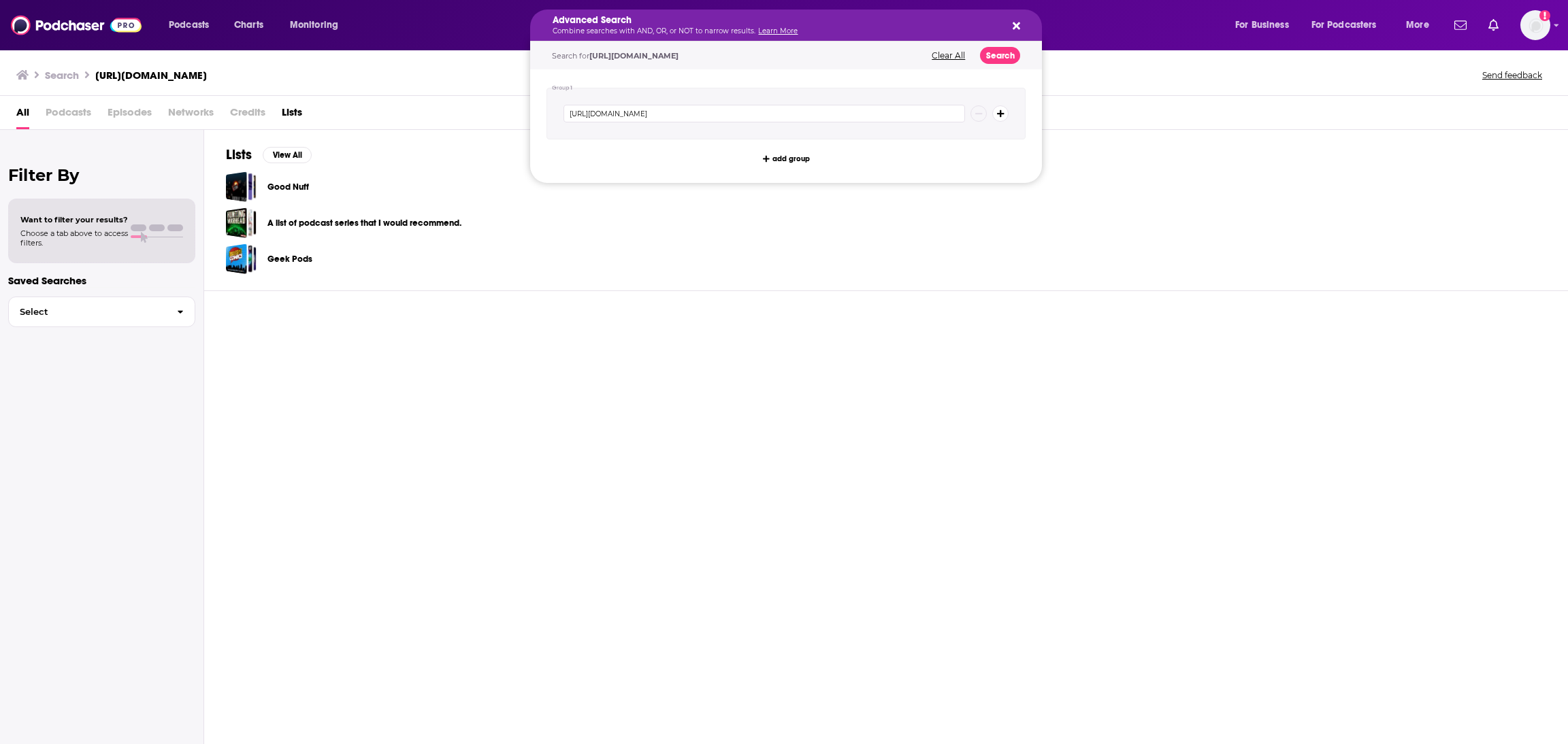
click at [1020, 25] on icon "Search podcasts, credits, & more..." at bounding box center [1017, 26] width 7 height 11
click at [435, 204] on div "Good Nuff A list of podcast series that I would recommend. Geek Pods" at bounding box center [886, 223] width 1321 height 103
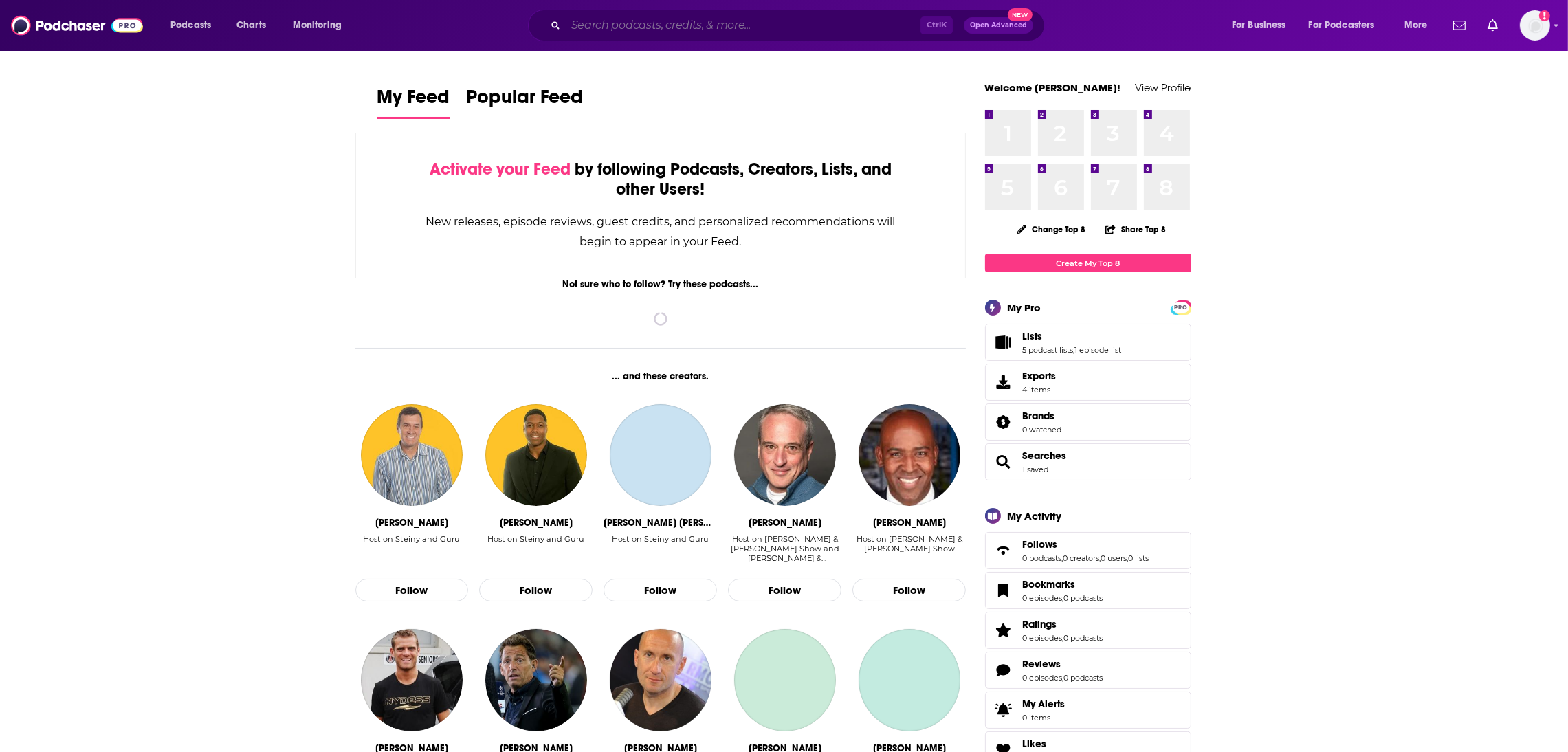
click at [756, 21] on input "Search podcasts, credits, & more..." at bounding box center [743, 25] width 354 height 22
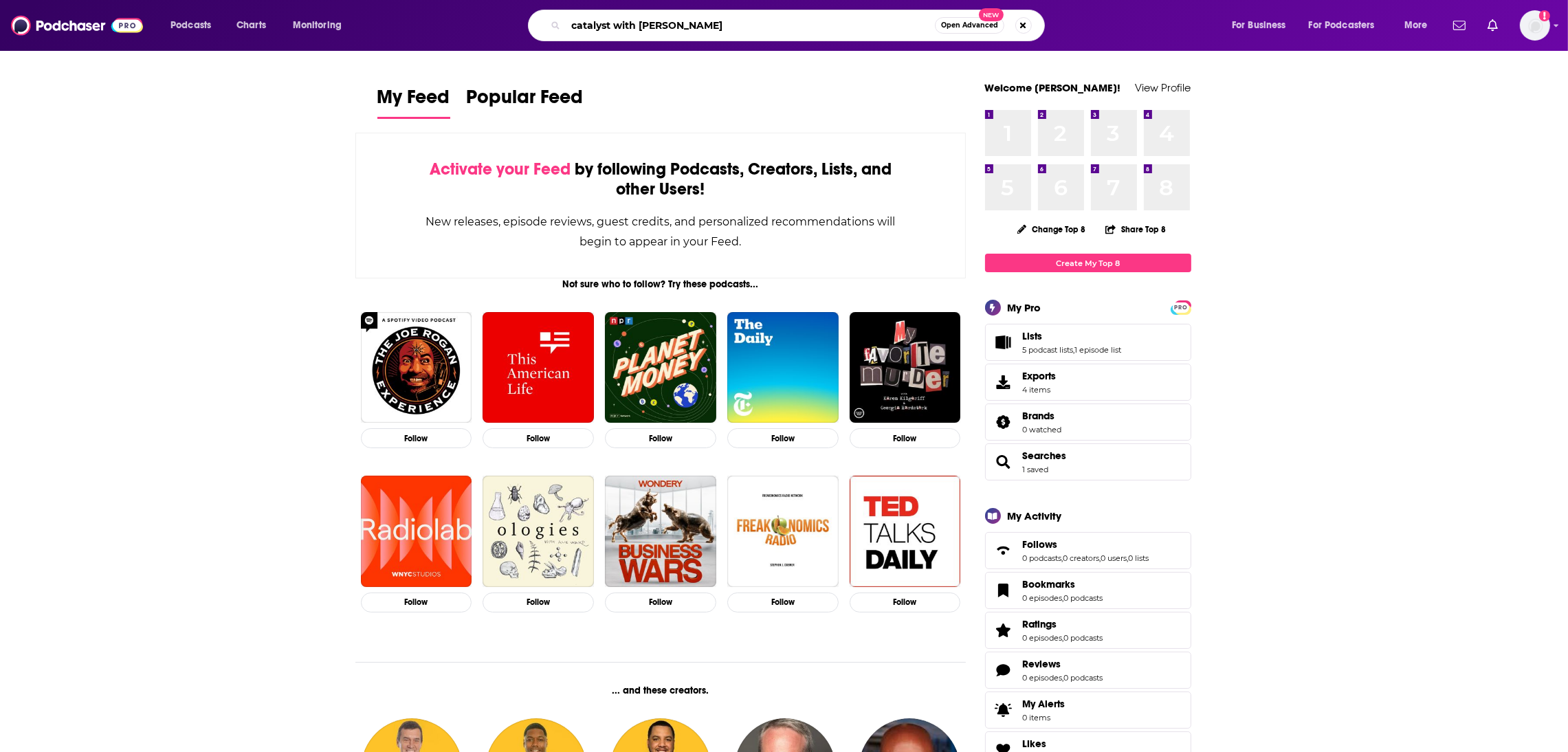
type input "catalyst with Shayle"
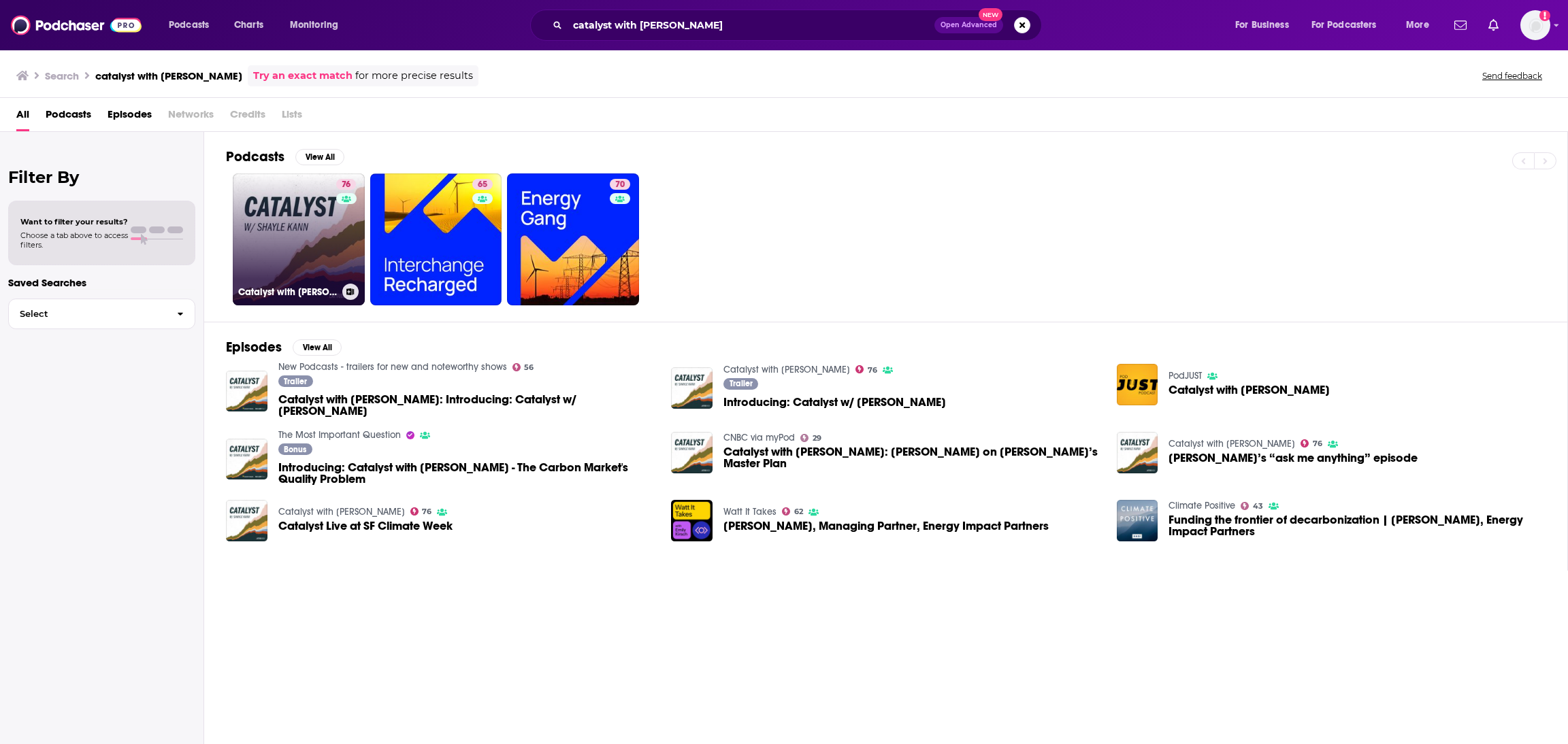
click at [318, 260] on link "76 Catalyst with Shayle Kann" at bounding box center [299, 239] width 132 height 132
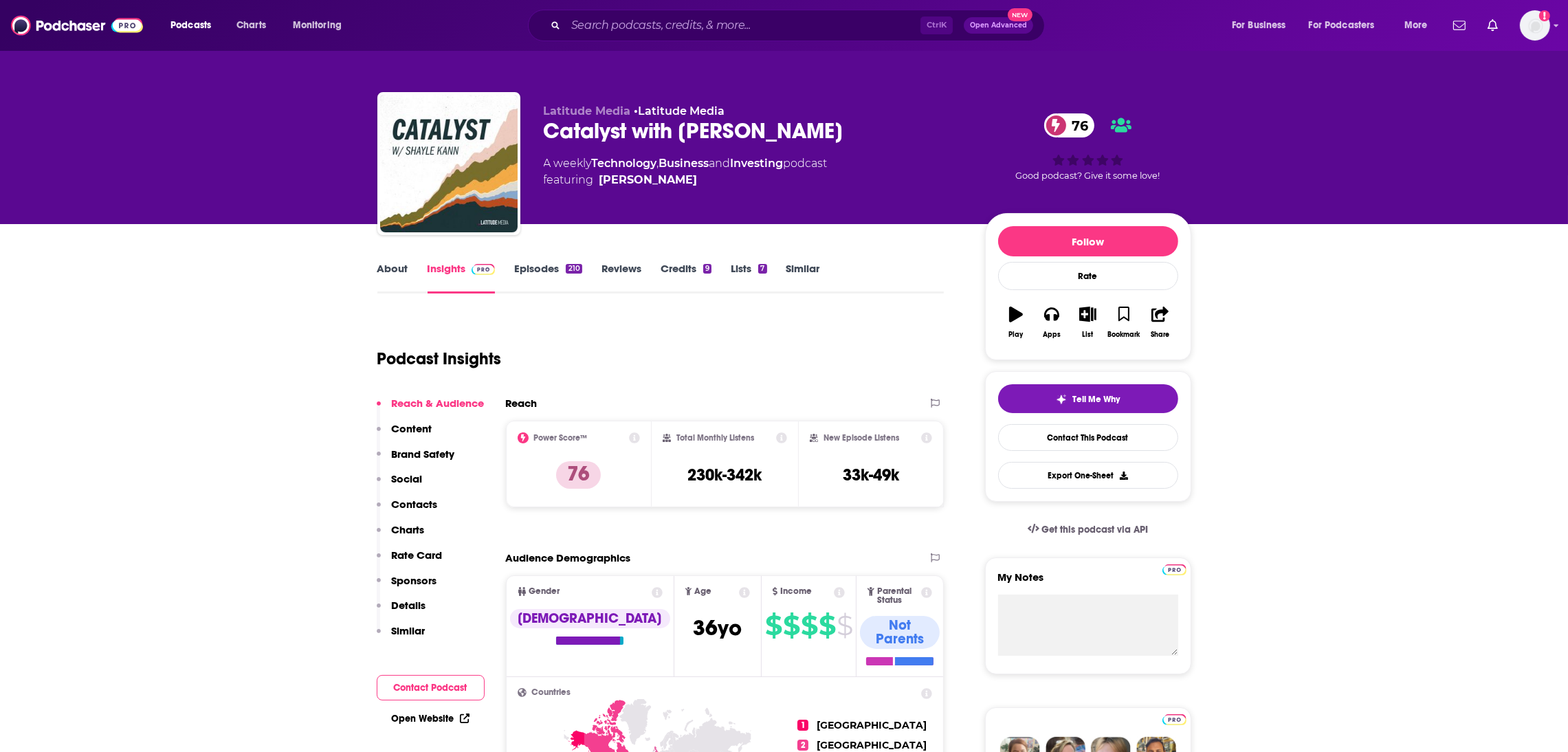
click at [454, 268] on link "Insights" at bounding box center [462, 277] width 68 height 32
drag, startPoint x: 779, startPoint y: 491, endPoint x: 680, endPoint y: 477, distance: 100.0
click at [680, 477] on div "Total Monthly Listens 230k-342k" at bounding box center [725, 464] width 125 height 63
copy h3 "230k-342k"
click at [526, 262] on link "Episodes 210" at bounding box center [548, 277] width 67 height 32
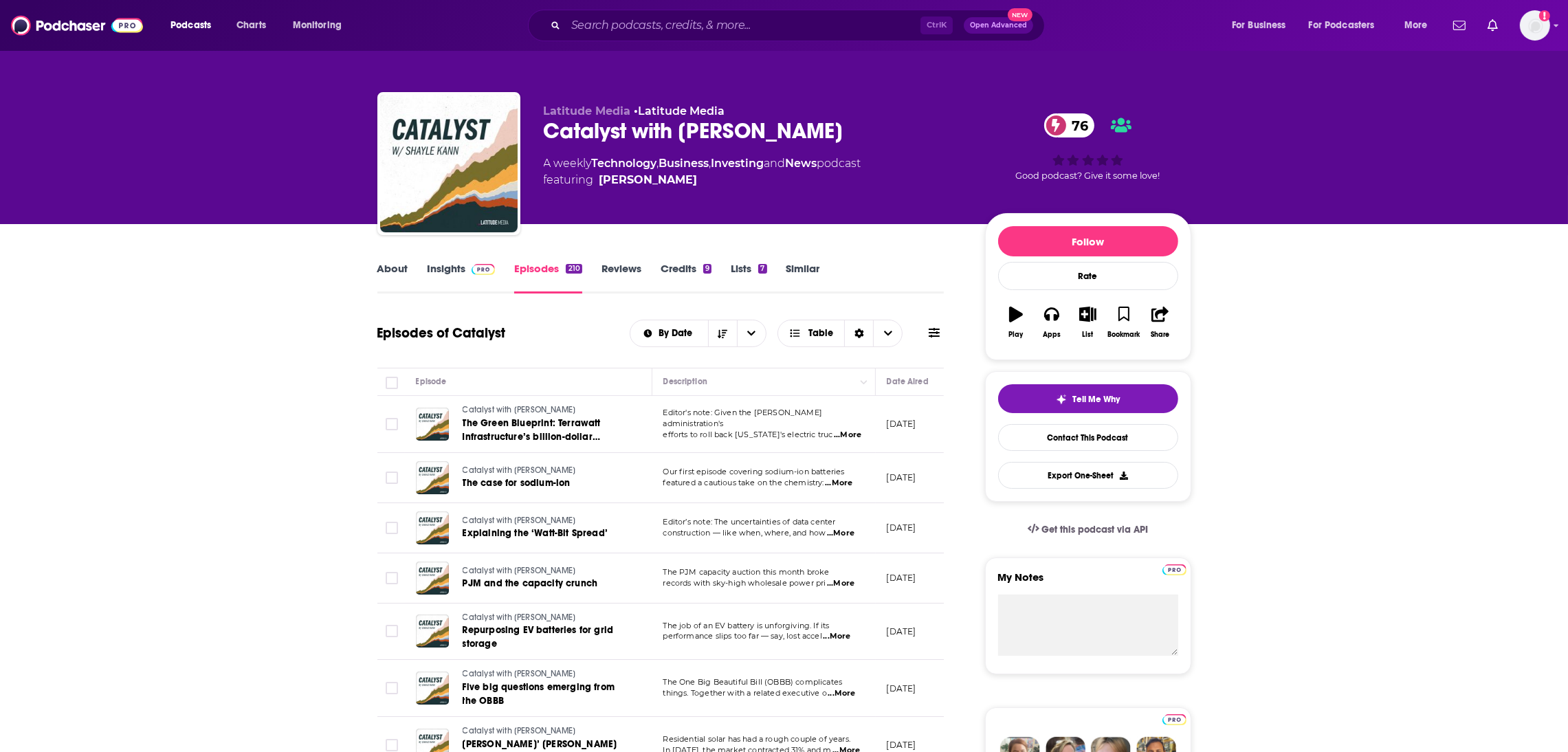
click at [457, 271] on link "Insights" at bounding box center [462, 277] width 68 height 32
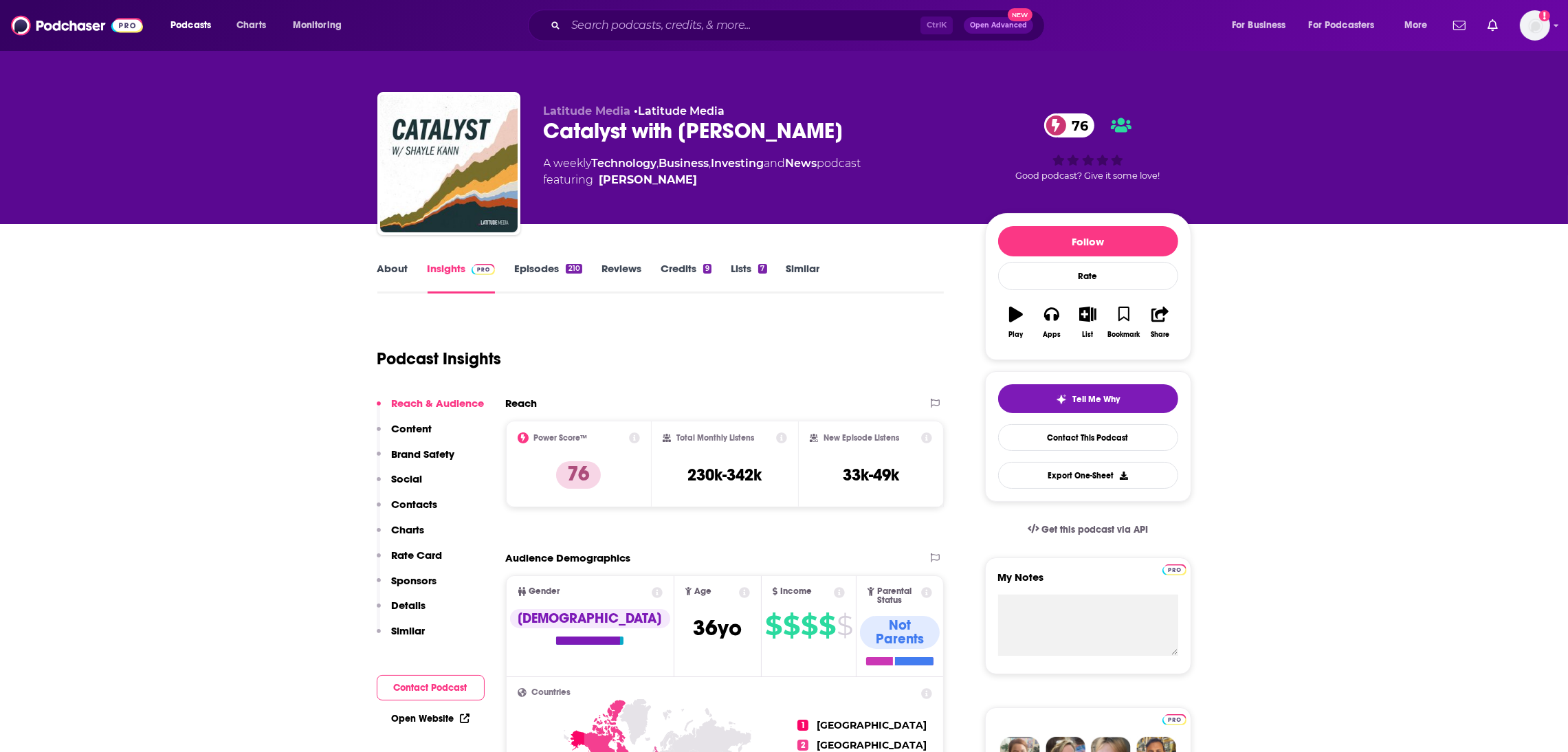
click at [604, 13] on div "Ctrl K Open Advanced New" at bounding box center [786, 25] width 517 height 32
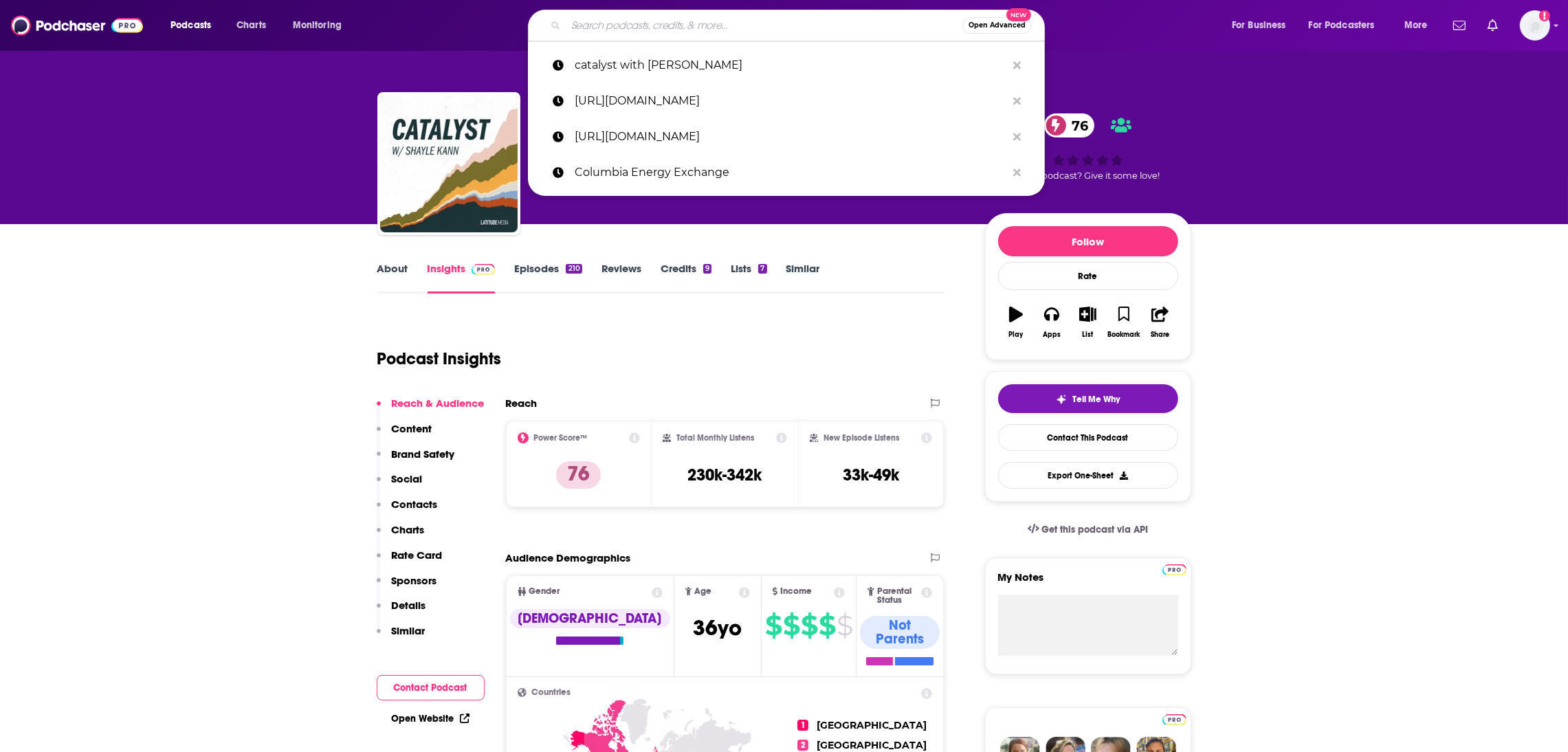
click at [592, 30] on input "Search podcasts, credits, & more..." at bounding box center [764, 25] width 397 height 22
paste input "BloombergNEF – Switched On"
type input "BloombergNEF – Switched On"
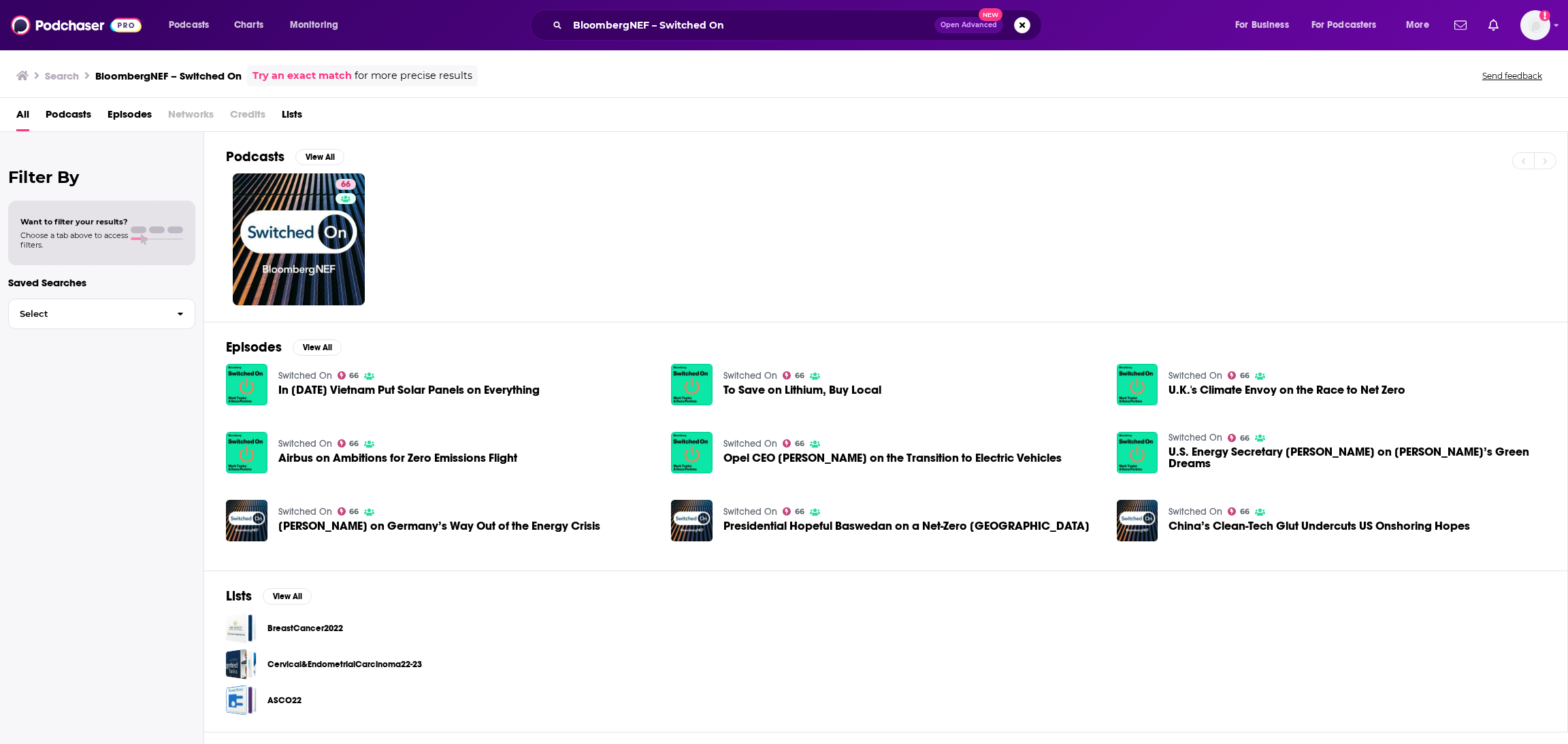
click at [161, 242] on div "Want to filter your results? Choose a tab above to access filters." at bounding box center [102, 233] width 163 height 33
click at [369, 229] on div "66" at bounding box center [897, 239] width 1342 height 132
click at [323, 242] on link "66 Switched On" at bounding box center [299, 239] width 132 height 132
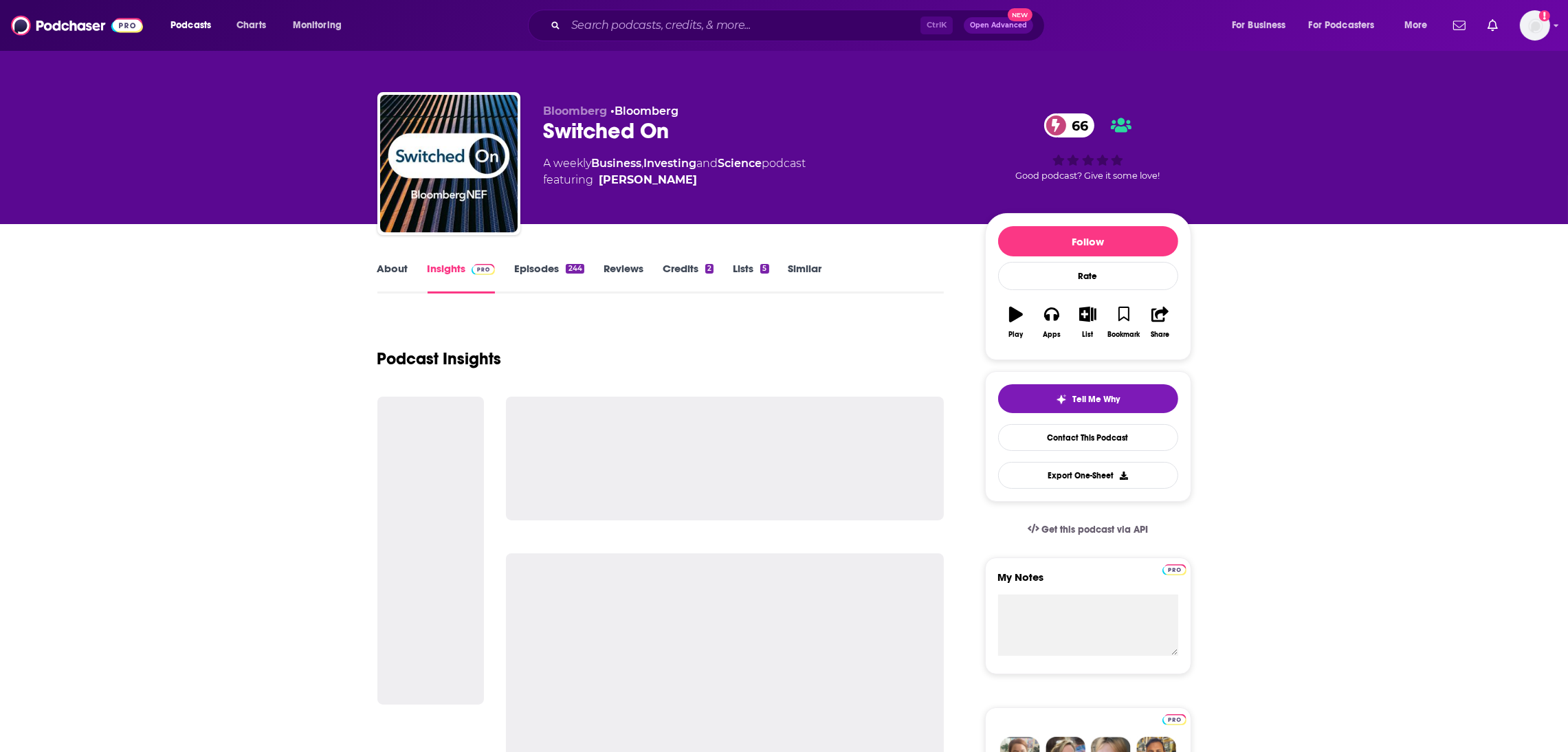
click at [390, 269] on link "About" at bounding box center [393, 277] width 31 height 32
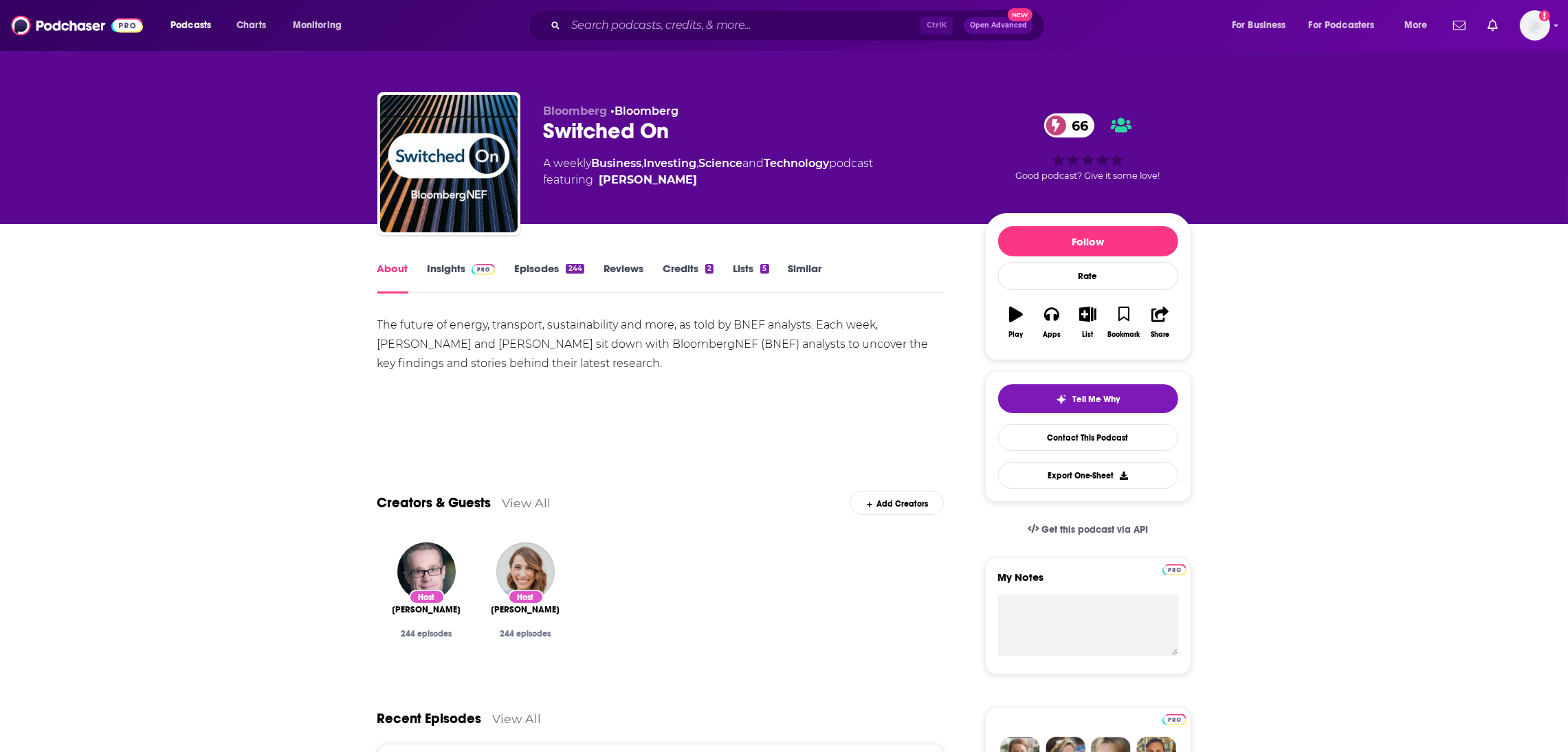
click at [461, 268] on link "Insights" at bounding box center [462, 277] width 68 height 32
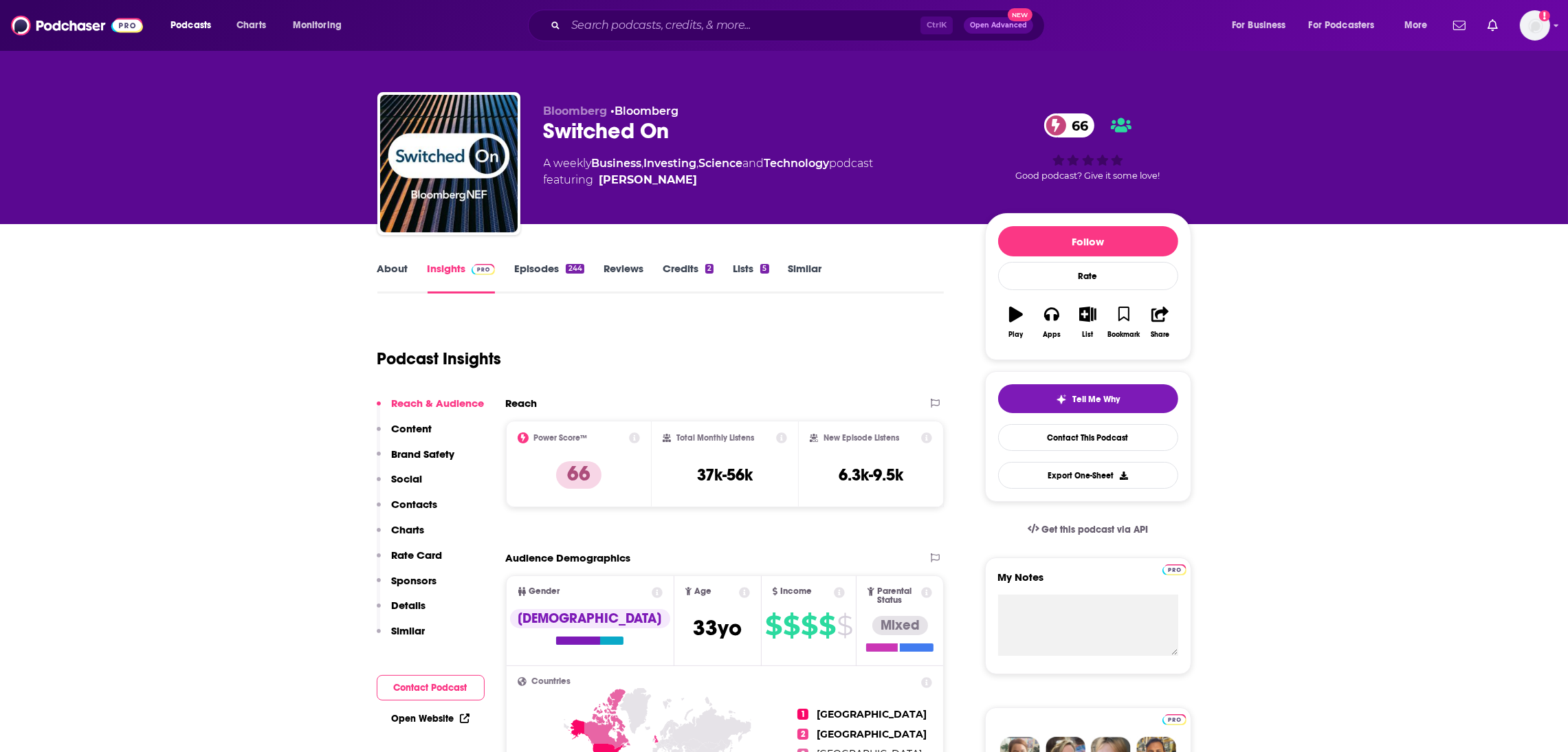
click at [550, 269] on link "Episodes 244" at bounding box center [549, 277] width 70 height 32
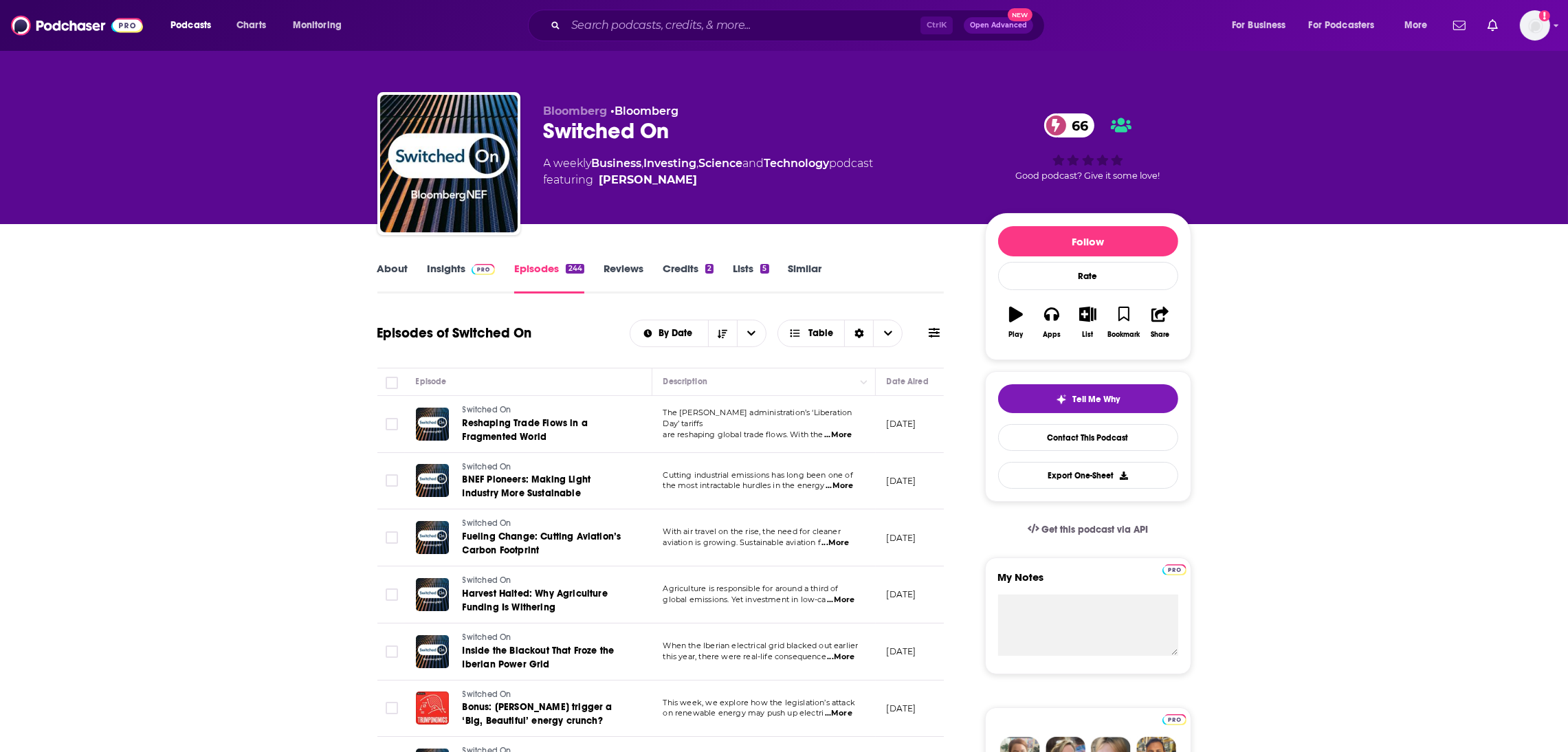
click at [723, 430] on span "are reshaping global trade flows. With the" at bounding box center [744, 435] width 160 height 10
click at [847, 432] on span "...More" at bounding box center [838, 435] width 27 height 11
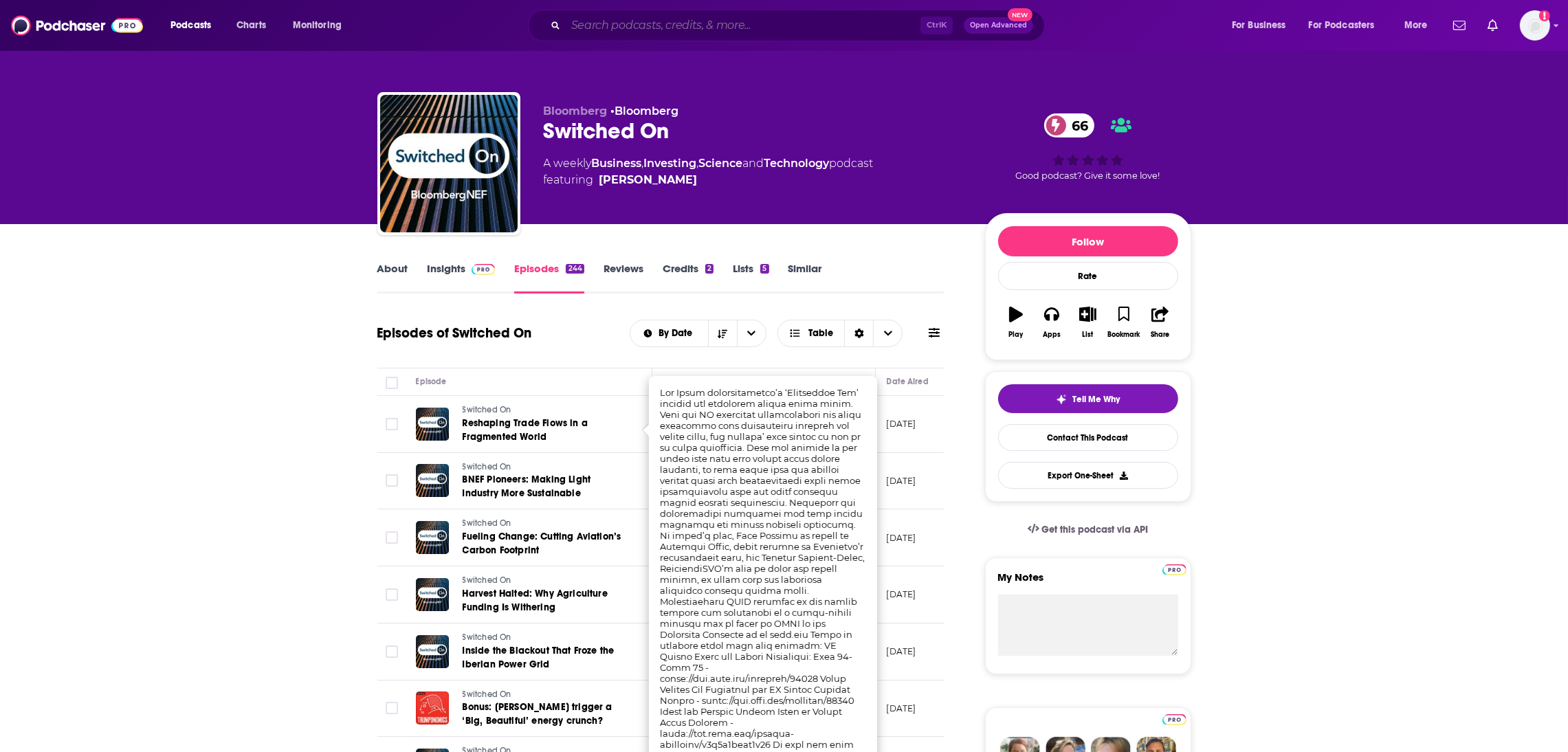
click at [584, 30] on input "Search podcasts, credits, & more..." at bounding box center [743, 25] width 354 height 22
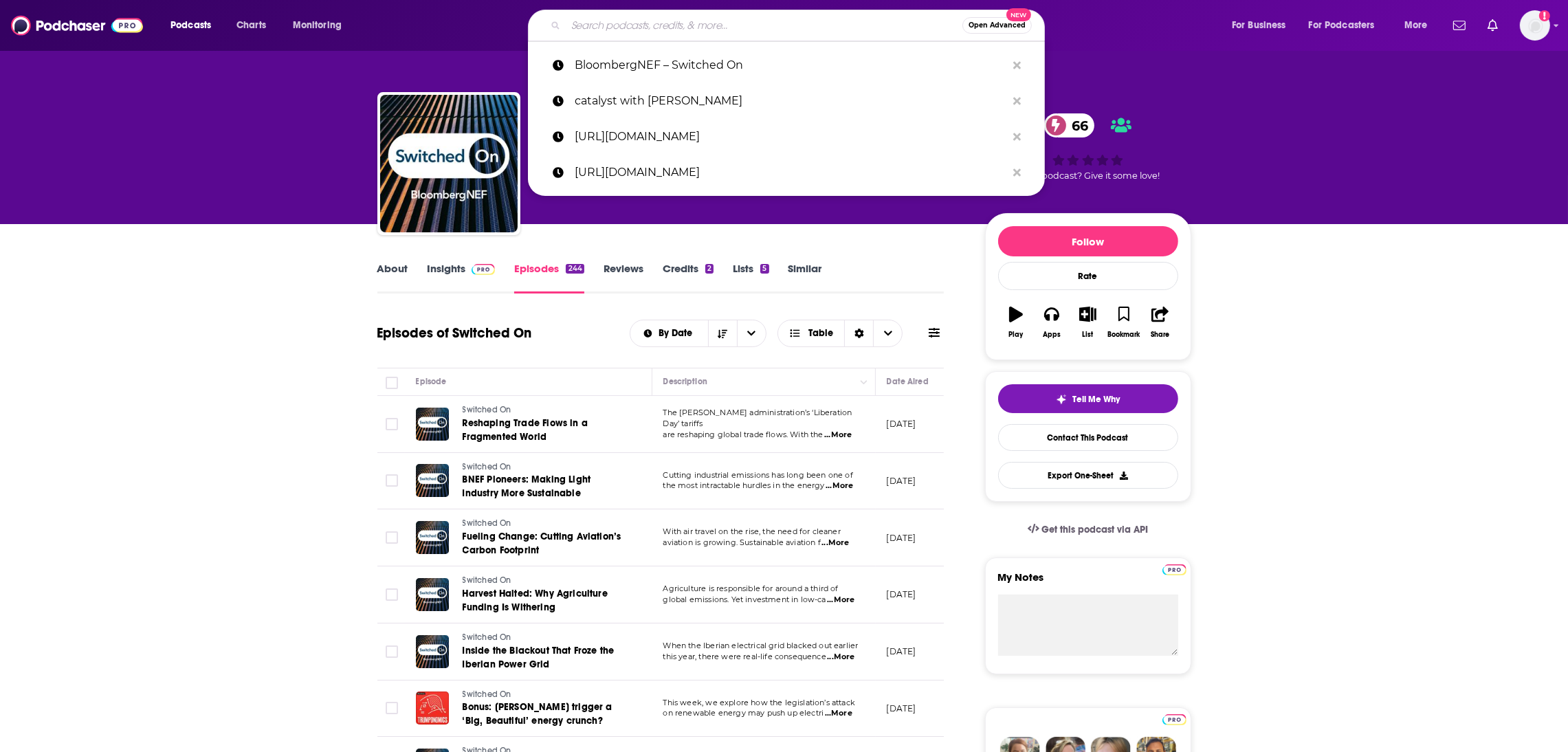
paste input "Volts (David Roberts"
type input "Volts (David Roberts"
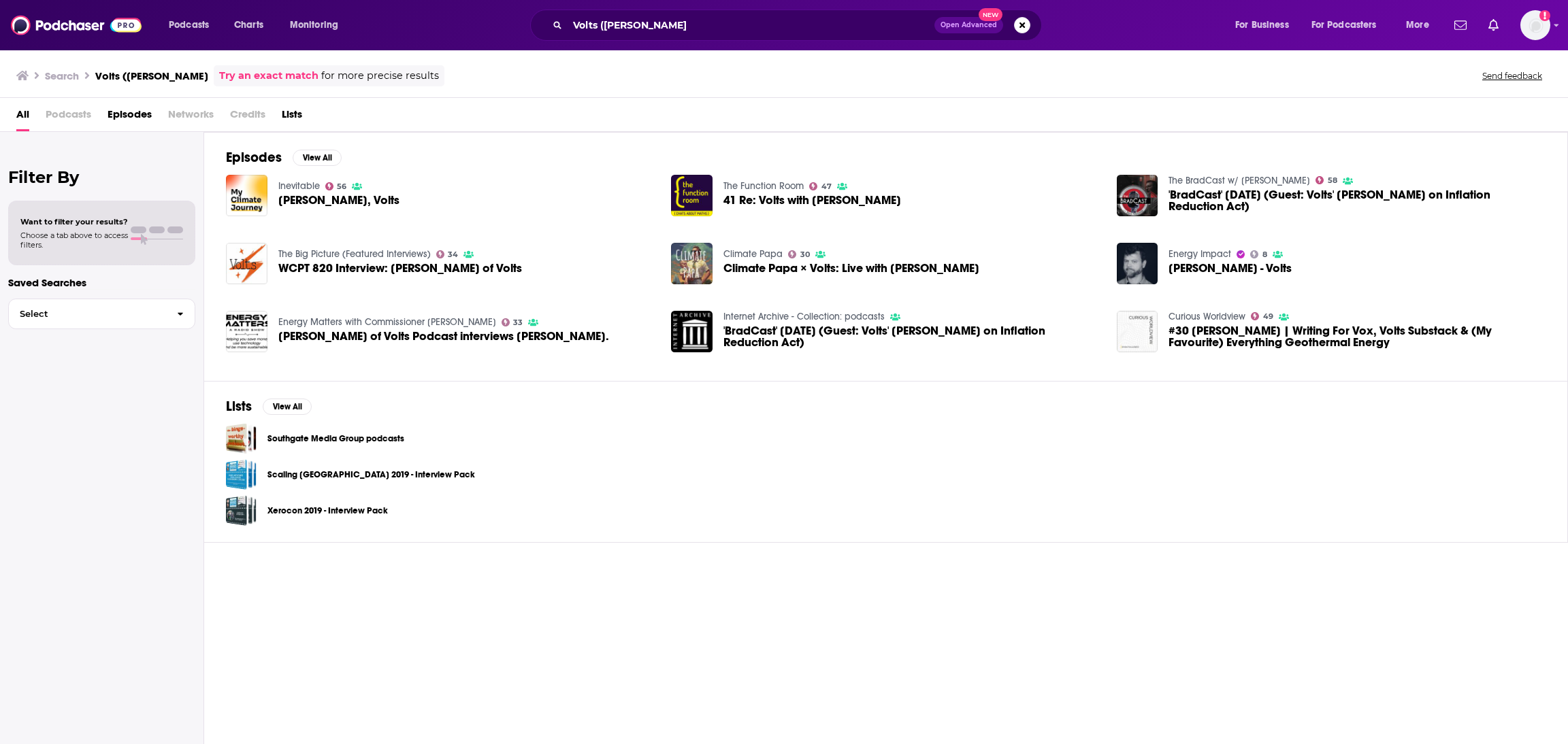
click at [357, 209] on div "David Roberts, Volts" at bounding box center [338, 202] width 121 height 15
click at [305, 196] on span "David Roberts, Volts" at bounding box center [338, 200] width 121 height 12
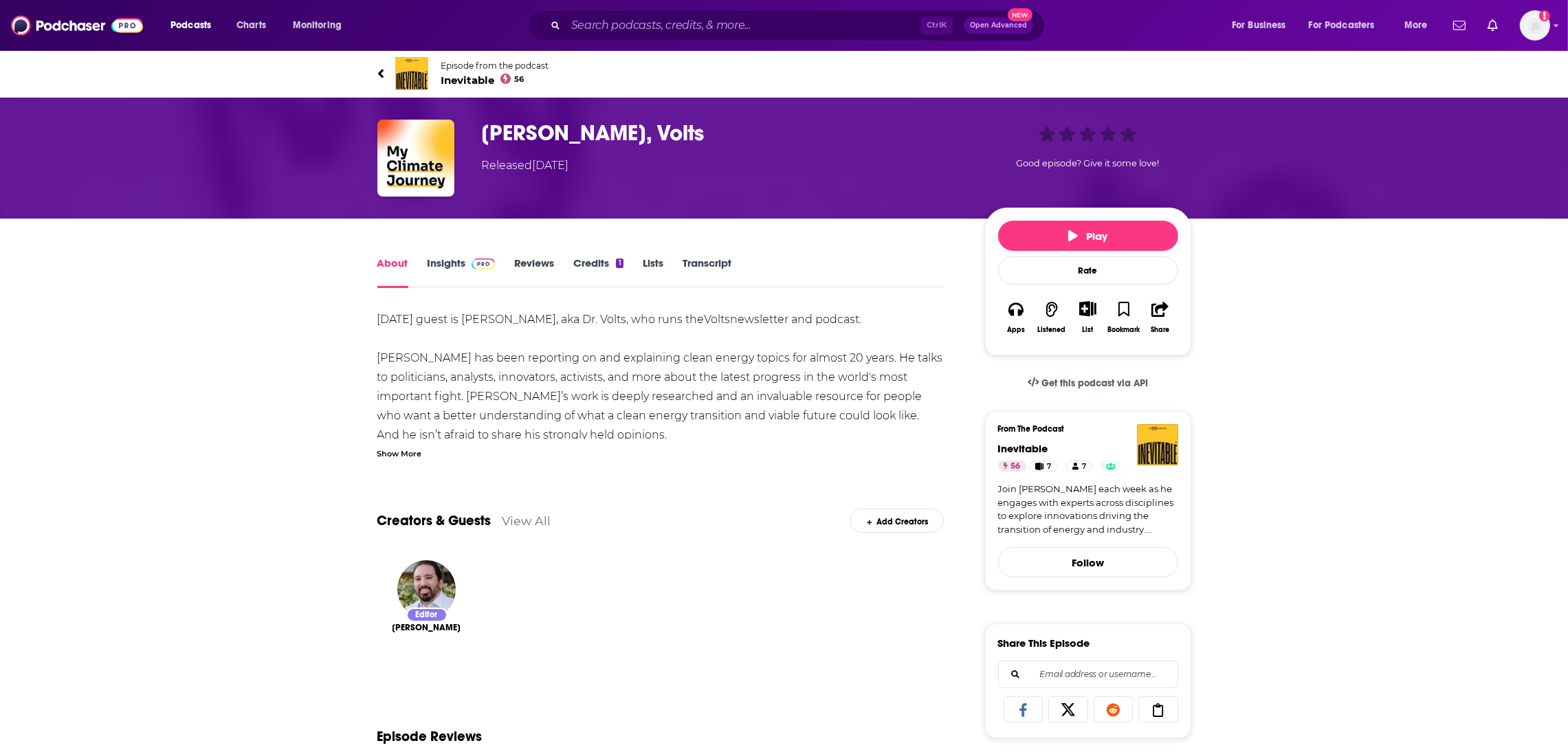
click at [449, 269] on link "Insights" at bounding box center [462, 272] width 68 height 32
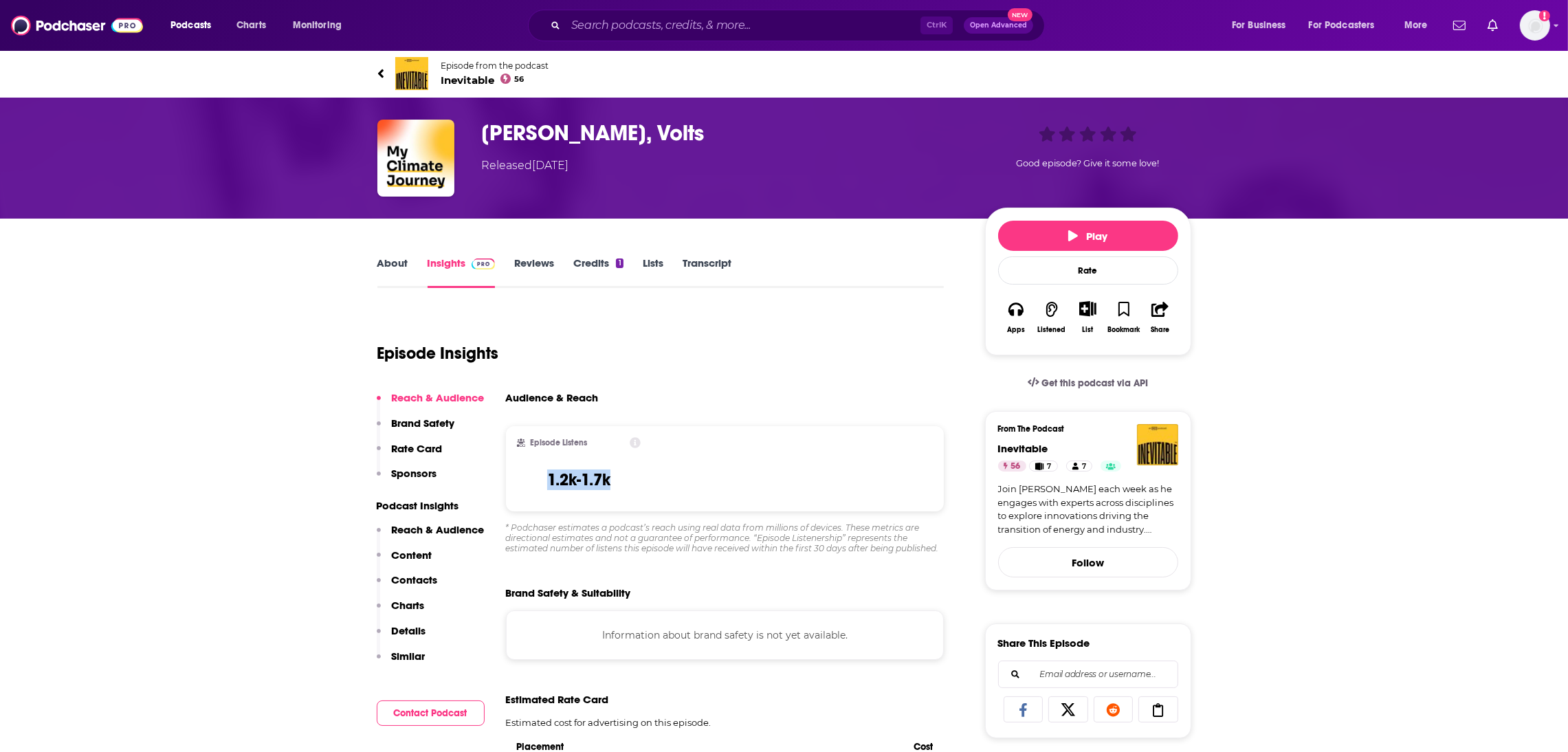
drag, startPoint x: 655, startPoint y: 499, endPoint x: 539, endPoint y: 477, distance: 118.1
click at [539, 477] on div "Episode Listens 1.2k-1.7k" at bounding box center [725, 469] width 439 height 85
copy h3 "1.2k-1.7k"
click at [385, 257] on link "About" at bounding box center [393, 272] width 31 height 32
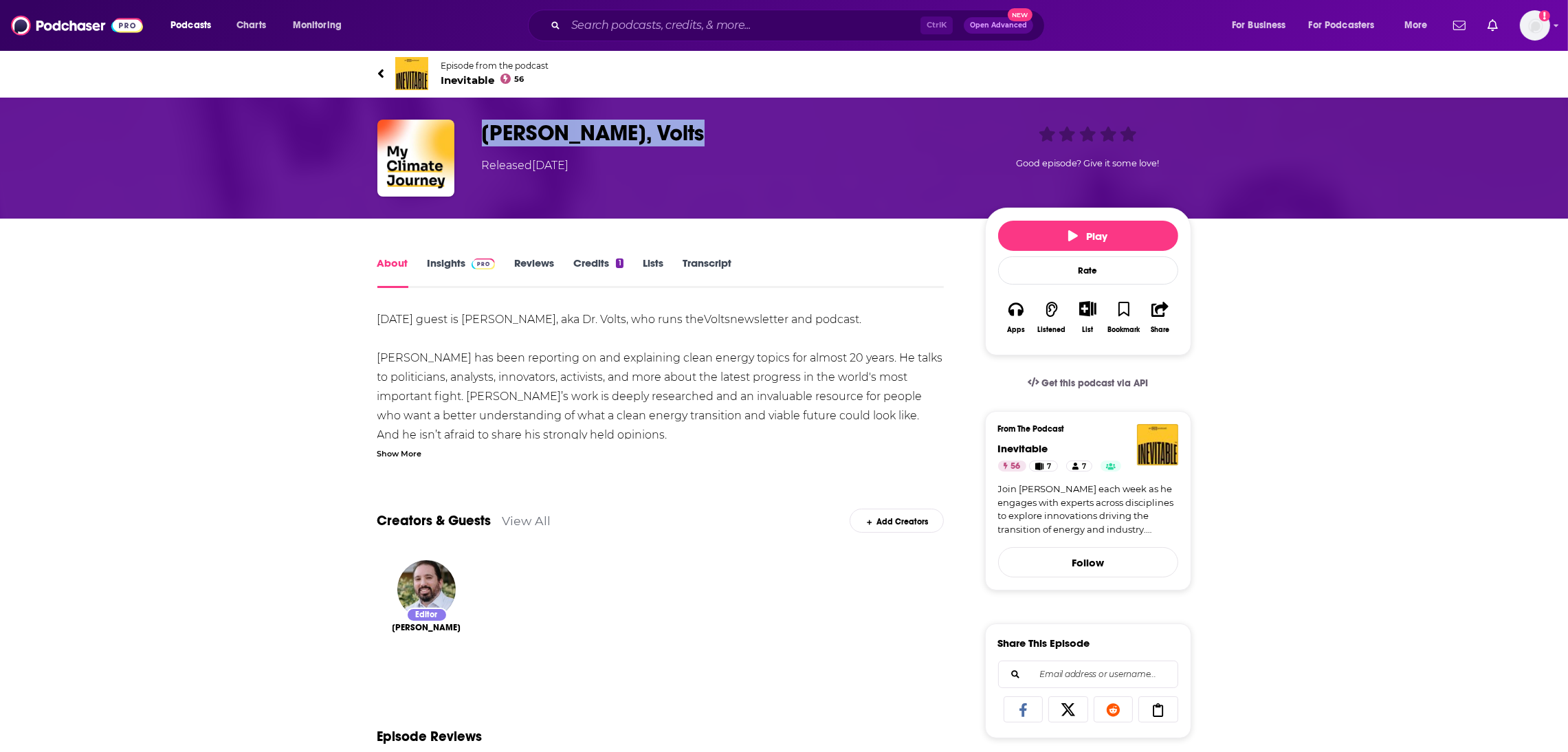
drag, startPoint x: 721, startPoint y: 132, endPoint x: 471, endPoint y: 133, distance: 250.0
click at [471, 133] on div "David Roberts, Volts Released Monday, 10th October 2022 Good episode? Give it s…" at bounding box center [784, 158] width 814 height 77
copy h1 "David Roberts, Volts"
click at [452, 270] on link "Insights" at bounding box center [462, 272] width 68 height 32
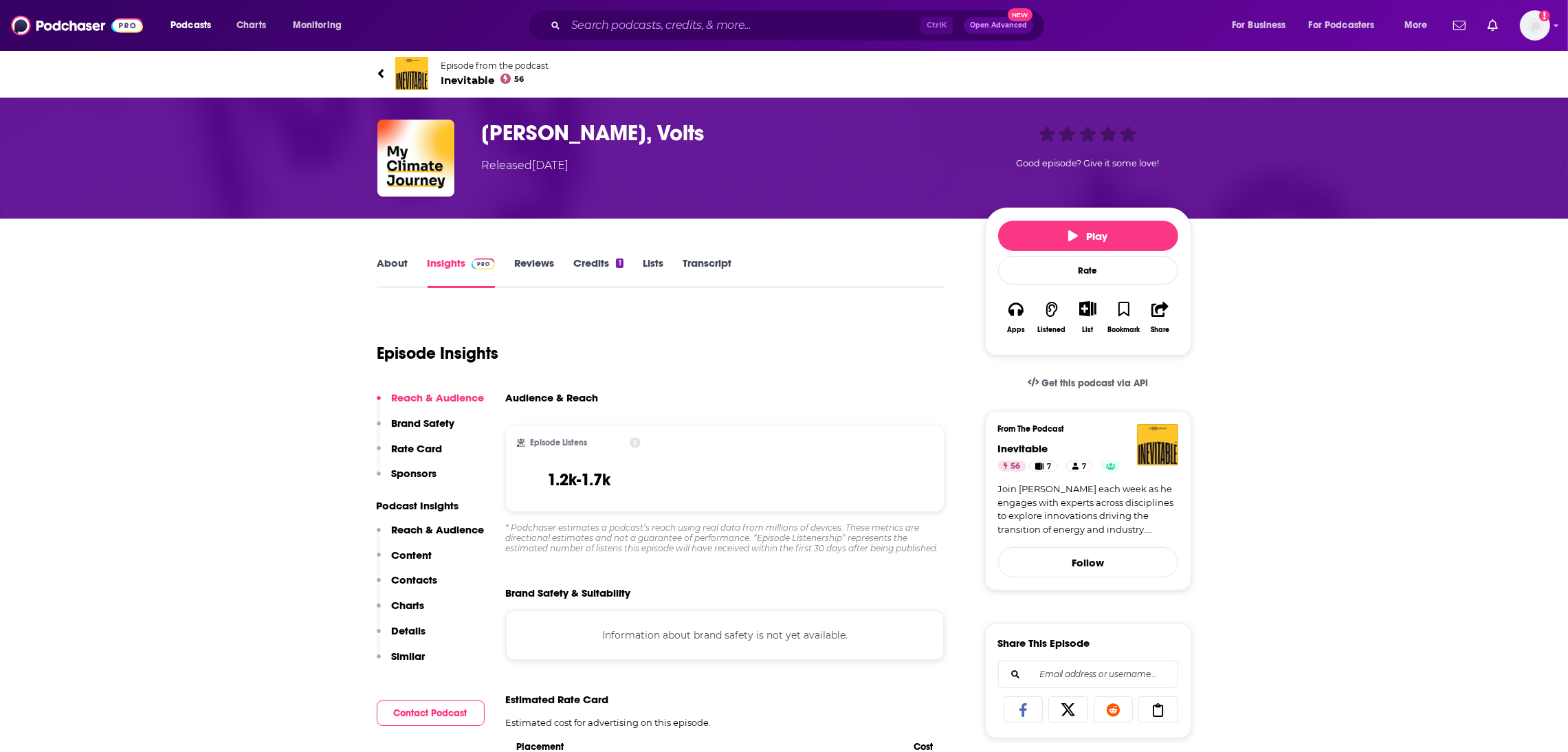
drag, startPoint x: 667, startPoint y: 491, endPoint x: 678, endPoint y: 491, distance: 11.0
click at [678, 491] on div "Episode Listens 1.2k-1.7k" at bounding box center [725, 469] width 439 height 85
copy h3 "1.2k-1.7k"
drag, startPoint x: 628, startPoint y: 491, endPoint x: 543, endPoint y: 487, distance: 85.1
click at [543, 487] on div "Episode Listens 1.2k-1.7k" at bounding box center [579, 469] width 125 height 63
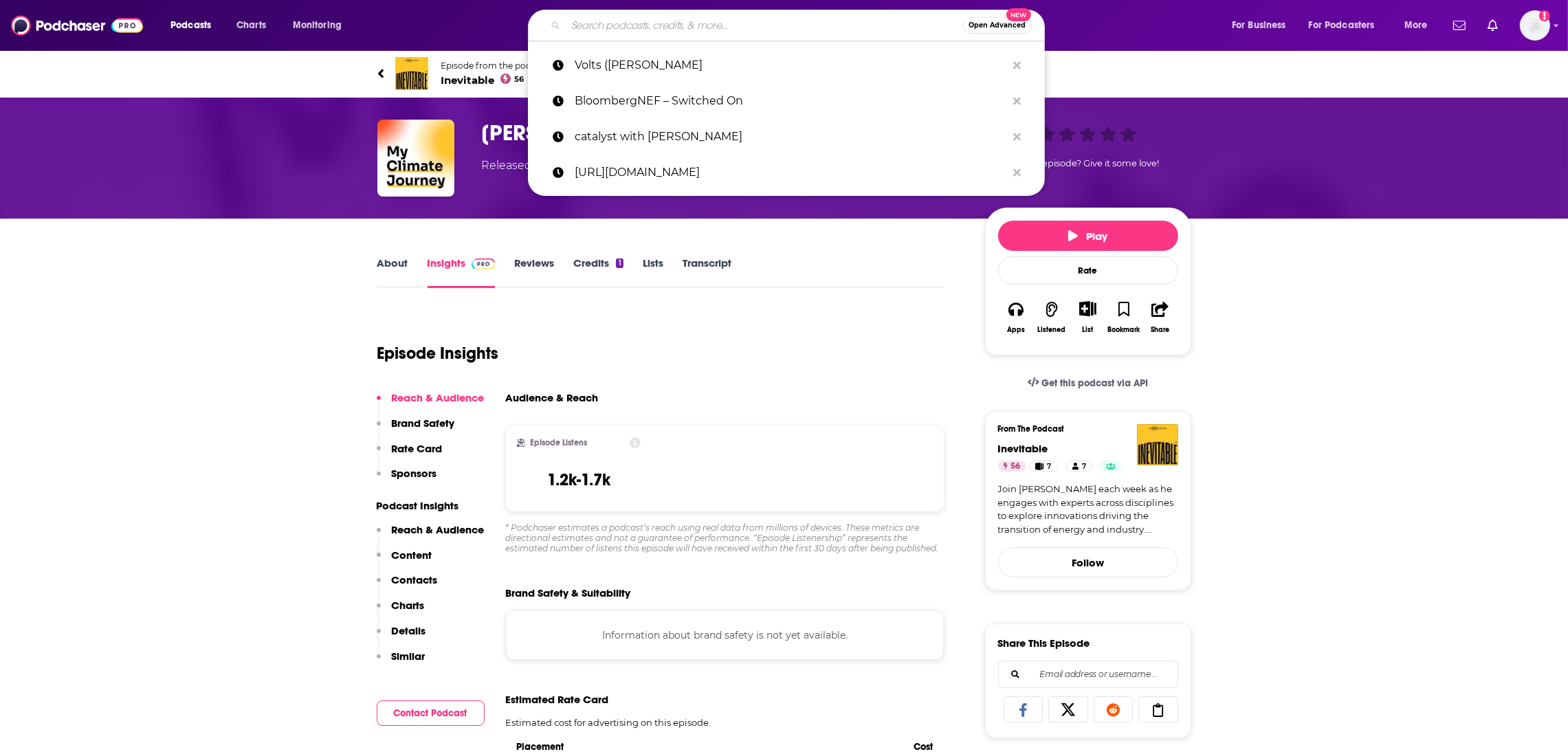
click at [598, 22] on input "Search podcasts, credits, & more..." at bounding box center [764, 25] width 397 height 22
paste input "Climate One"
type input "Climate One"
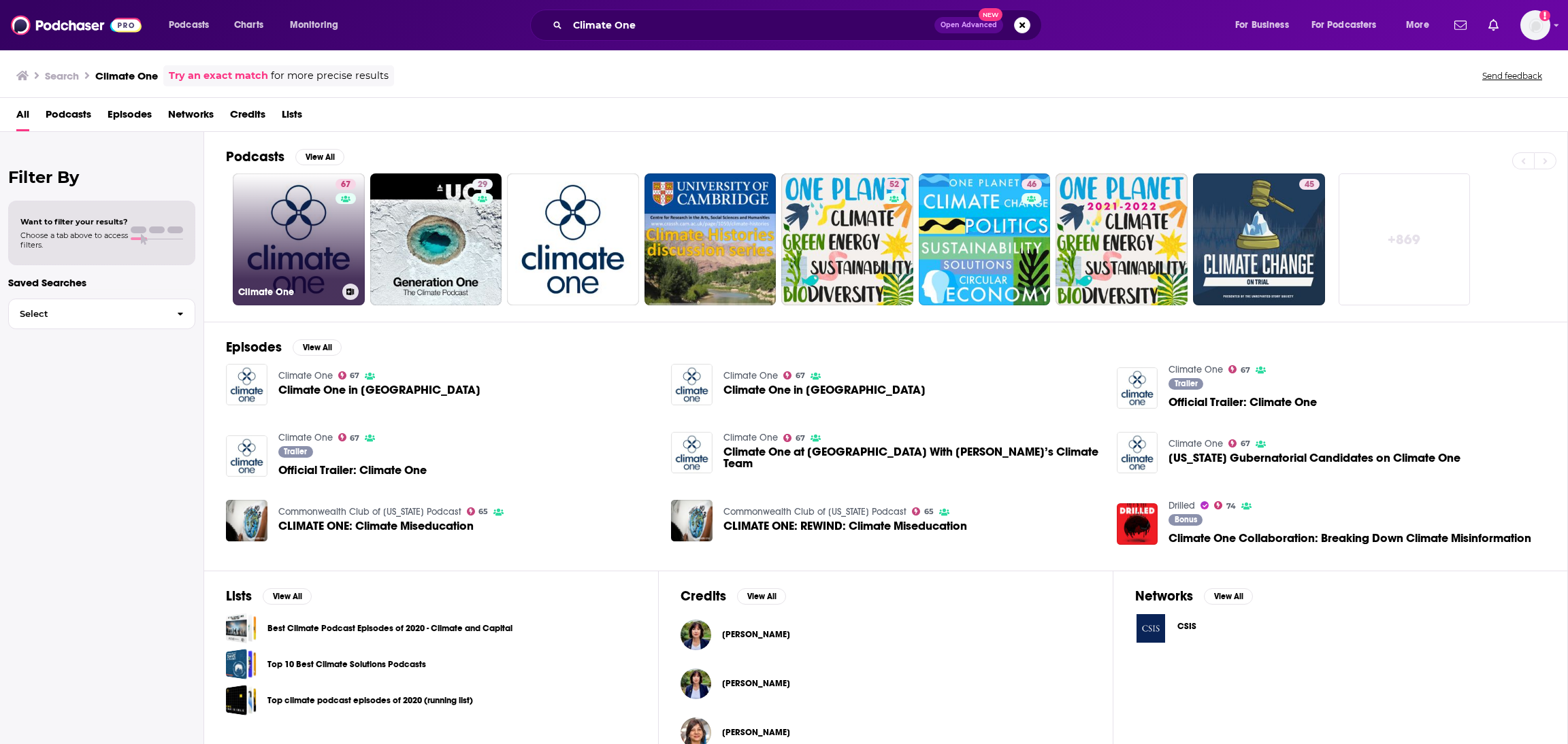
click at [289, 258] on link "67 Climate One" at bounding box center [299, 239] width 132 height 132
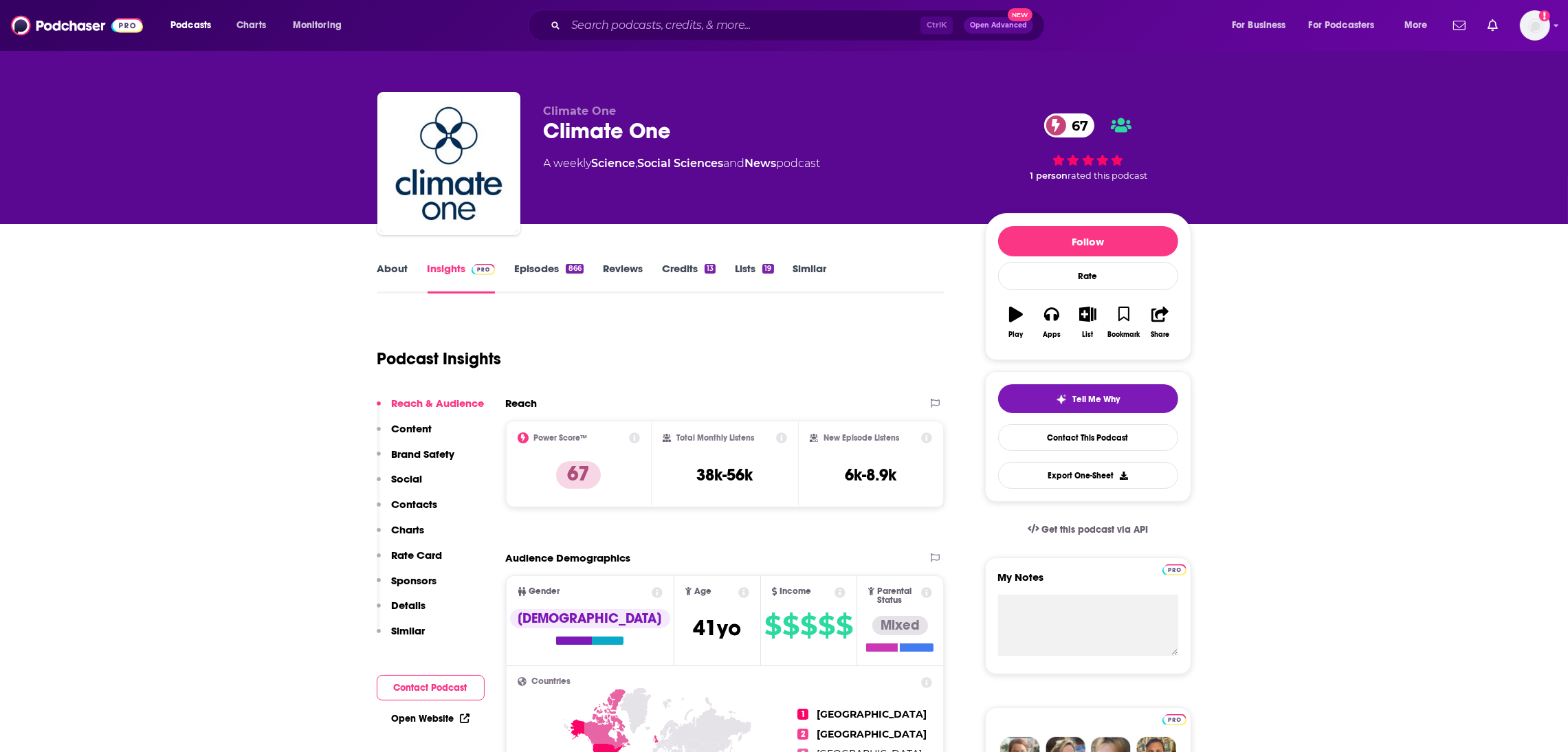
click at [381, 268] on link "About" at bounding box center [393, 277] width 31 height 32
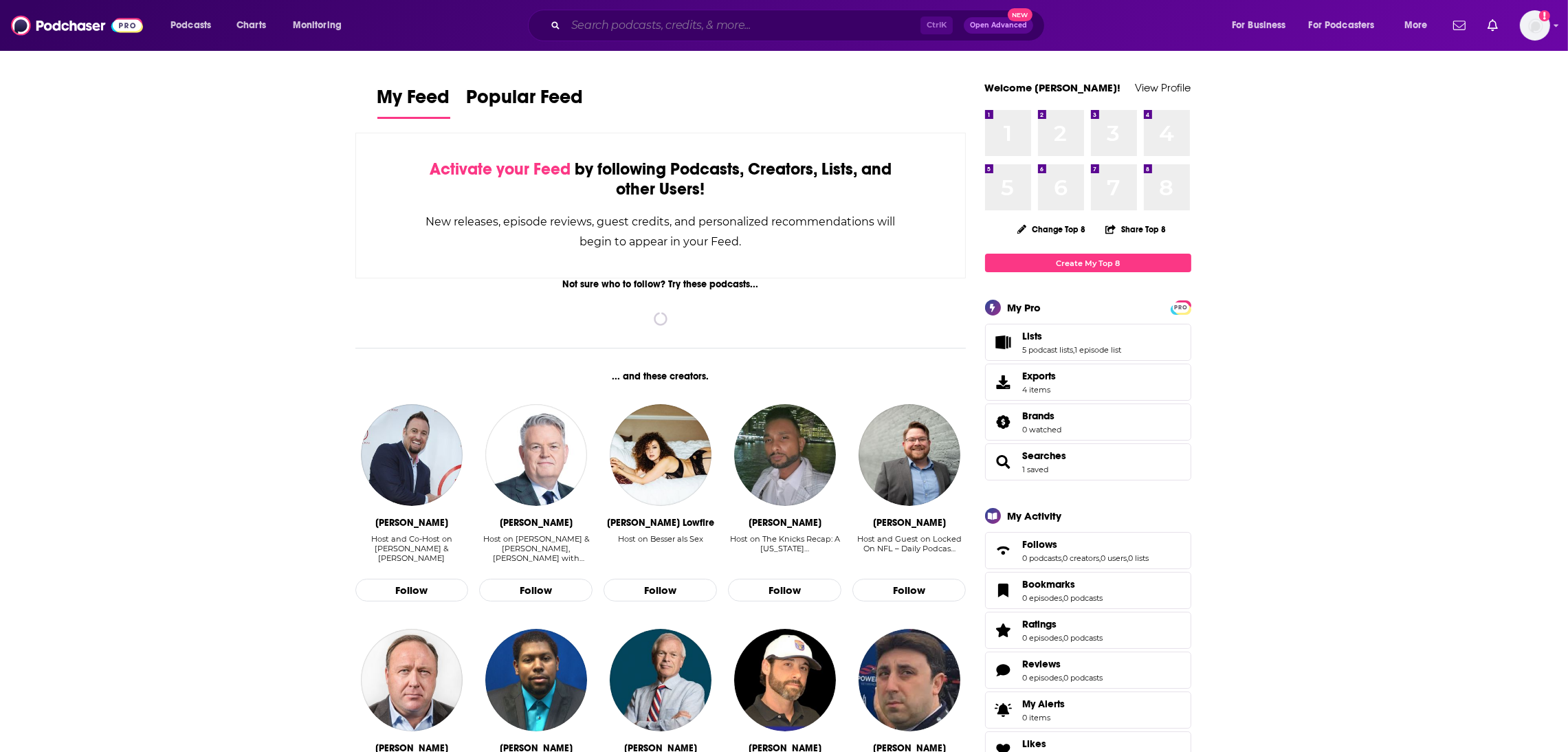
click at [690, 30] on input "Search podcasts, credits, & more..." at bounding box center [743, 25] width 354 height 22
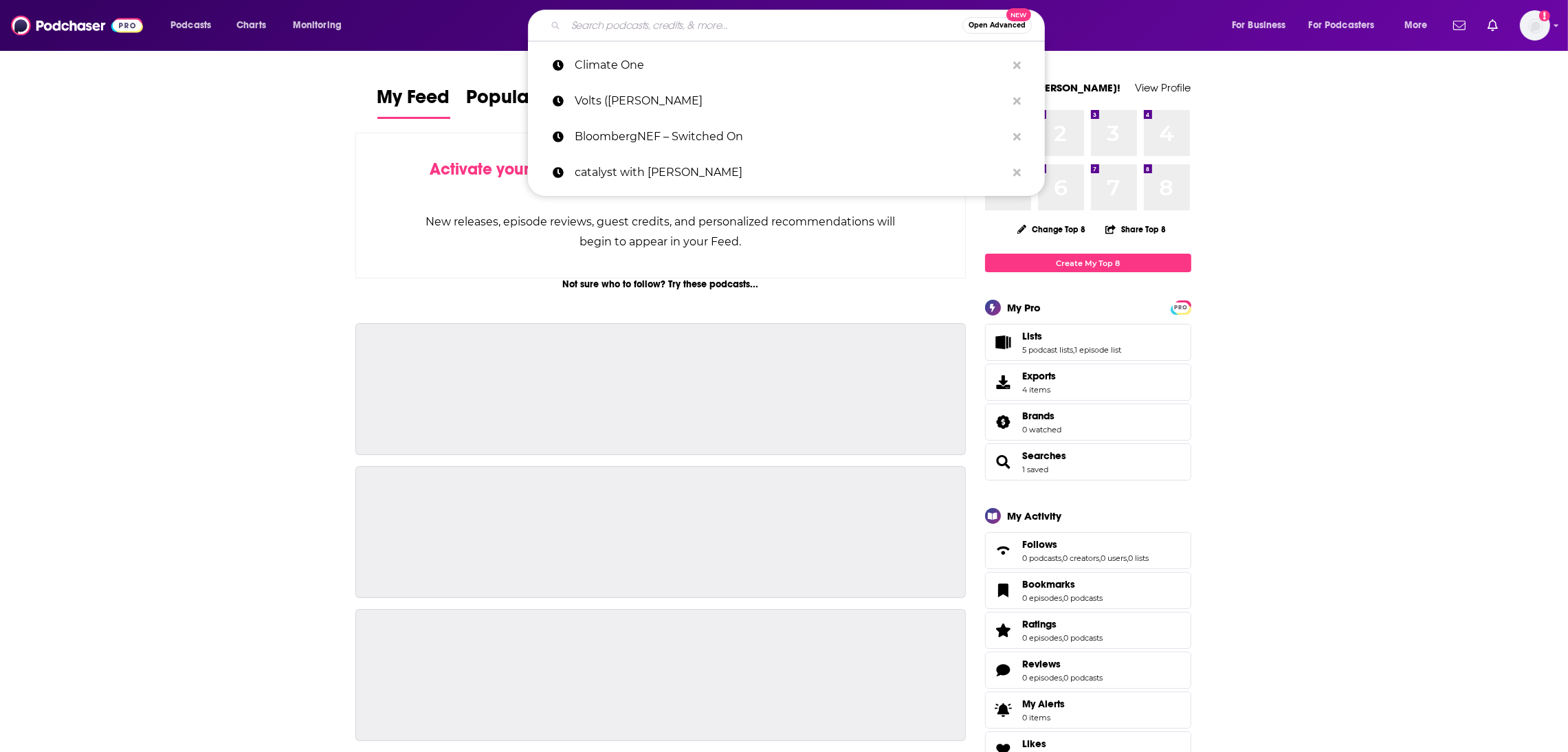
paste input "Climate One"
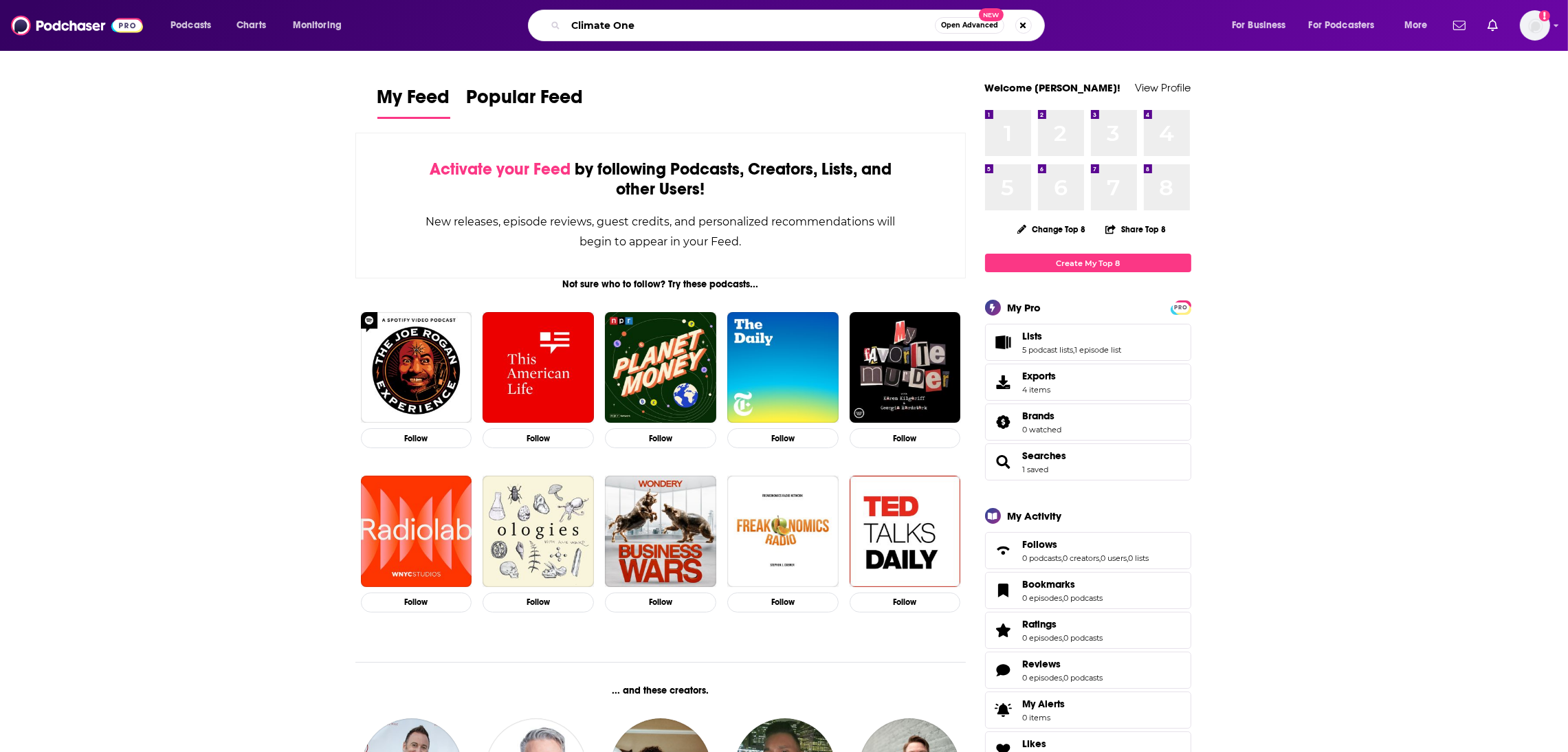
type input "Climate One"
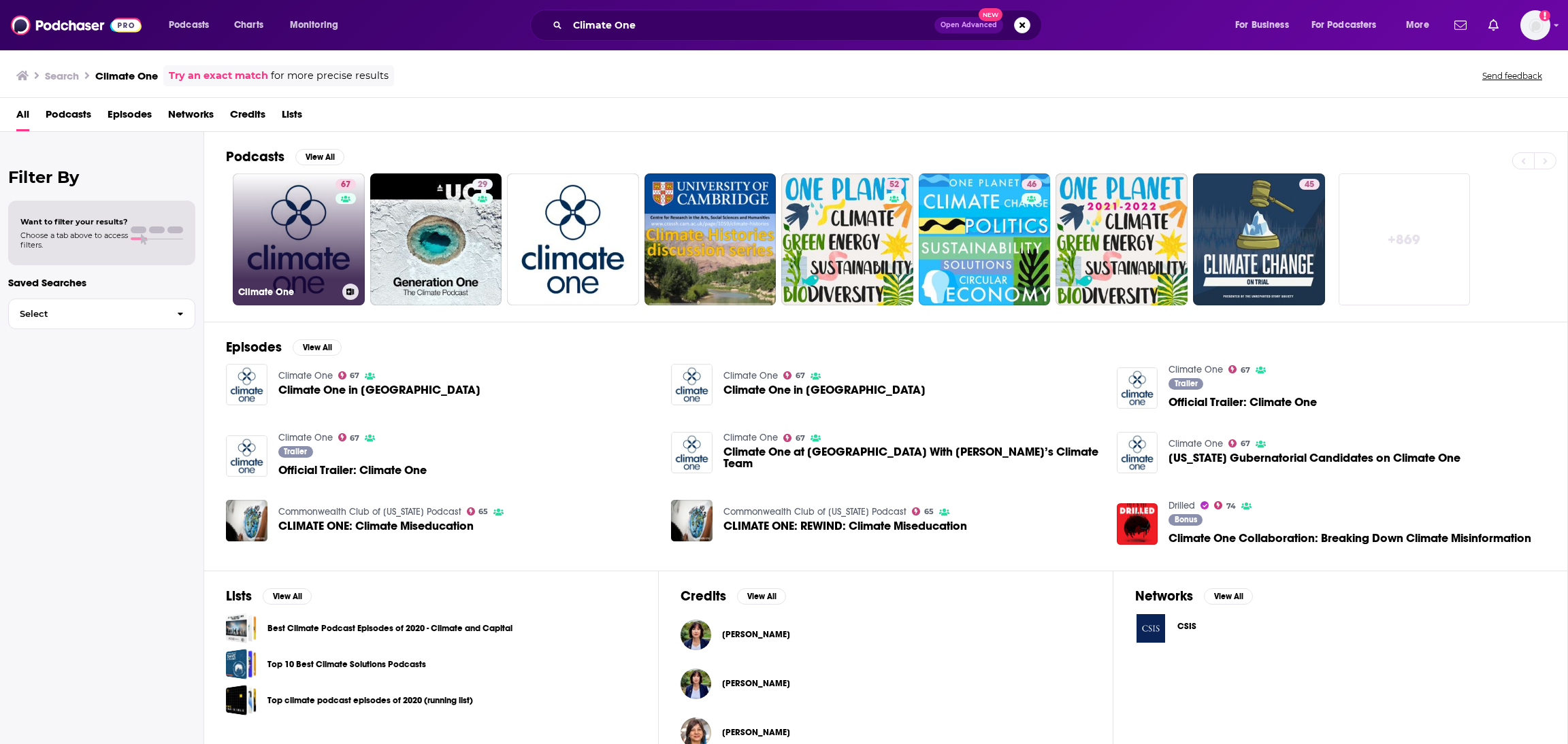
click at [286, 282] on link "67 Climate One" at bounding box center [299, 239] width 132 height 132
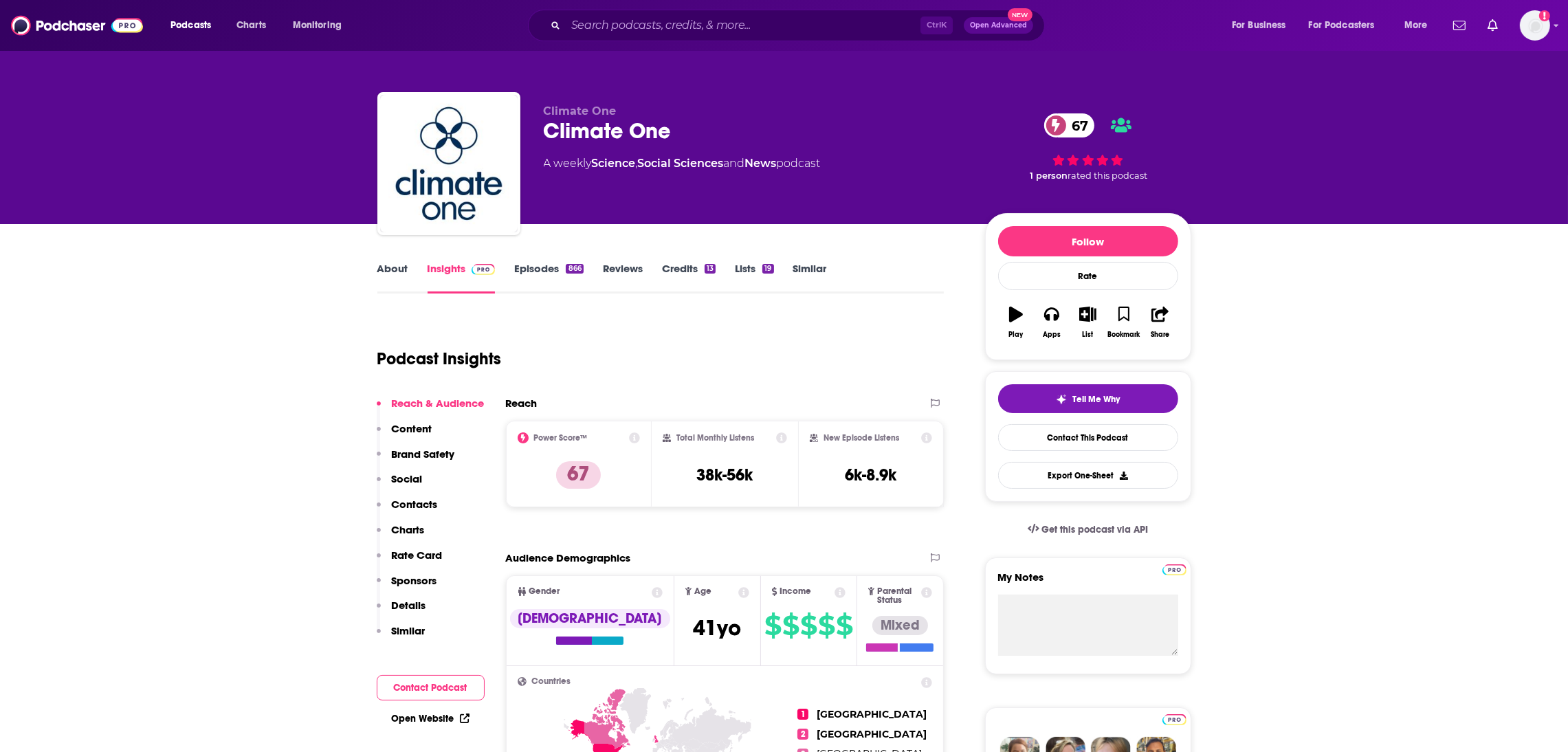
click at [390, 274] on link "About" at bounding box center [393, 277] width 31 height 32
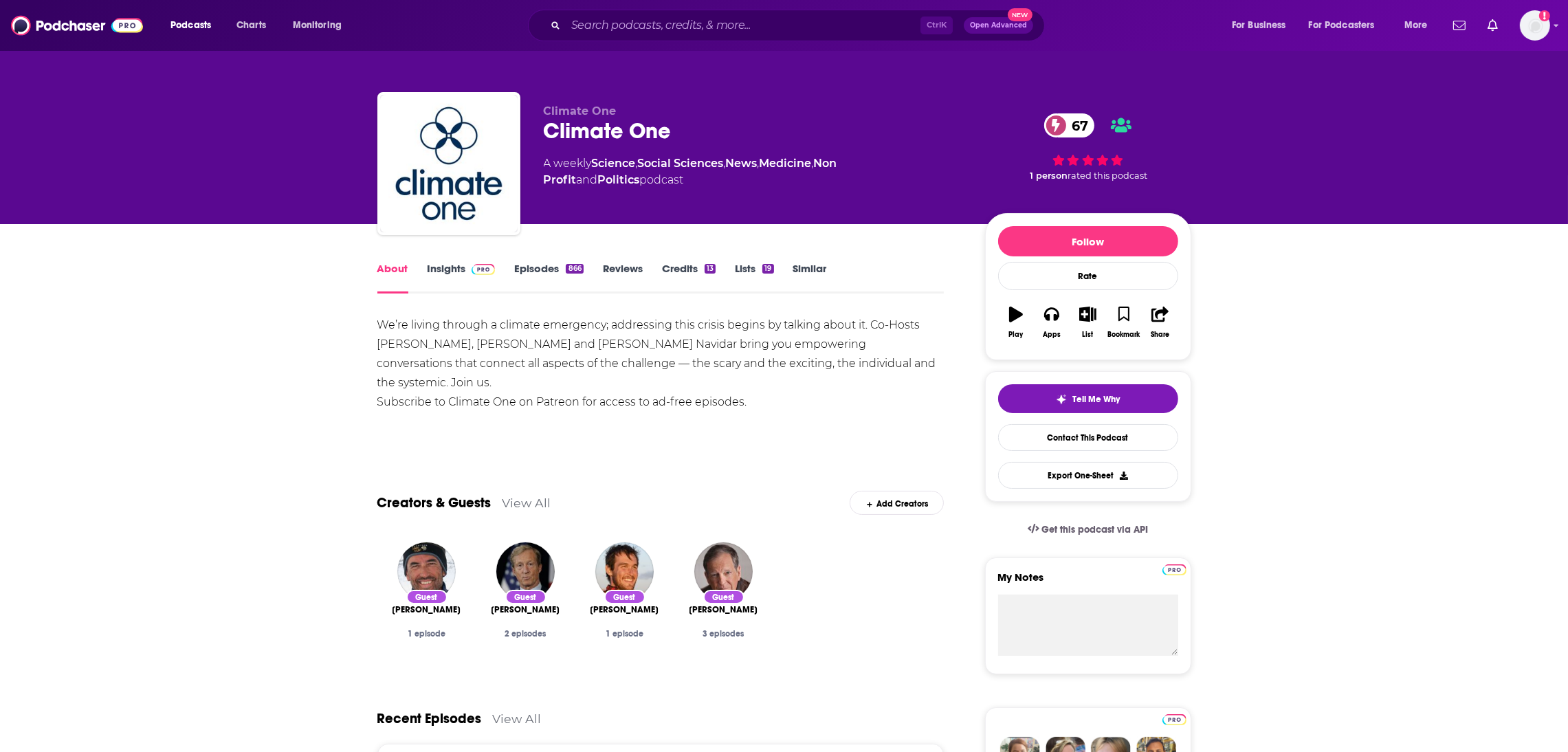
click at [553, 266] on link "Episodes 866" at bounding box center [549, 277] width 69 height 32
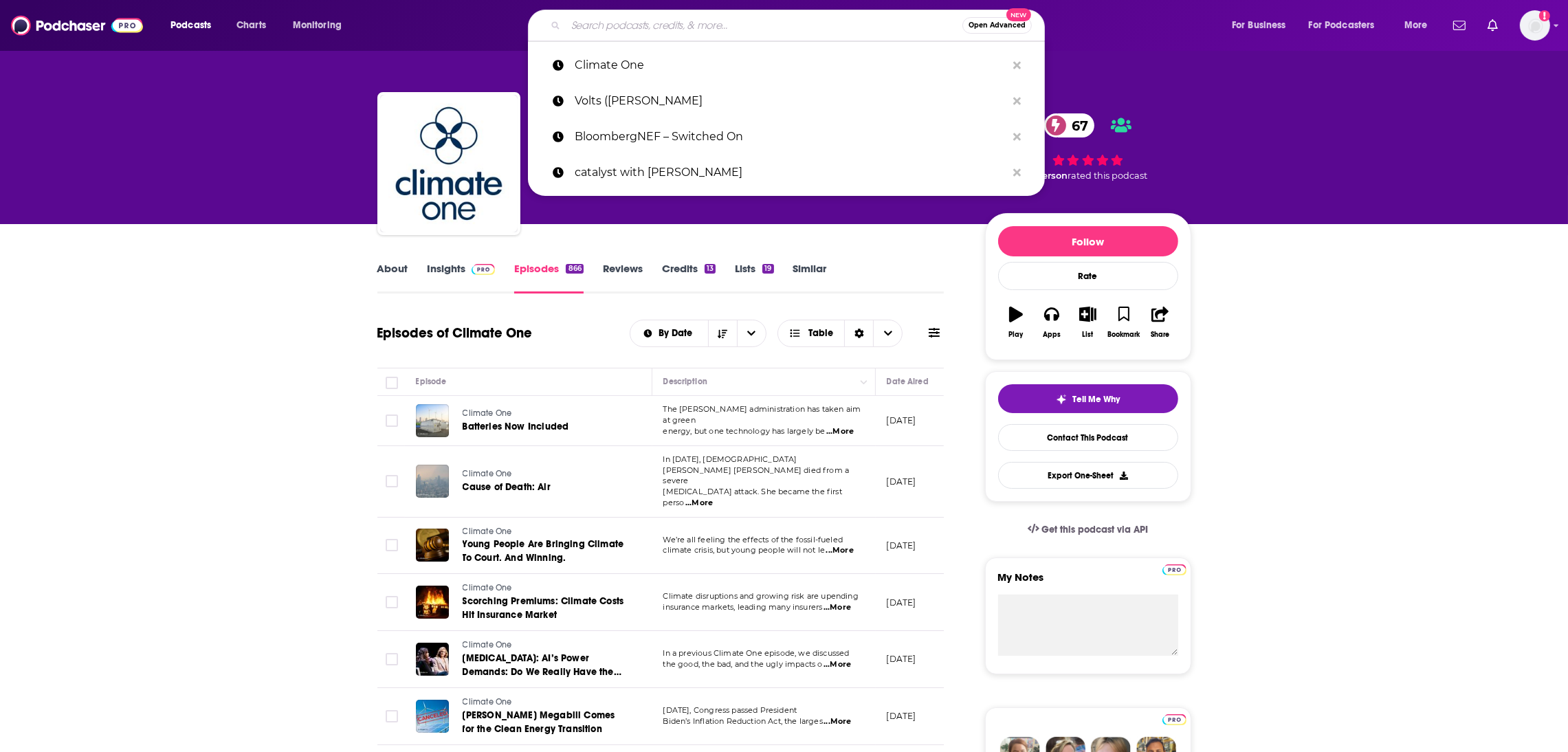
click at [595, 30] on input "Search podcasts, credits, & more..." at bounding box center [764, 25] width 397 height 22
paste input "• On Point (WBUR/NPR"
type input "• On Point (WBUR/NPR"
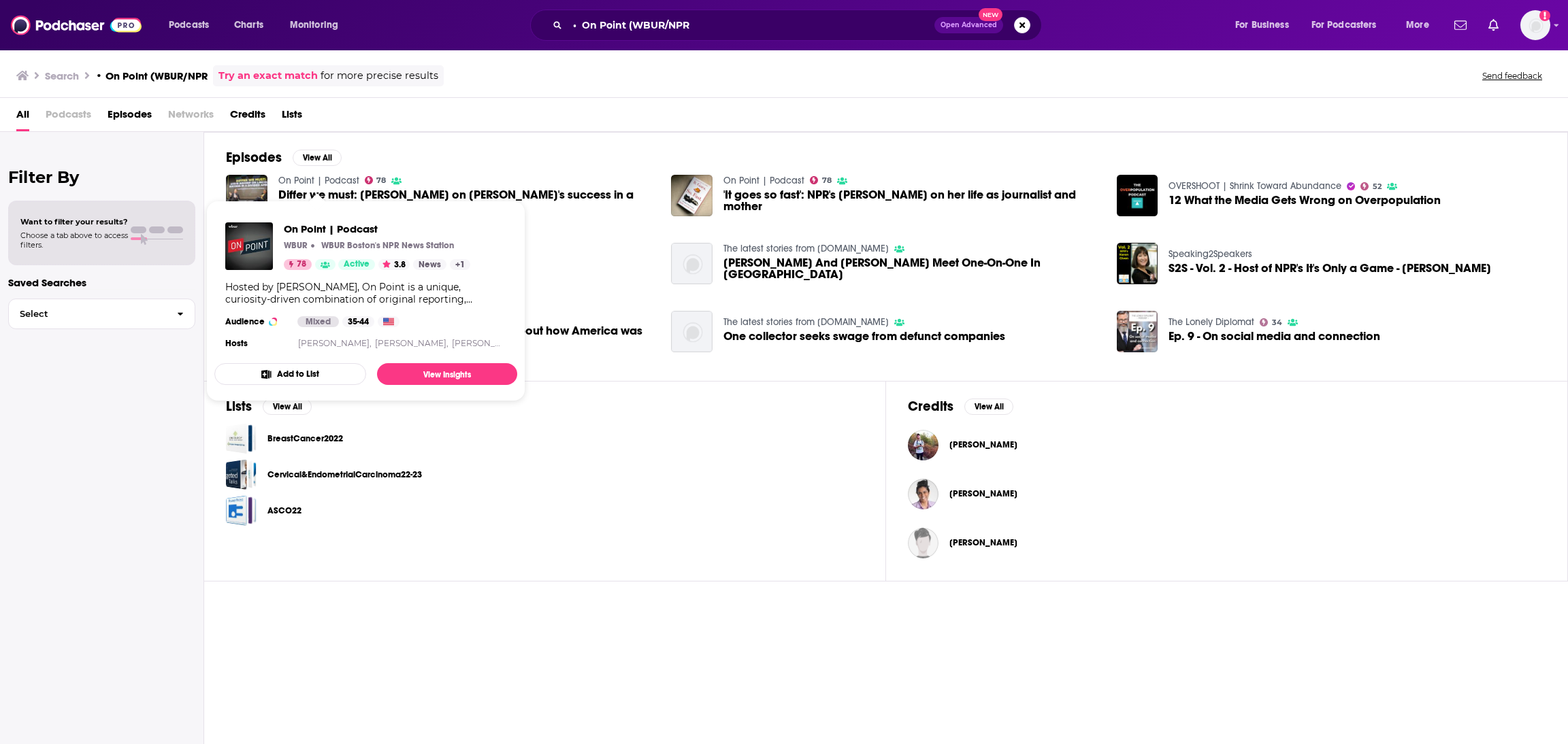
click at [338, 180] on link "On Point | Podcast" at bounding box center [319, 180] width 81 height 12
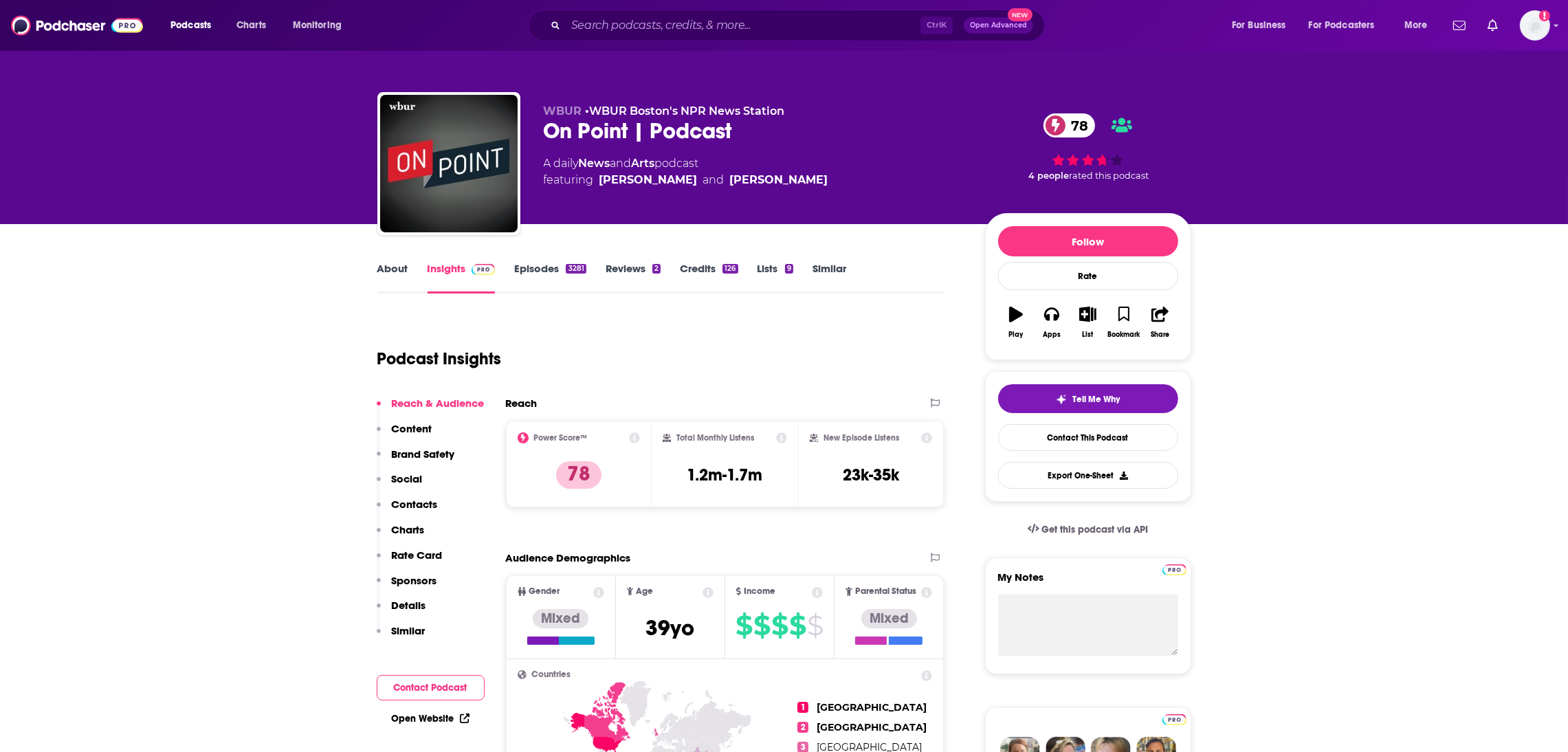
click at [394, 269] on link "About" at bounding box center [393, 277] width 31 height 32
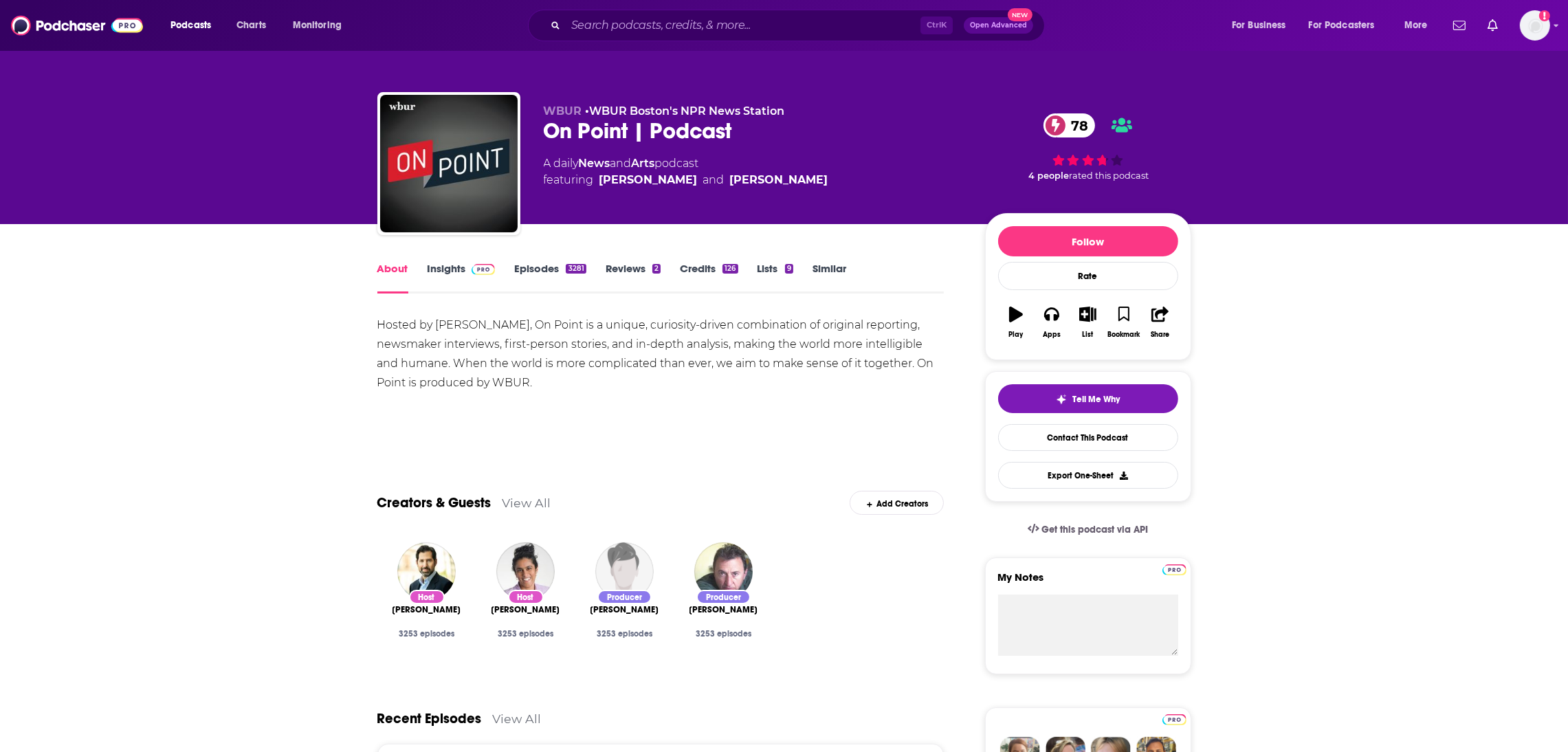
click at [540, 266] on link "Episodes 3281" at bounding box center [550, 277] width 71 height 32
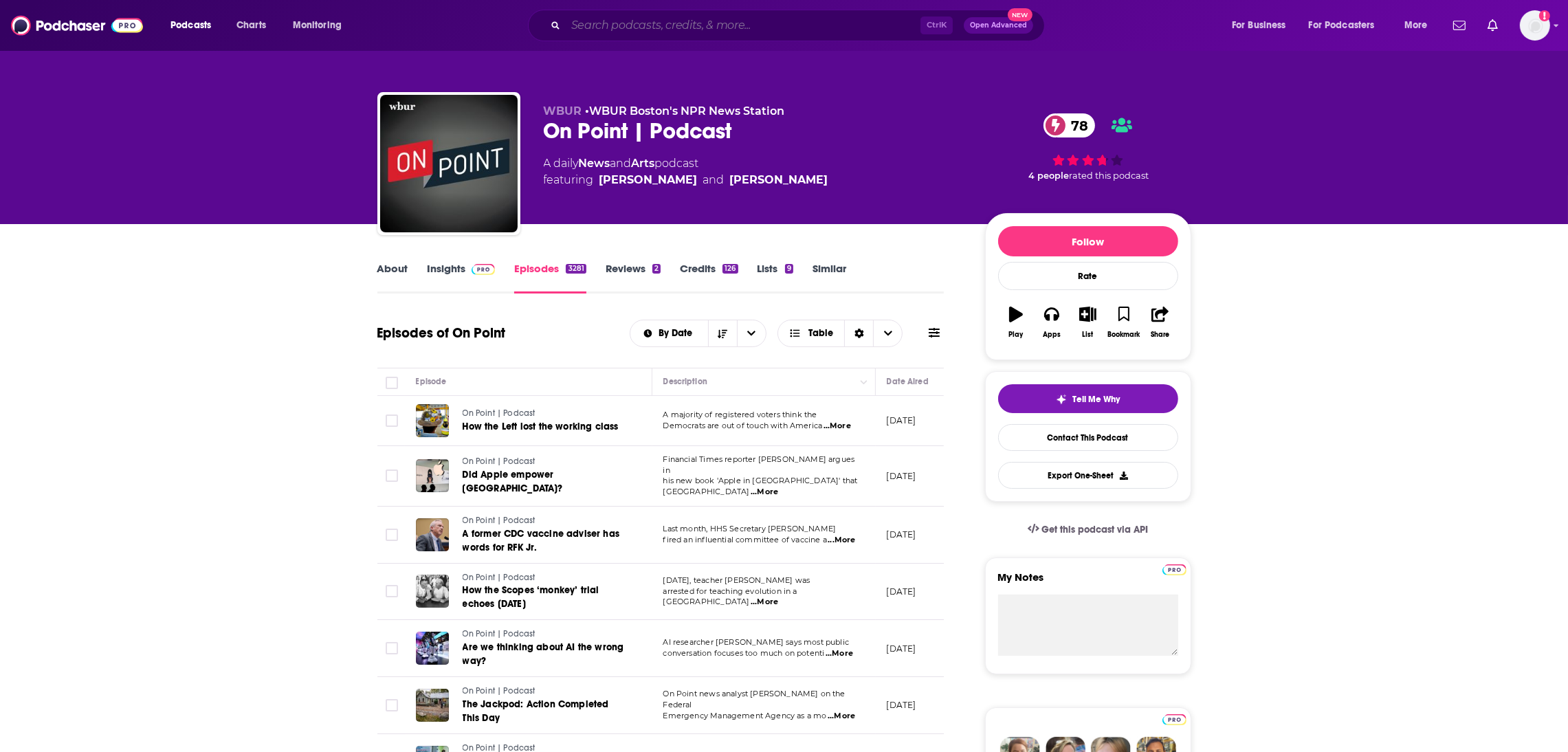
click at [608, 23] on input "Search podcasts, credits, & more..." at bounding box center [743, 25] width 354 height 22
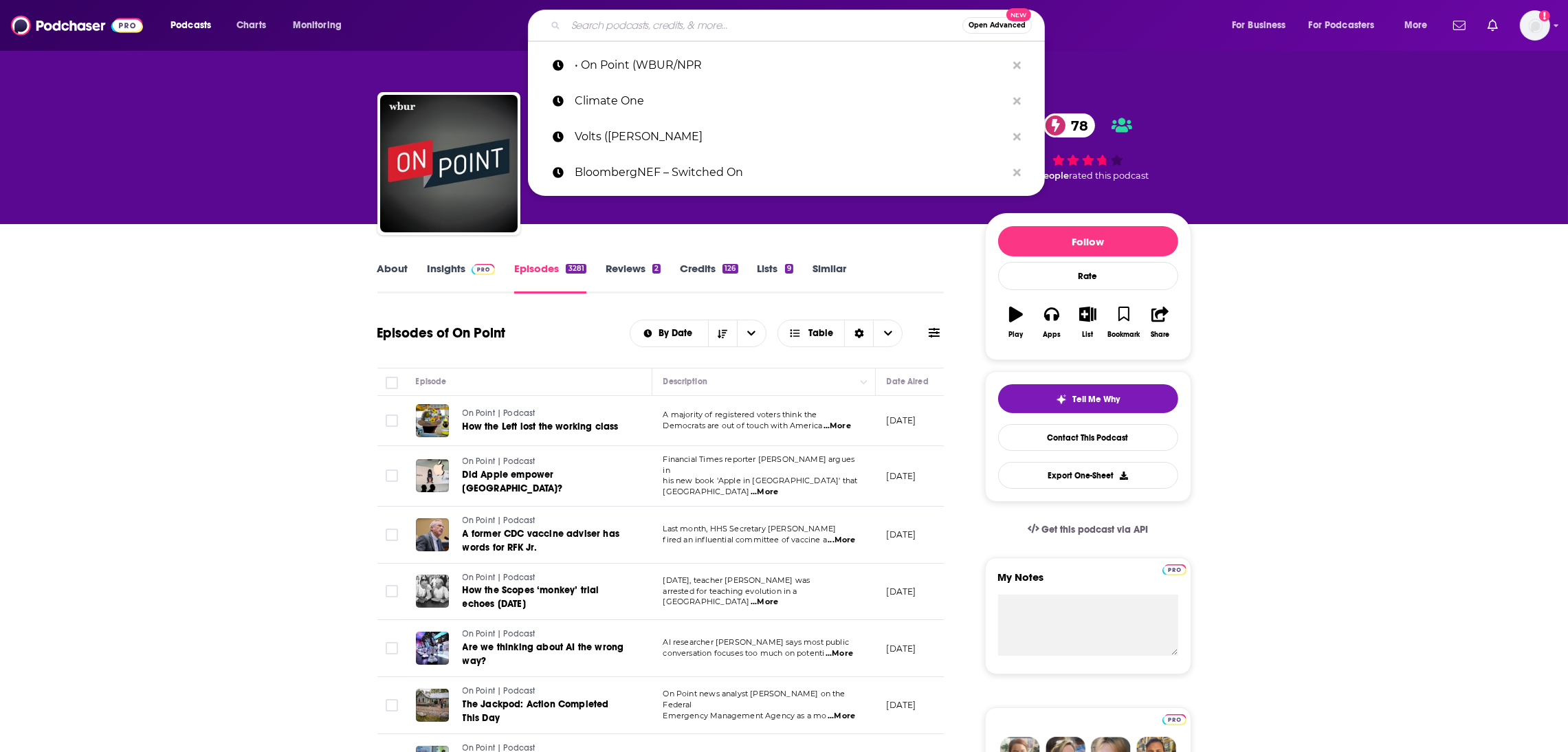
paste input "Data Center Frontier Show"
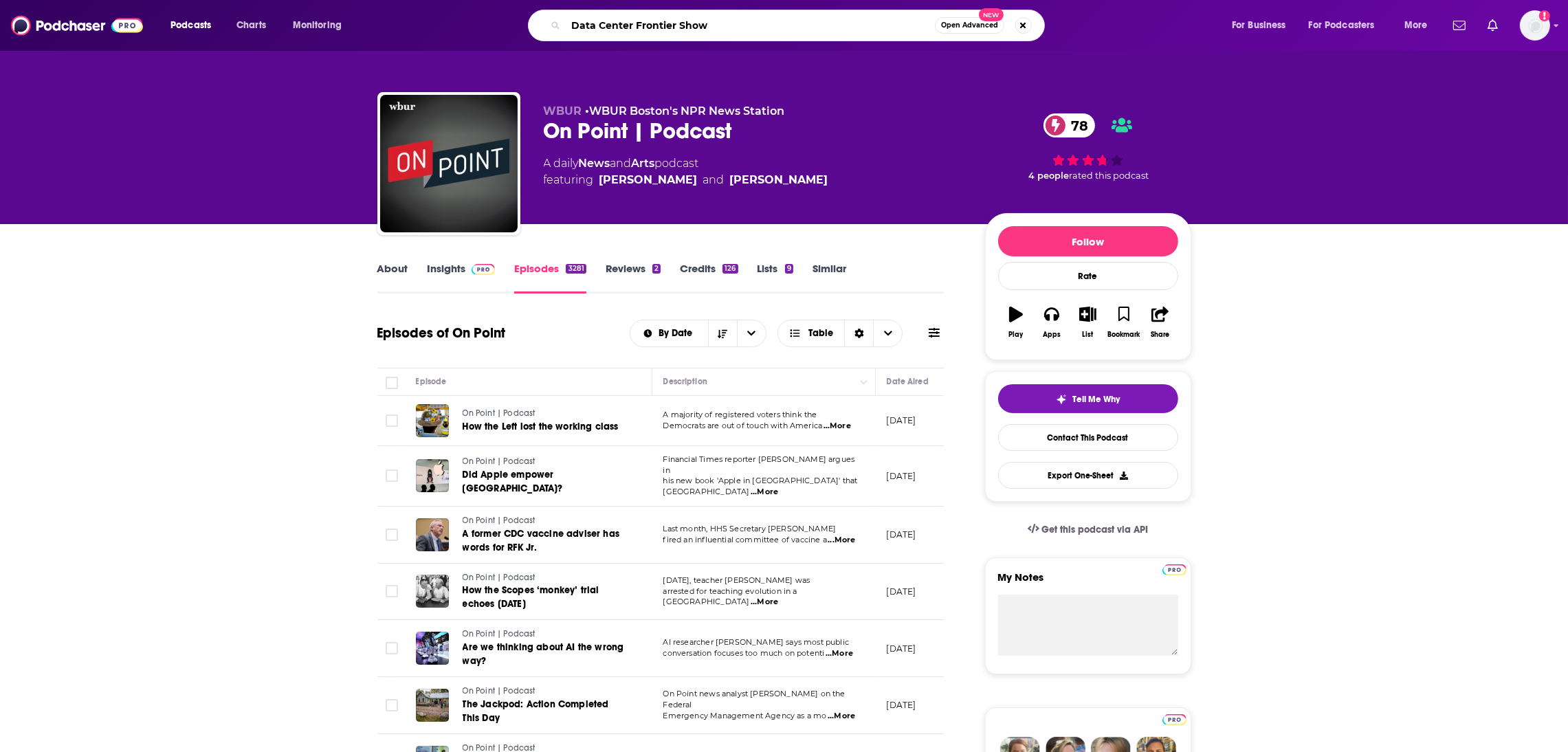
type input "Data Center Frontier Show"
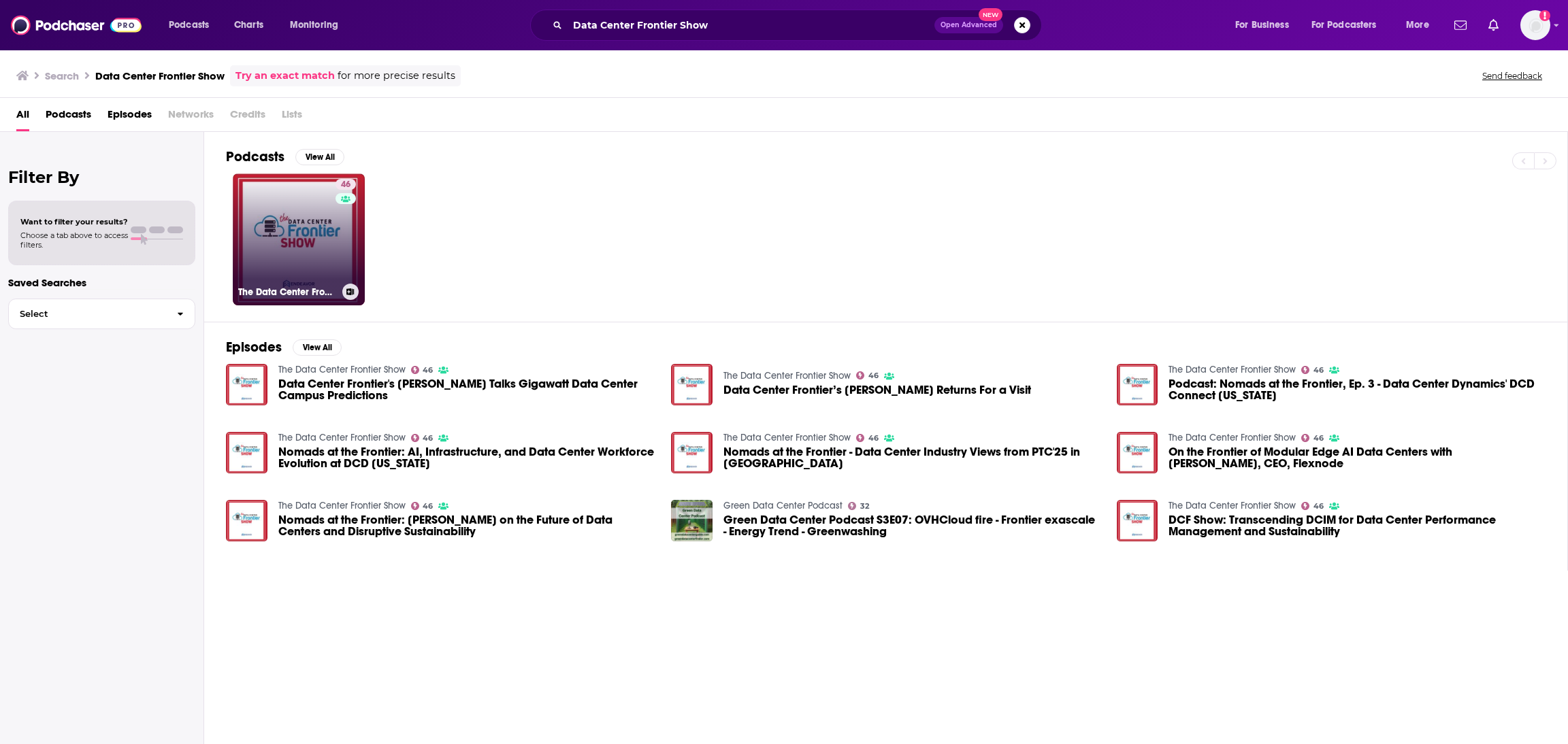
click at [328, 286] on h3 "The Data Center Frontier Show" at bounding box center [288, 292] width 98 height 12
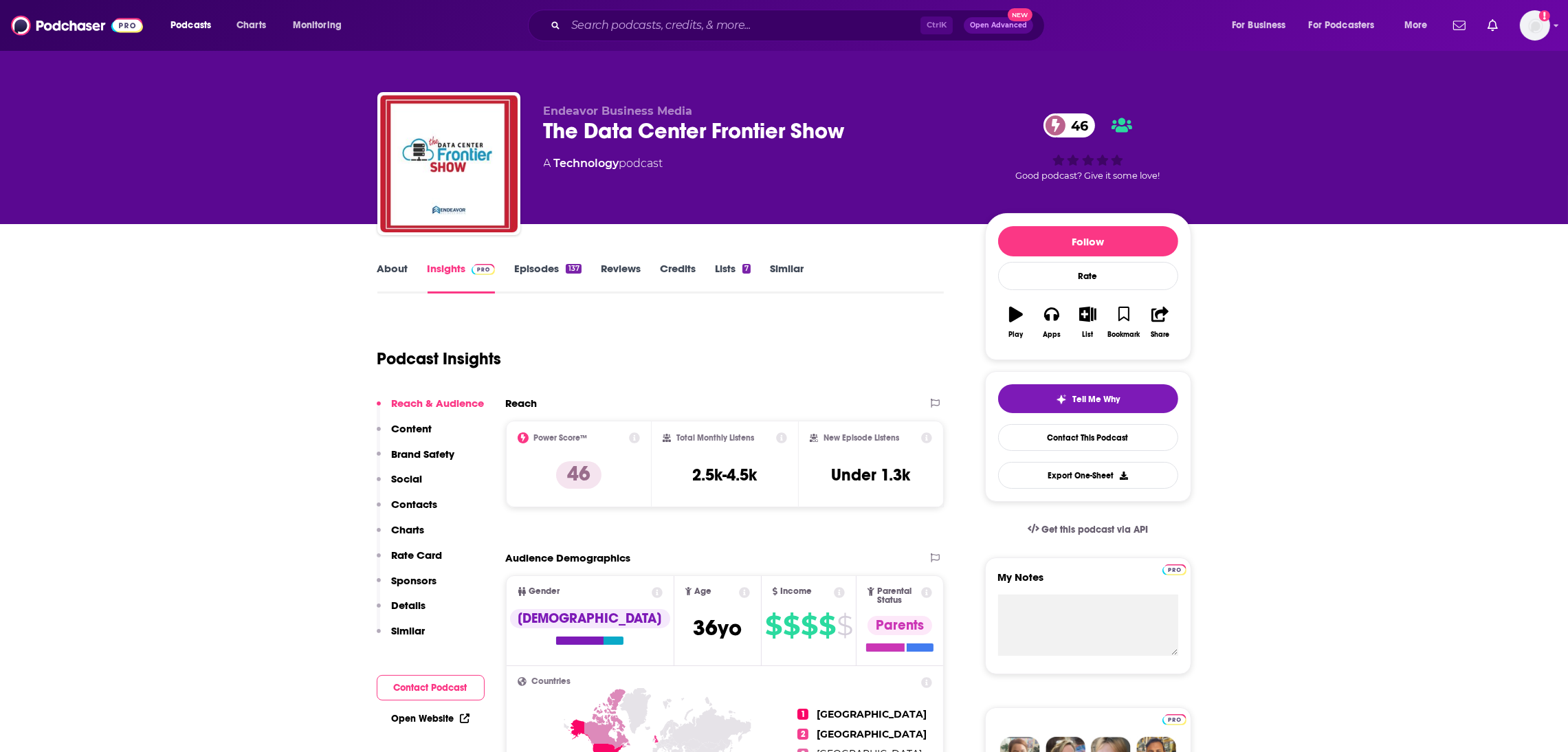
click at [395, 264] on link "About" at bounding box center [393, 277] width 31 height 32
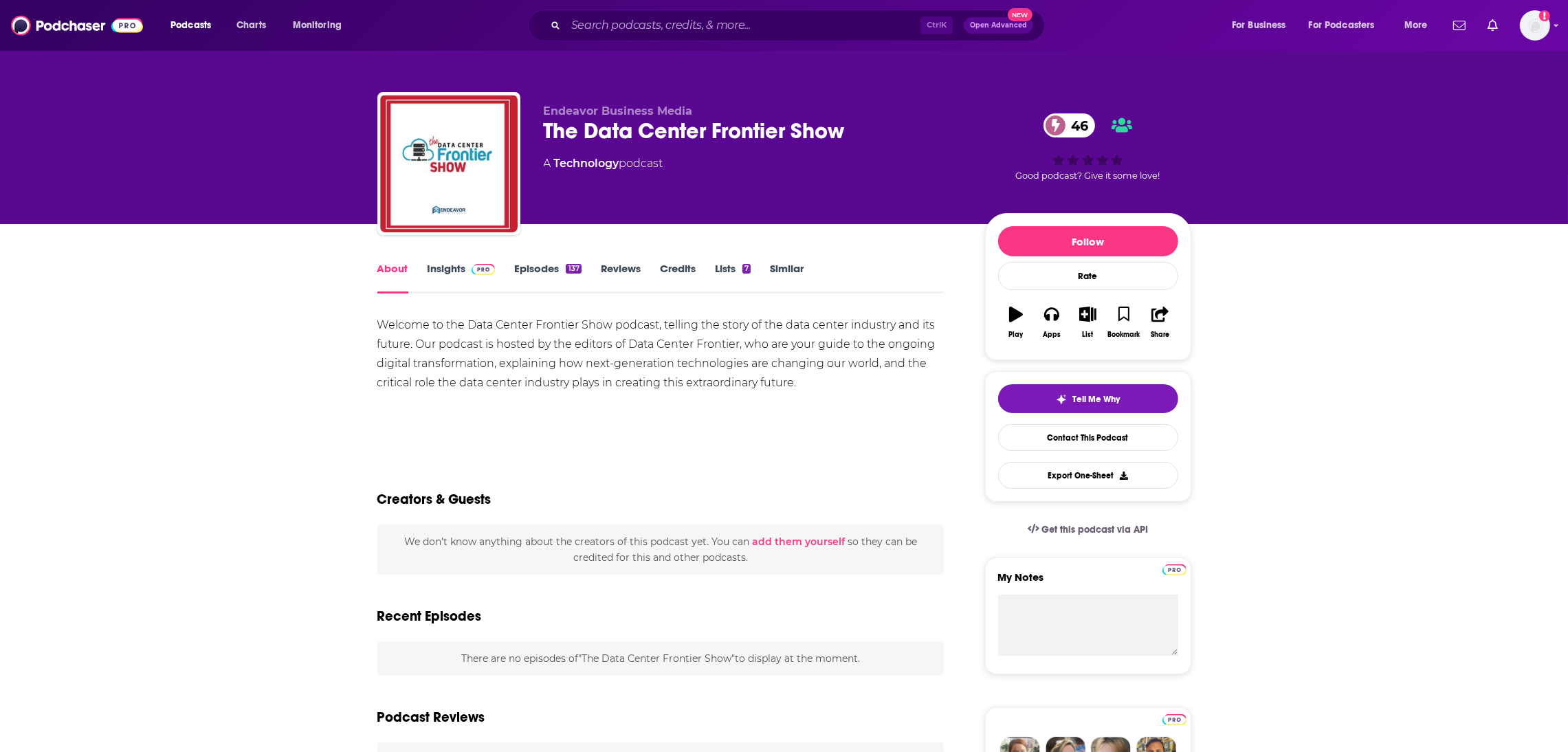
click at [526, 266] on link "Episodes 137" at bounding box center [548, 277] width 67 height 32
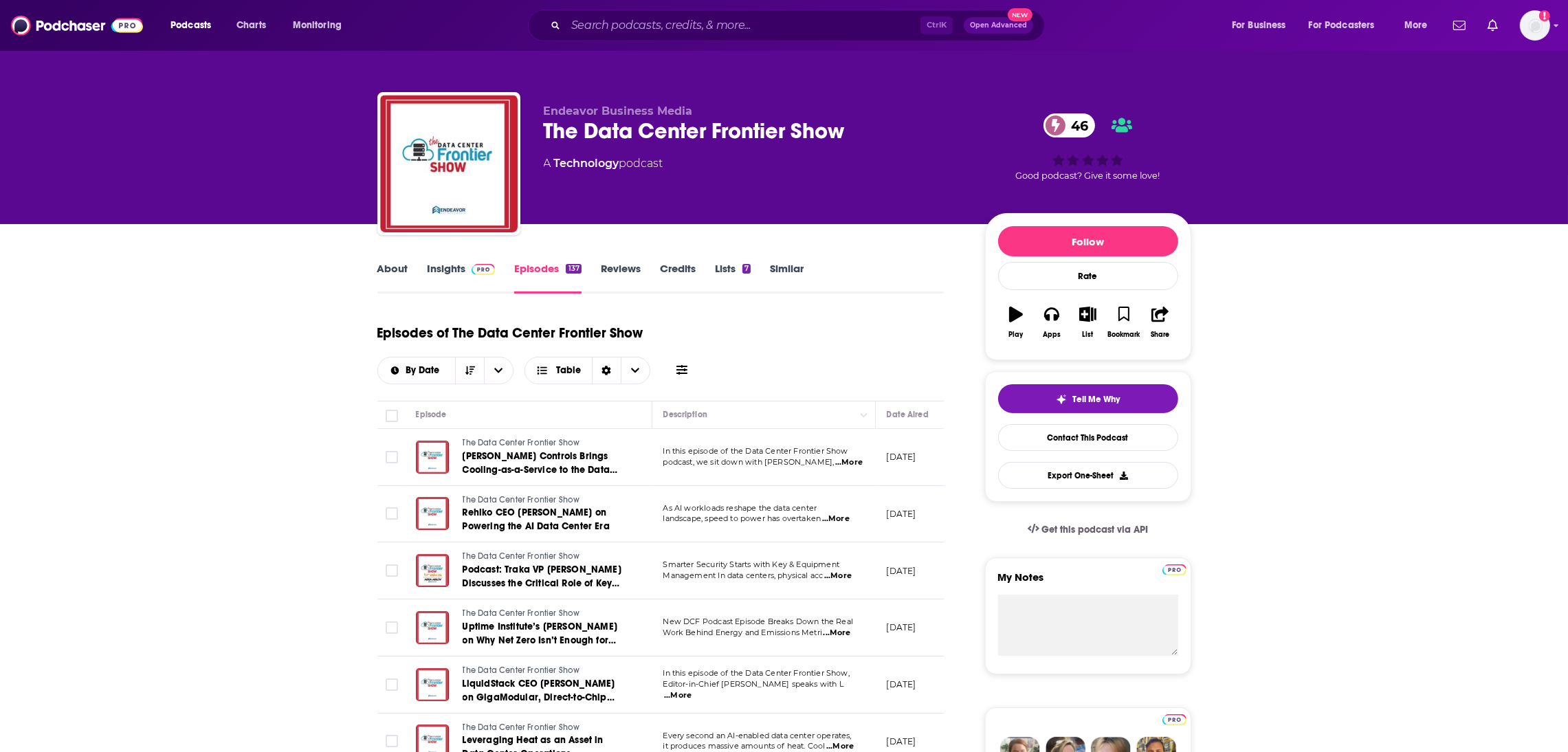
click at [460, 276] on link "Insights" at bounding box center [462, 277] width 68 height 32
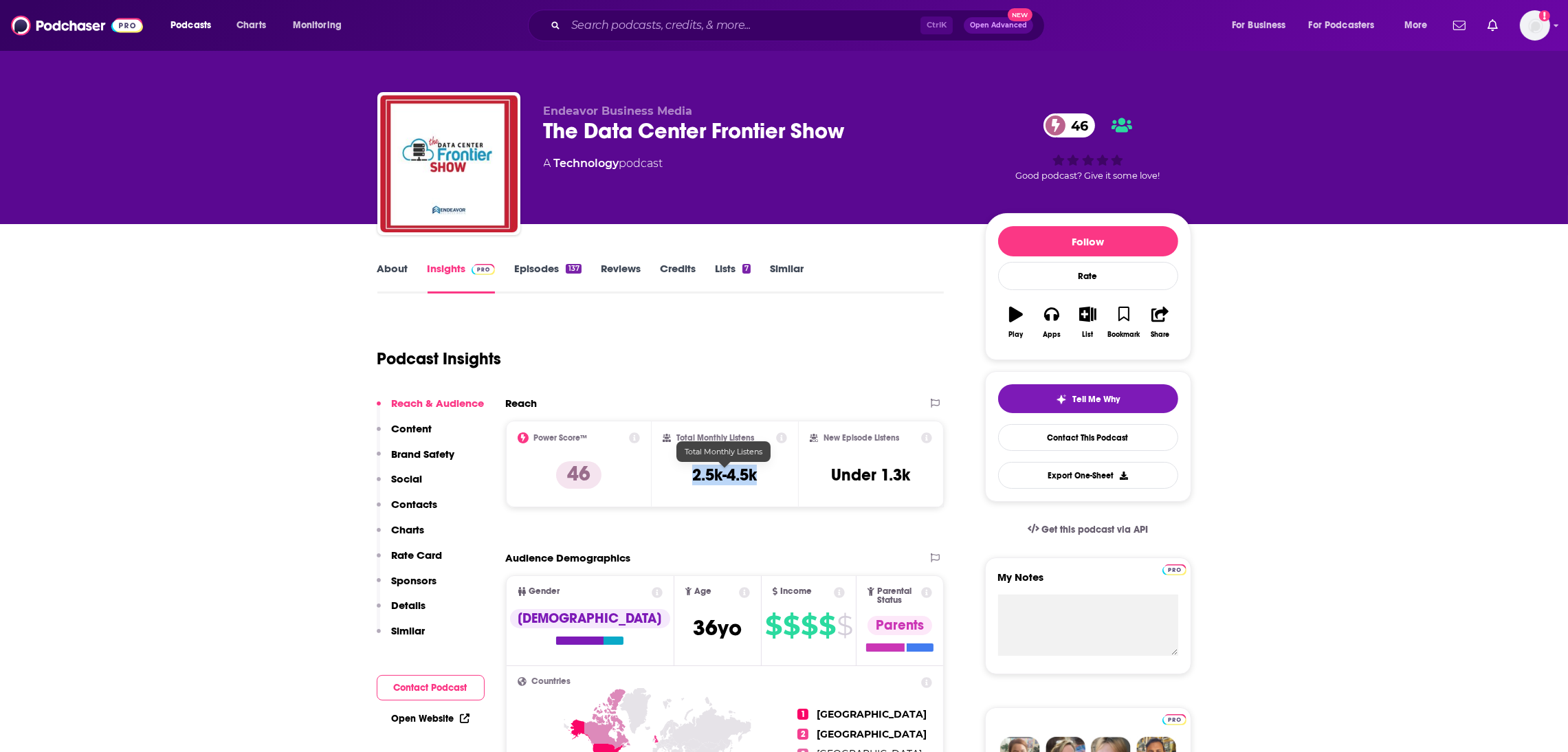
drag, startPoint x: 779, startPoint y: 477, endPoint x: 692, endPoint y: 478, distance: 87.0
click at [692, 478] on div "Total Monthly Listens 2.5k-4.5k" at bounding box center [725, 464] width 125 height 63
copy h3 "2.5k-4.5k"
click at [682, 24] on input "Search podcasts, credits, & more..." at bounding box center [743, 25] width 354 height 22
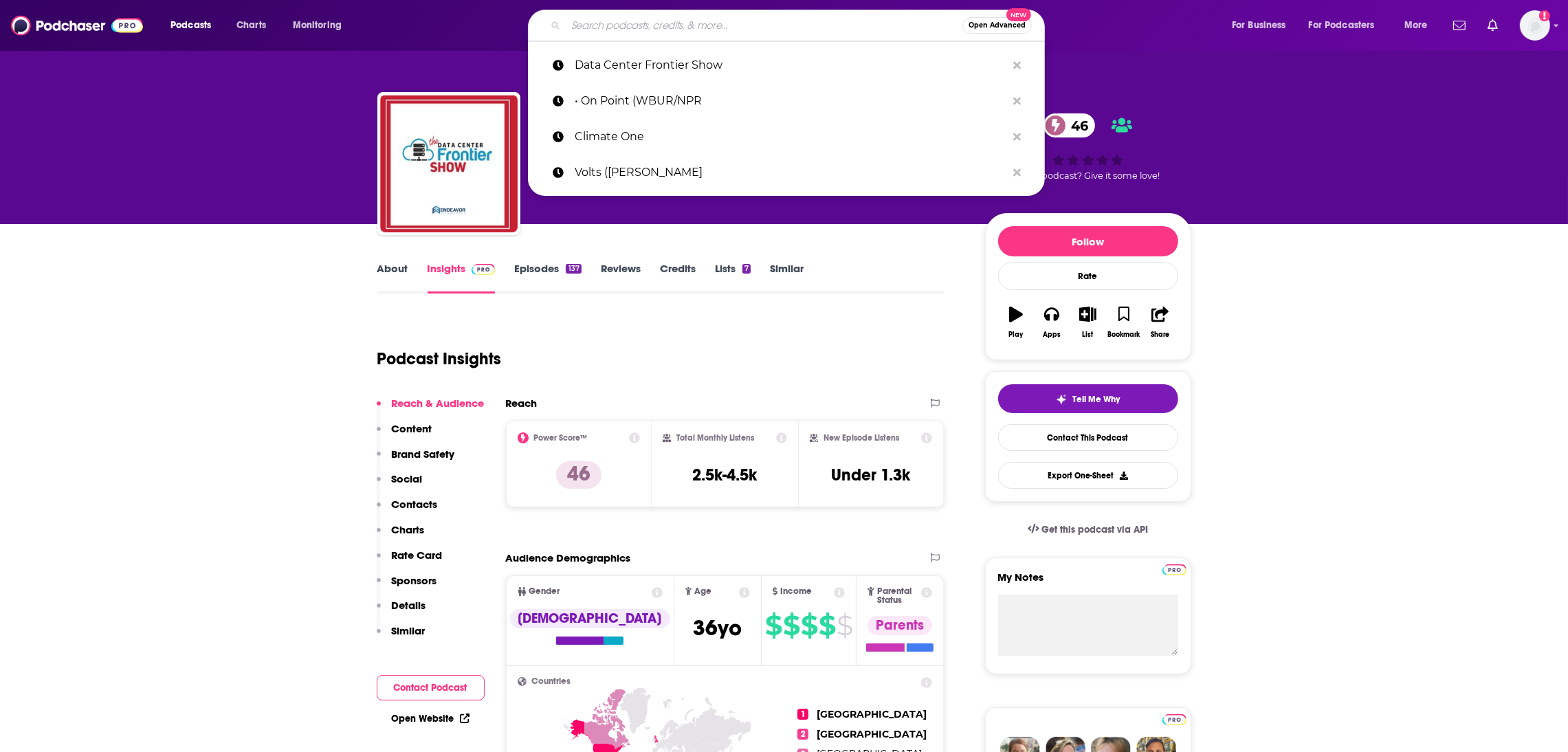
paste input "EnergyCents S&P Global-"
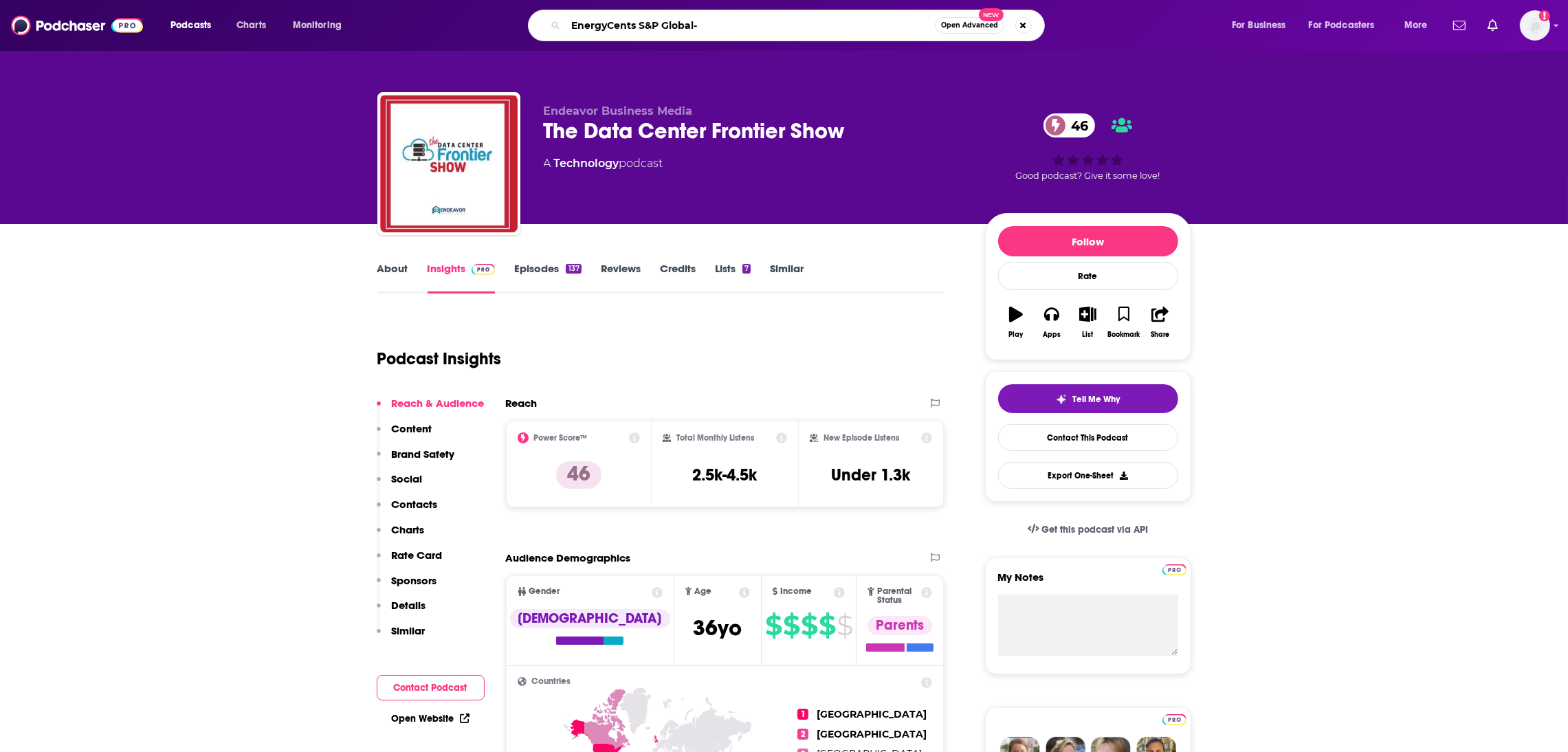
type input "EnergyCents S&P Global"
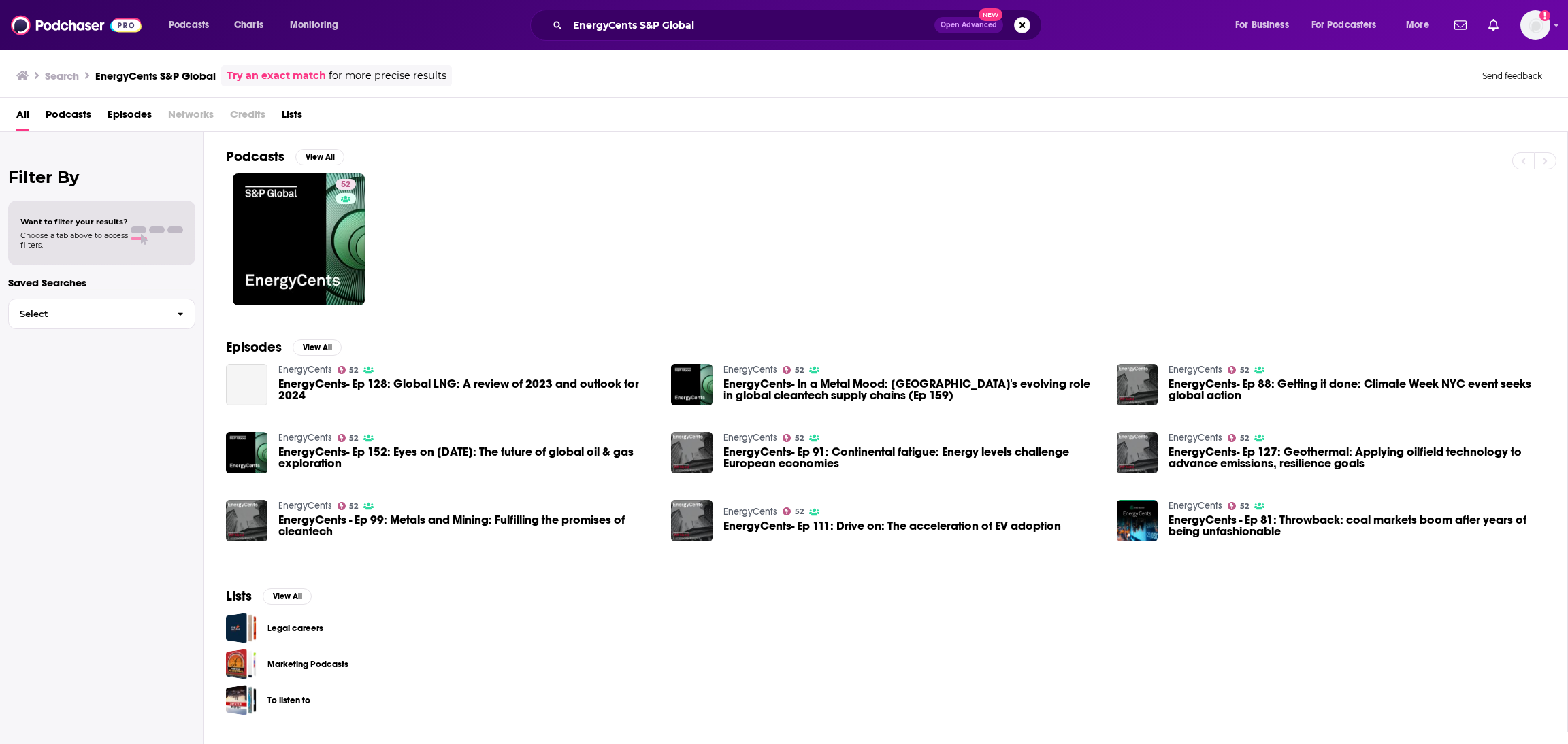
click at [353, 382] on span "EnergyCents- Ep 128: Global LNG: A review of 2023 and outlook for 2024" at bounding box center [467, 390] width 377 height 23
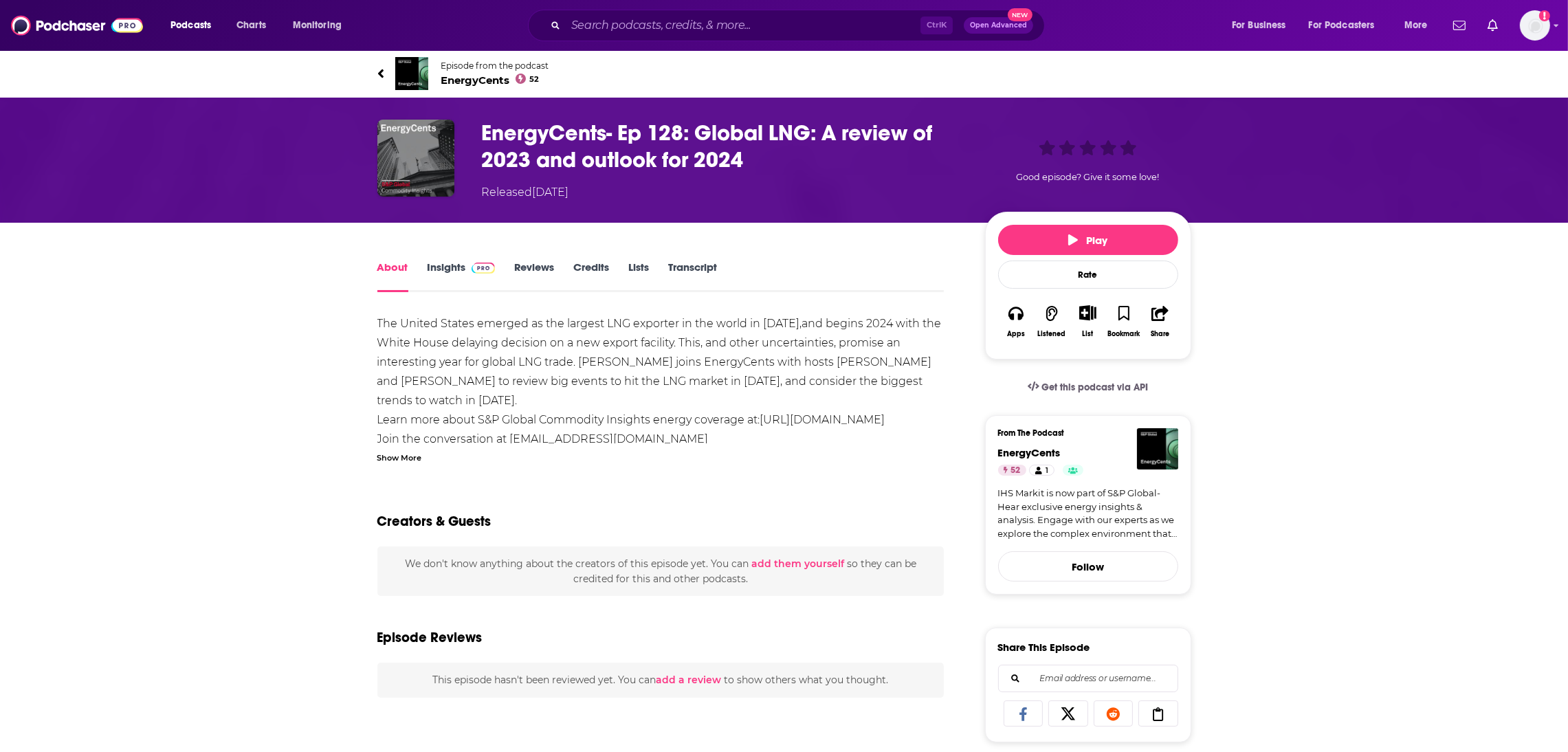
click at [399, 265] on link "About" at bounding box center [393, 276] width 31 height 32
click at [447, 265] on link "Insights" at bounding box center [462, 276] width 68 height 32
click at [513, 80] on span "EnergyCents 52" at bounding box center [495, 80] width 108 height 13
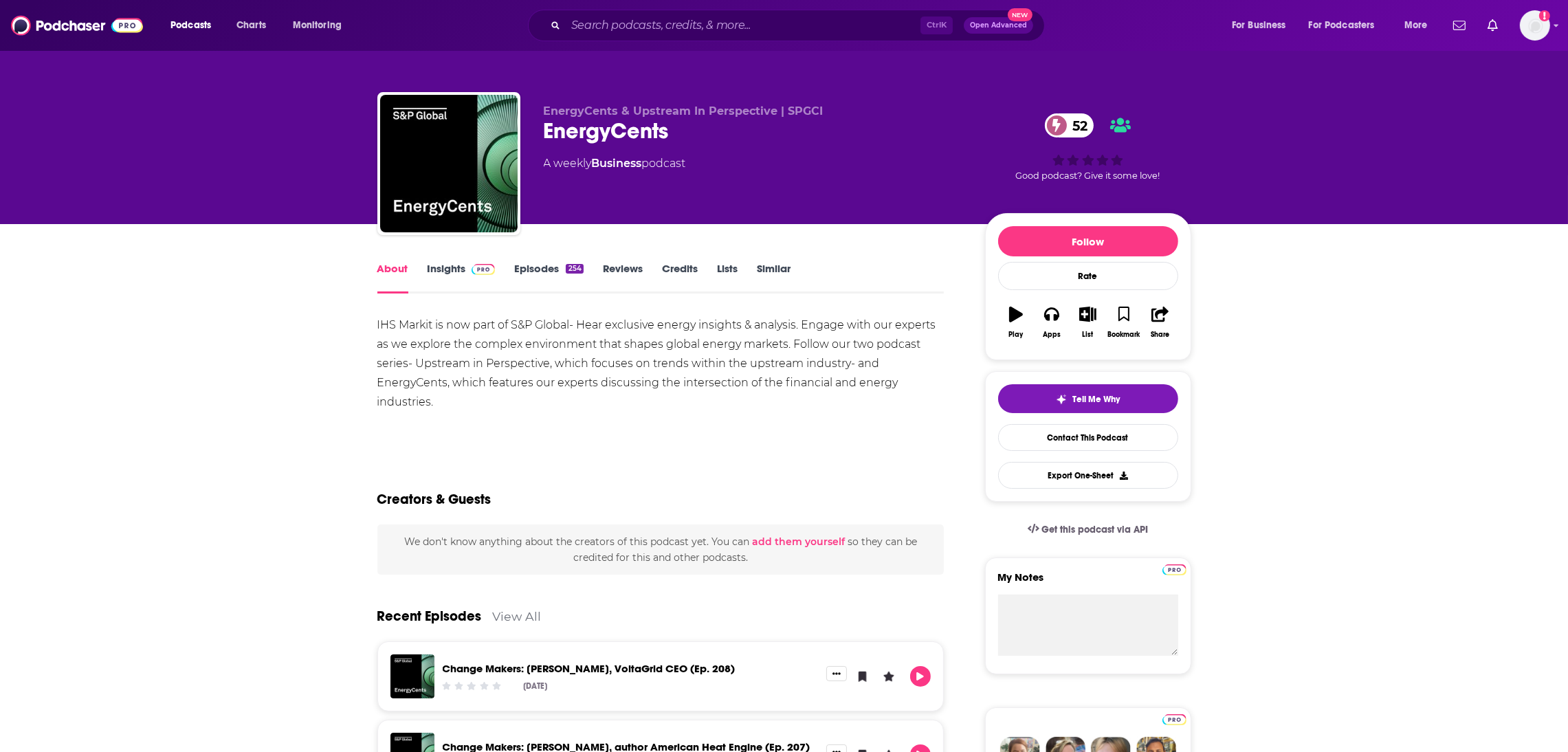
click at [443, 262] on link "Insights" at bounding box center [462, 277] width 68 height 32
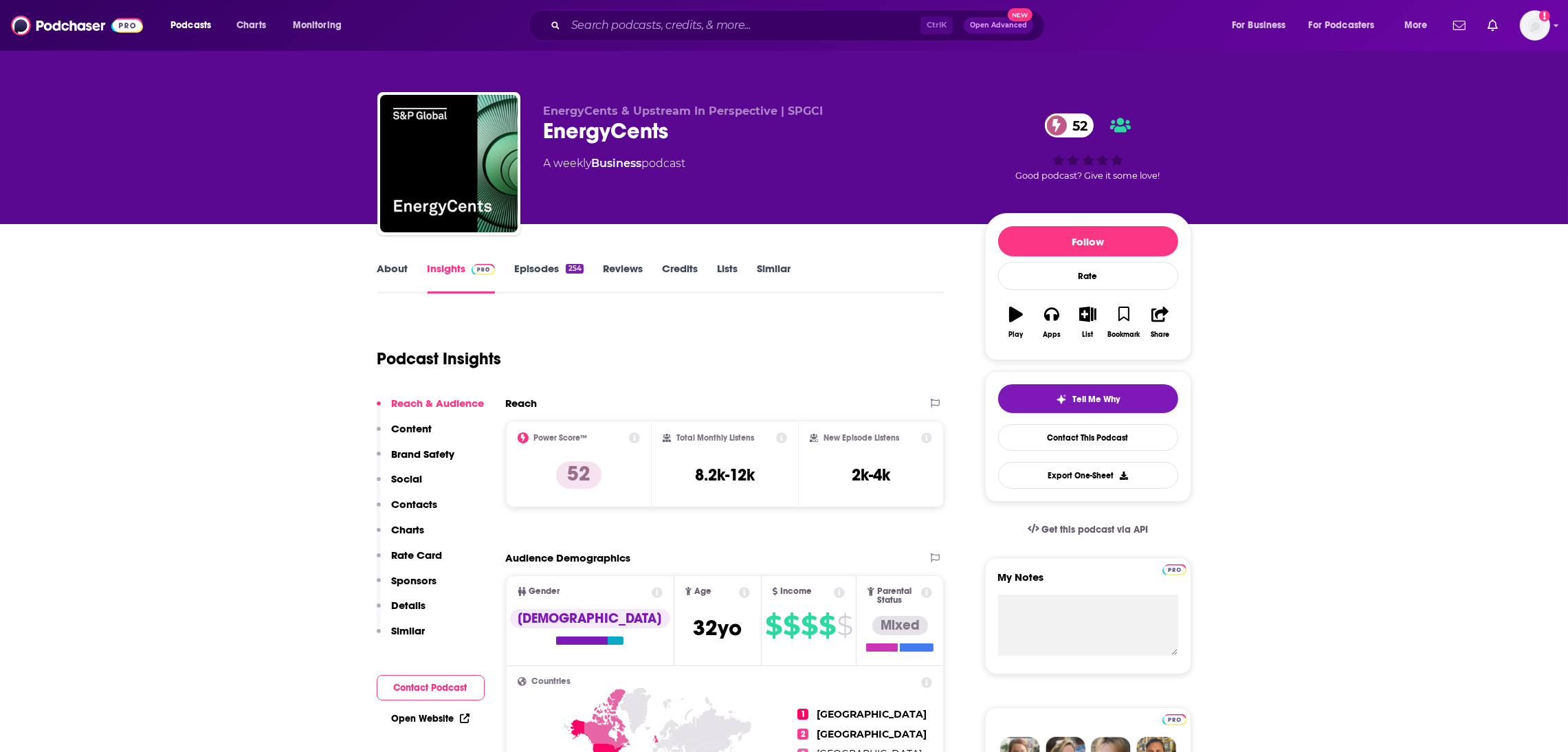
click at [390, 271] on link "About" at bounding box center [393, 277] width 31 height 32
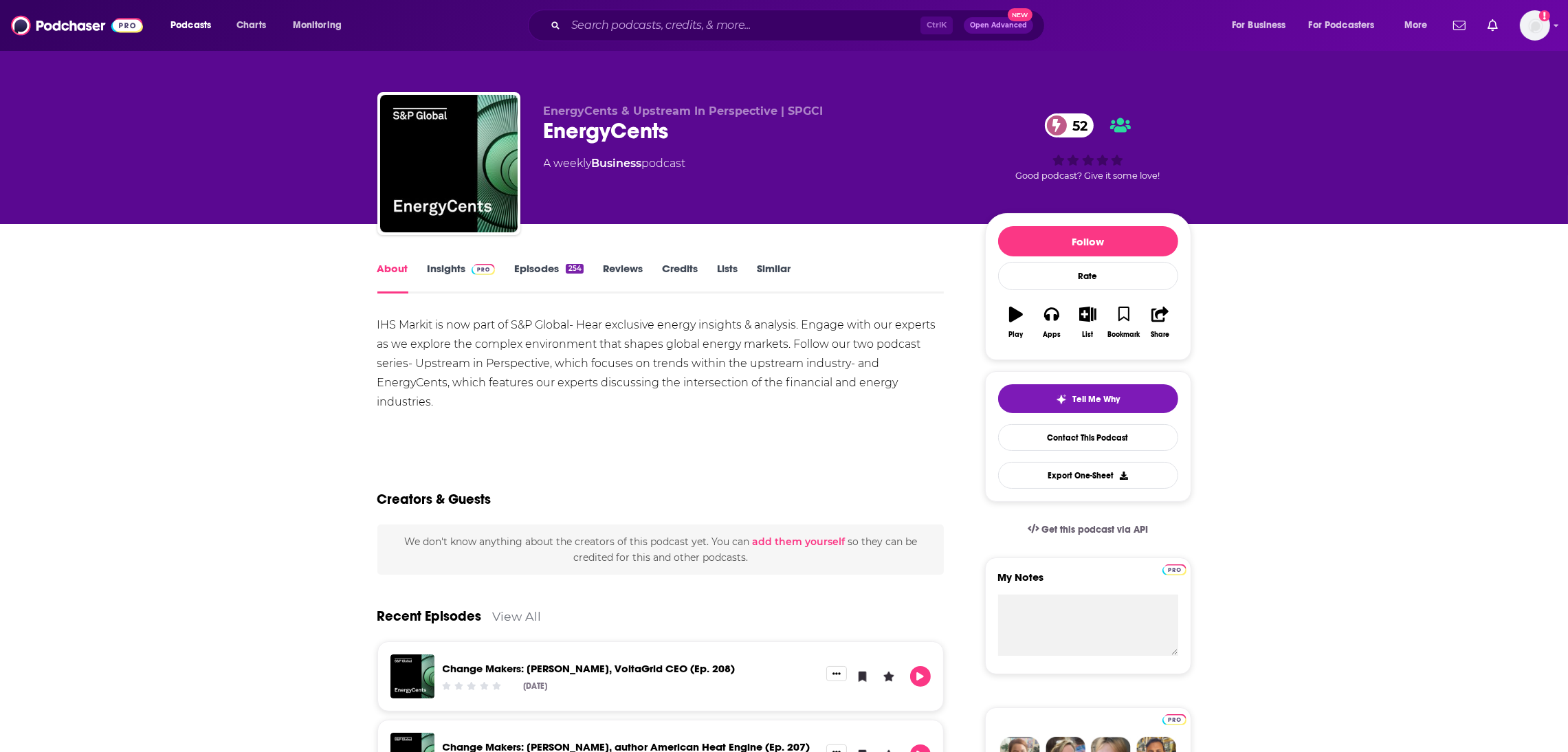
click at [454, 271] on link "Insights" at bounding box center [462, 277] width 68 height 32
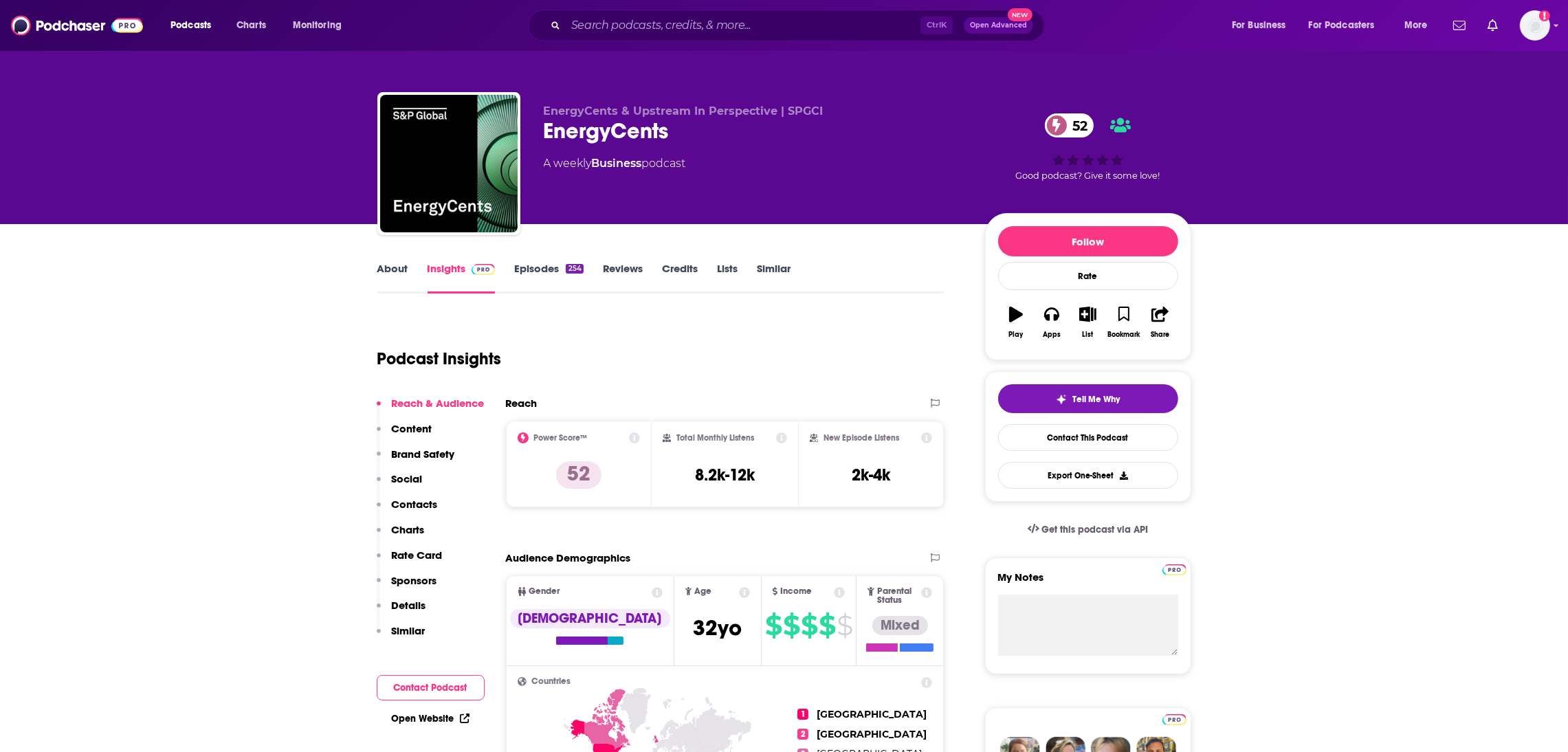
click at [538, 269] on link "Episodes 254" at bounding box center [549, 277] width 69 height 32
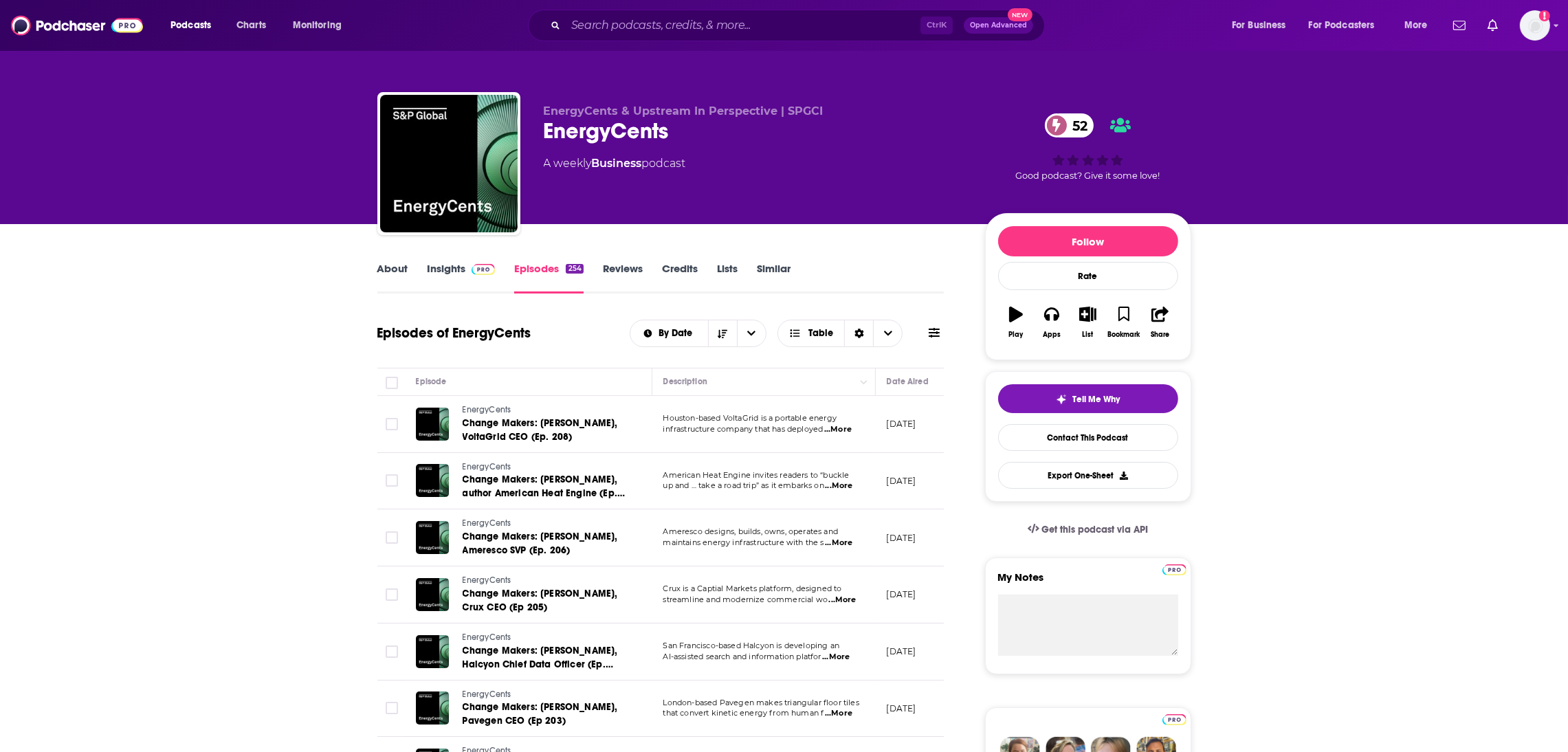
click at [456, 271] on link "Insights" at bounding box center [462, 277] width 68 height 32
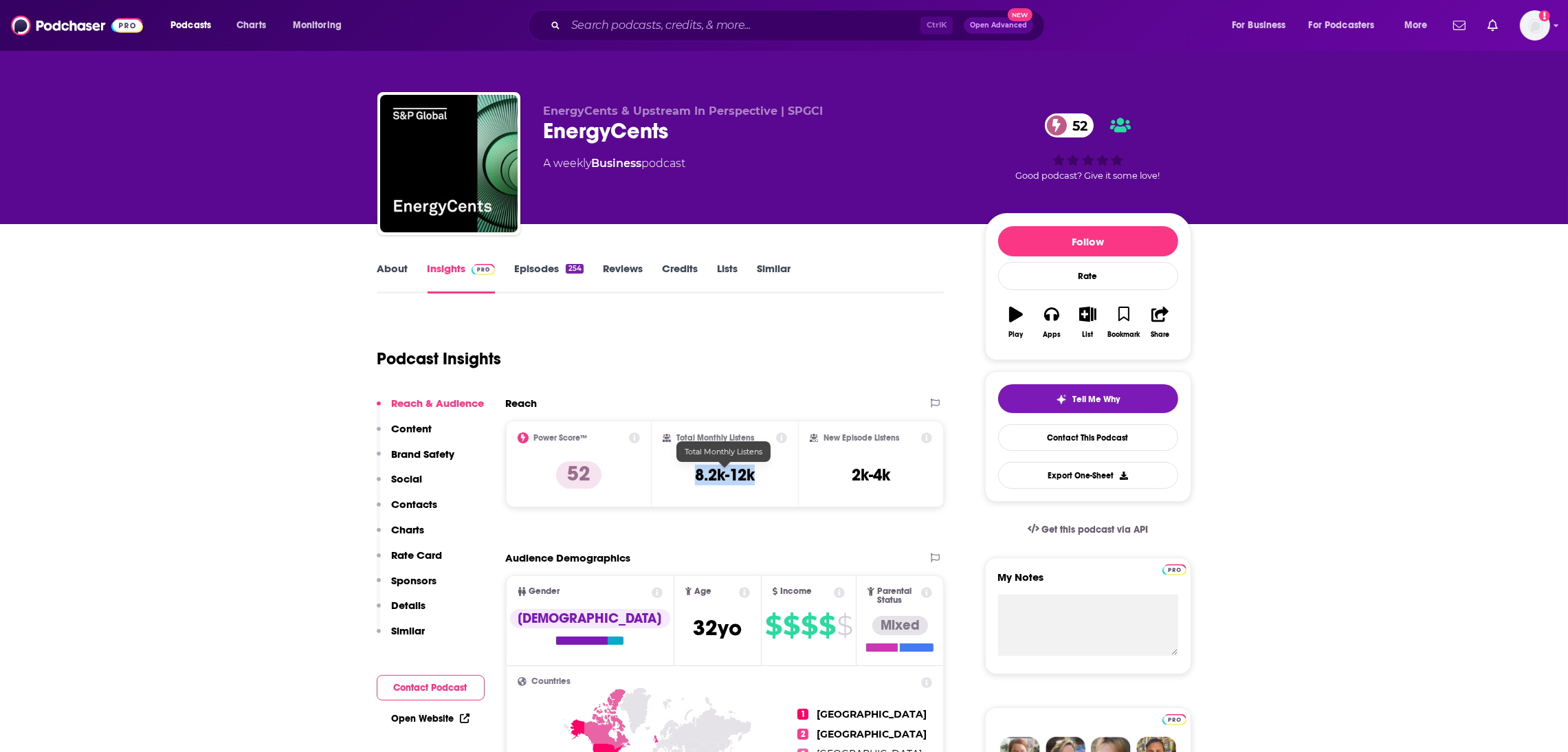
drag, startPoint x: 775, startPoint y: 472, endPoint x: 687, endPoint y: 474, distance: 88.0
click at [687, 474] on div "Total Monthly Listens 8.2k-12k" at bounding box center [725, 464] width 125 height 63
copy h3 "8.2k-12k"
